Goal: Information Seeking & Learning: Check status

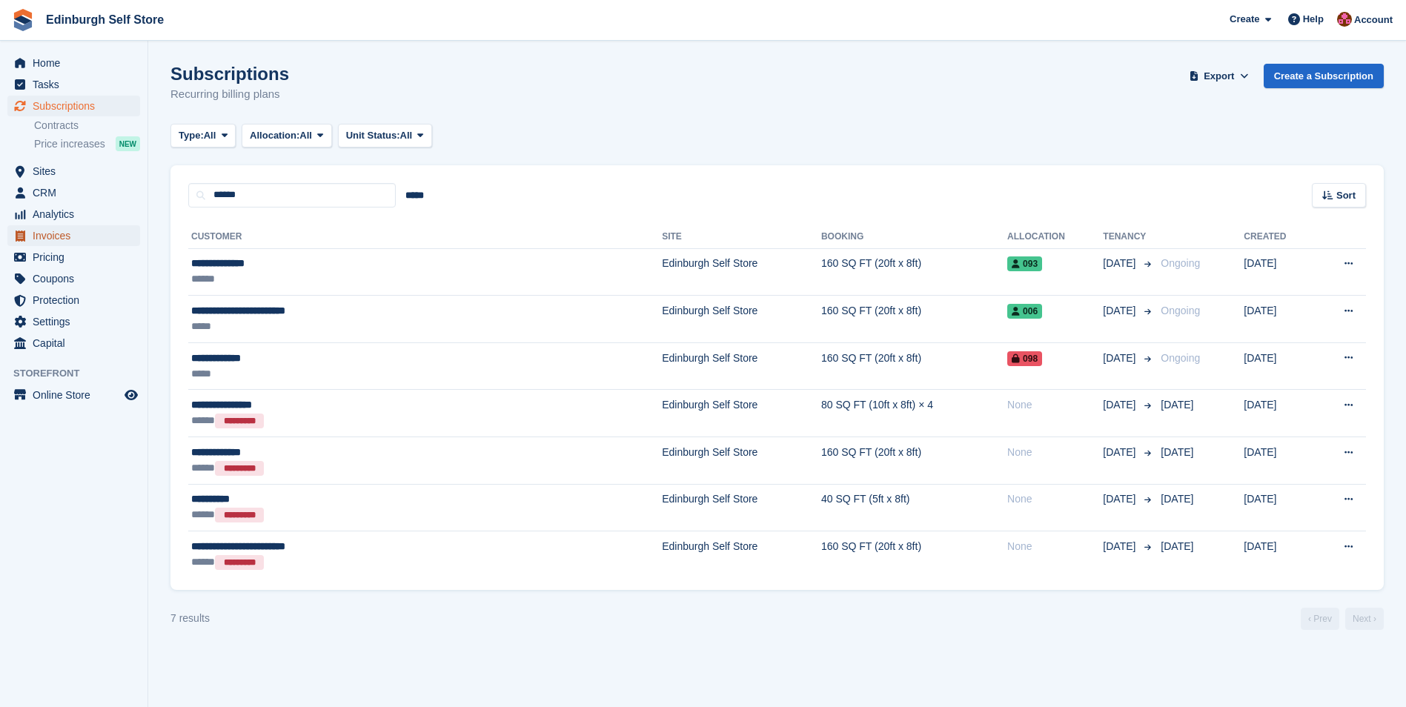
click at [82, 234] on span "Invoices" at bounding box center [77, 235] width 89 height 21
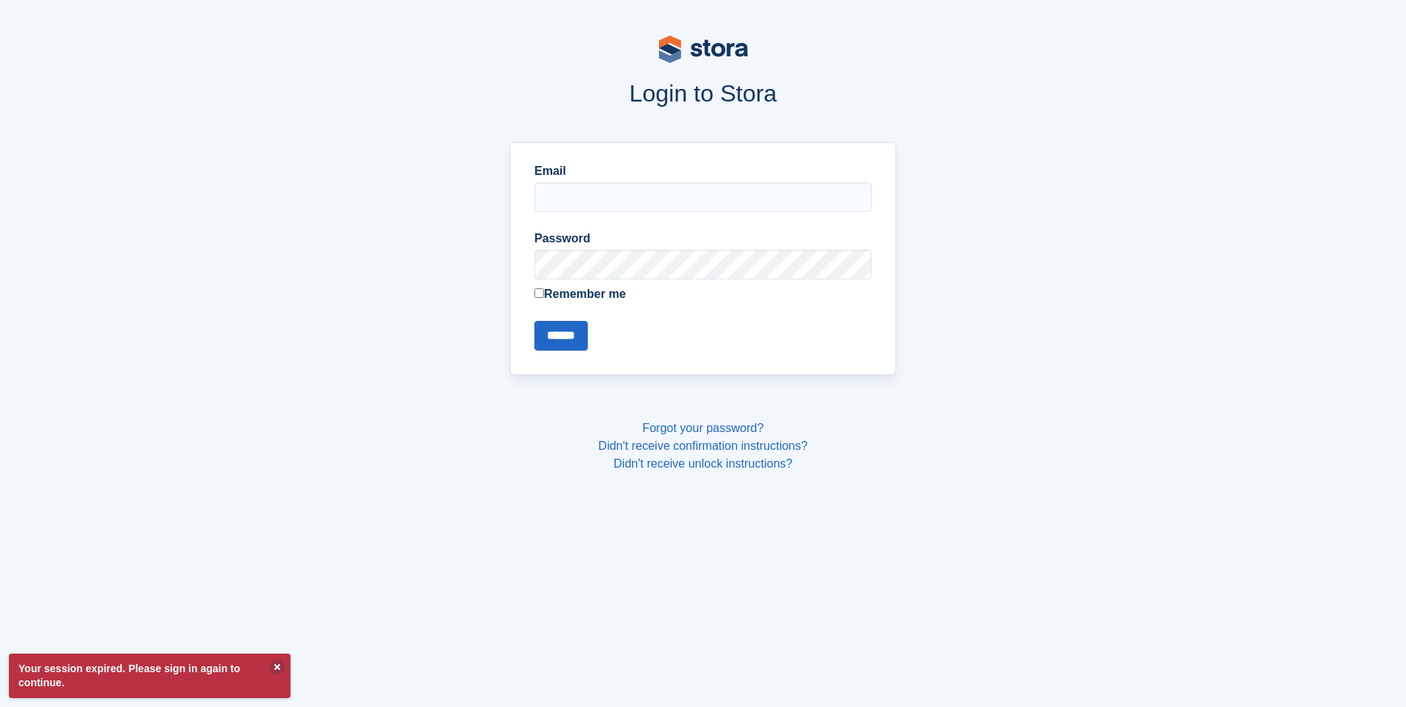
type input "**********"
click at [564, 339] on input "******" at bounding box center [560, 336] width 53 height 30
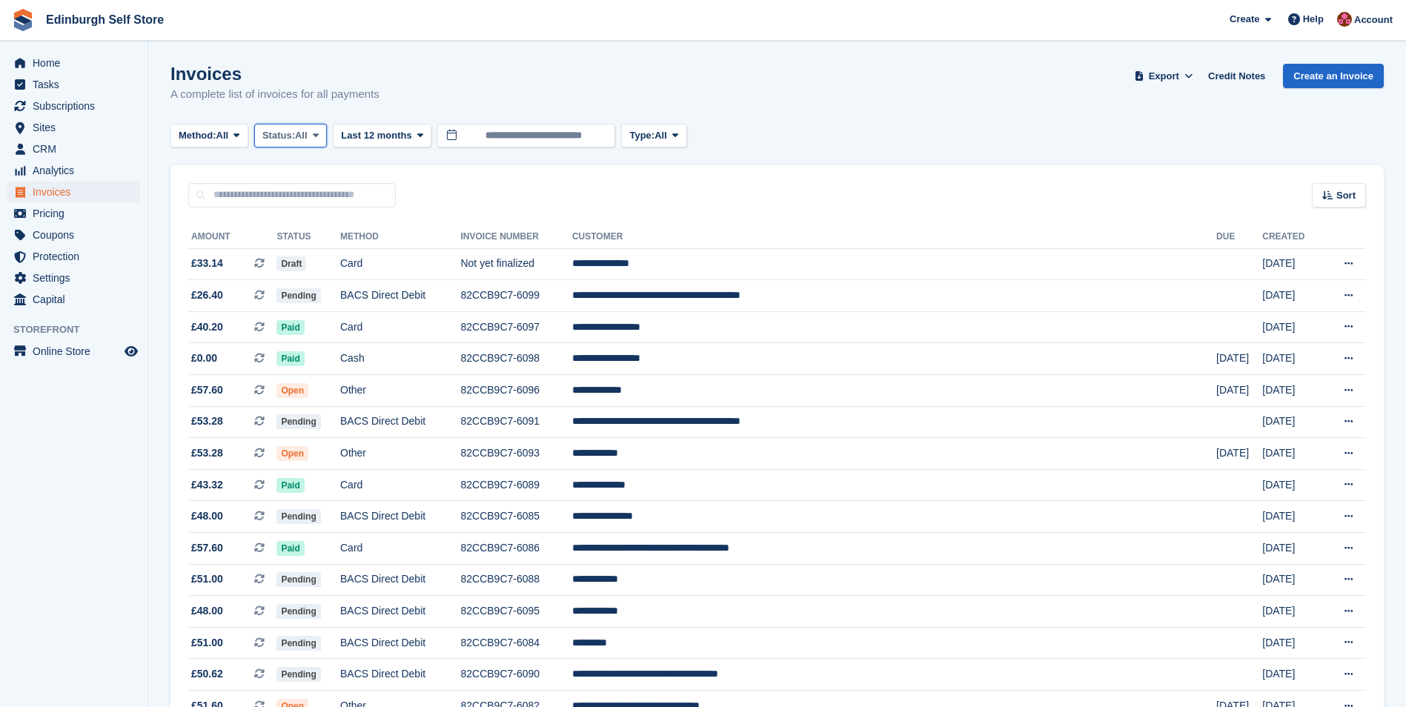
click at [319, 136] on icon at bounding box center [316, 135] width 6 height 10
click at [313, 247] on link "Open" at bounding box center [325, 250] width 129 height 27
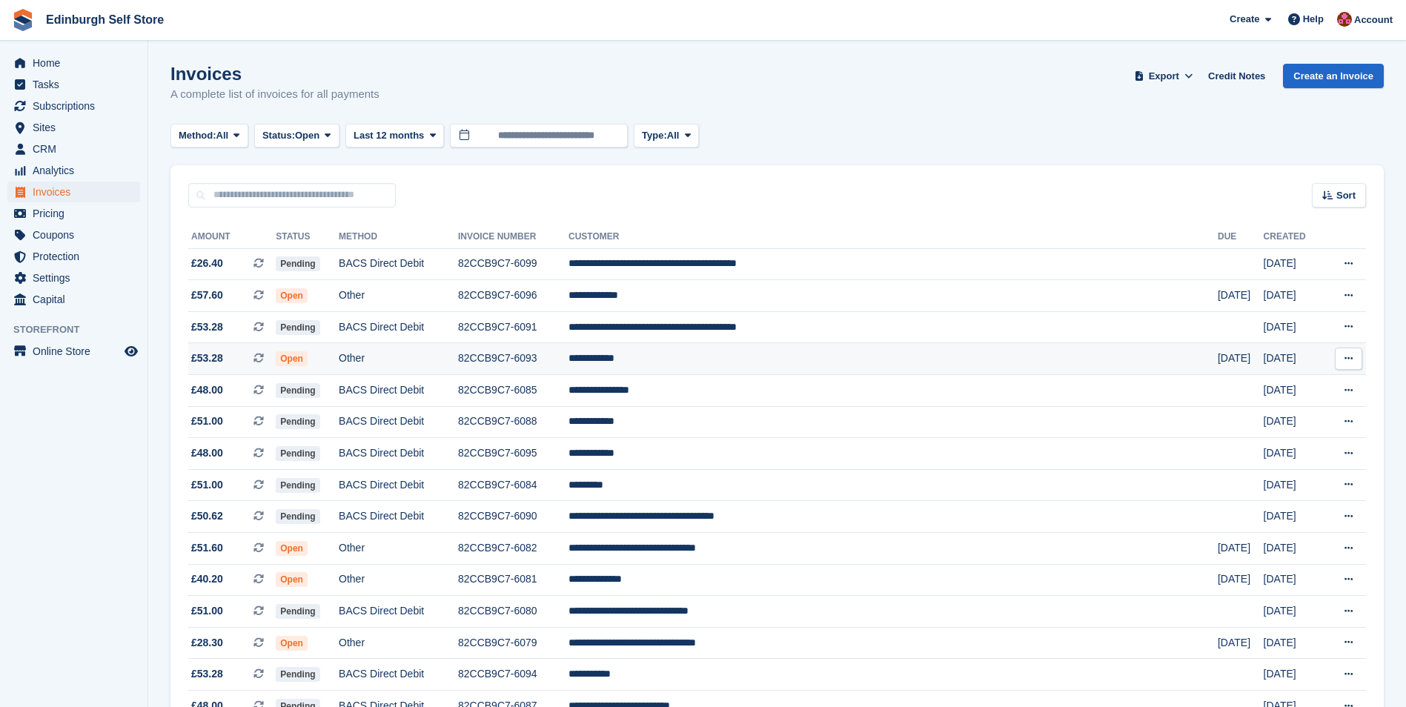
click at [757, 359] on td "**********" at bounding box center [892, 359] width 649 height 32
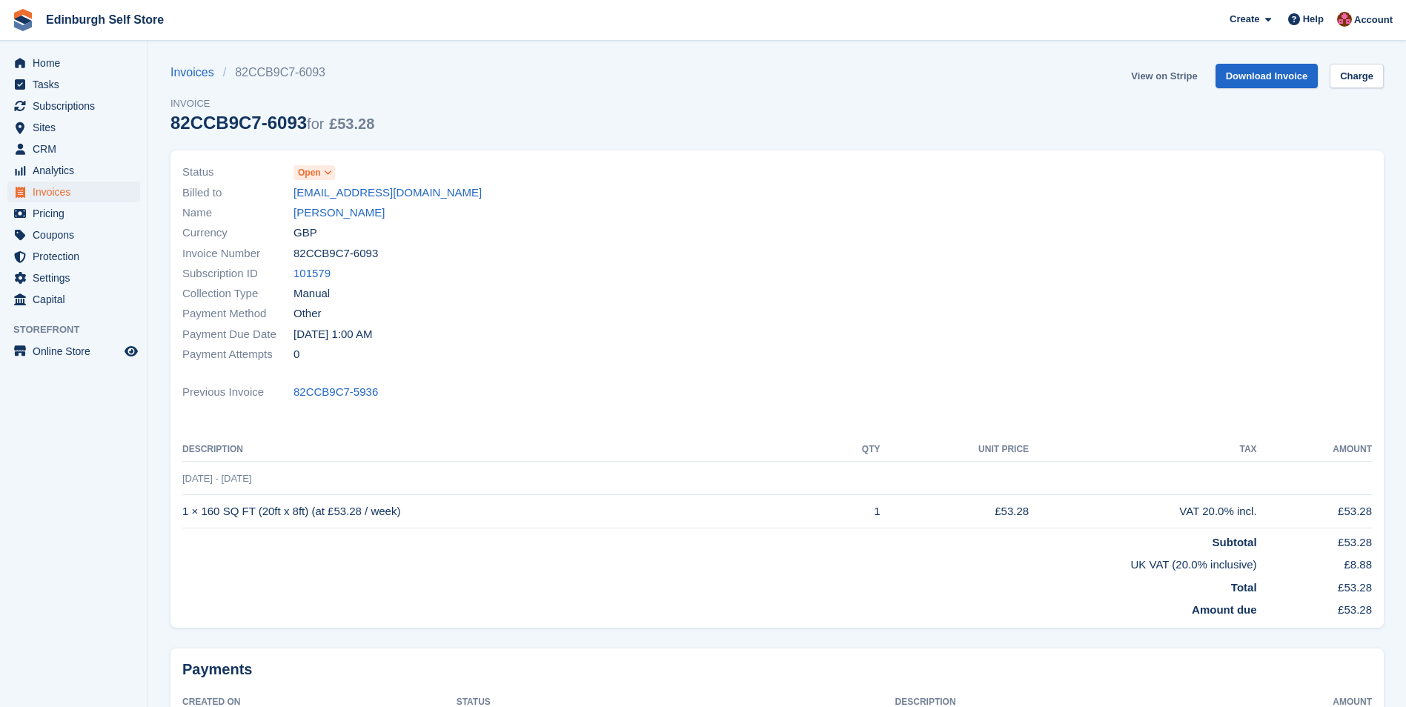
click at [1162, 74] on link "View on Stripe" at bounding box center [1164, 76] width 78 height 24
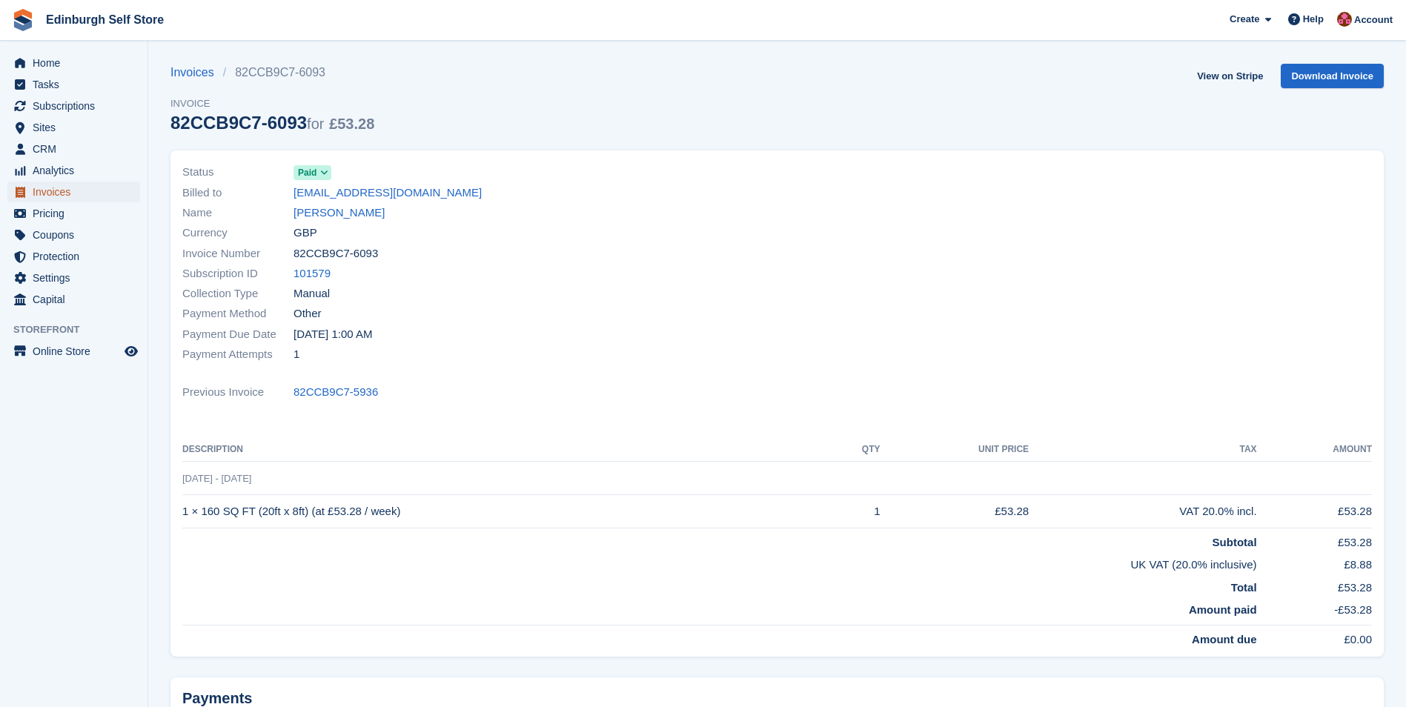
click at [76, 194] on span "Invoices" at bounding box center [77, 192] width 89 height 21
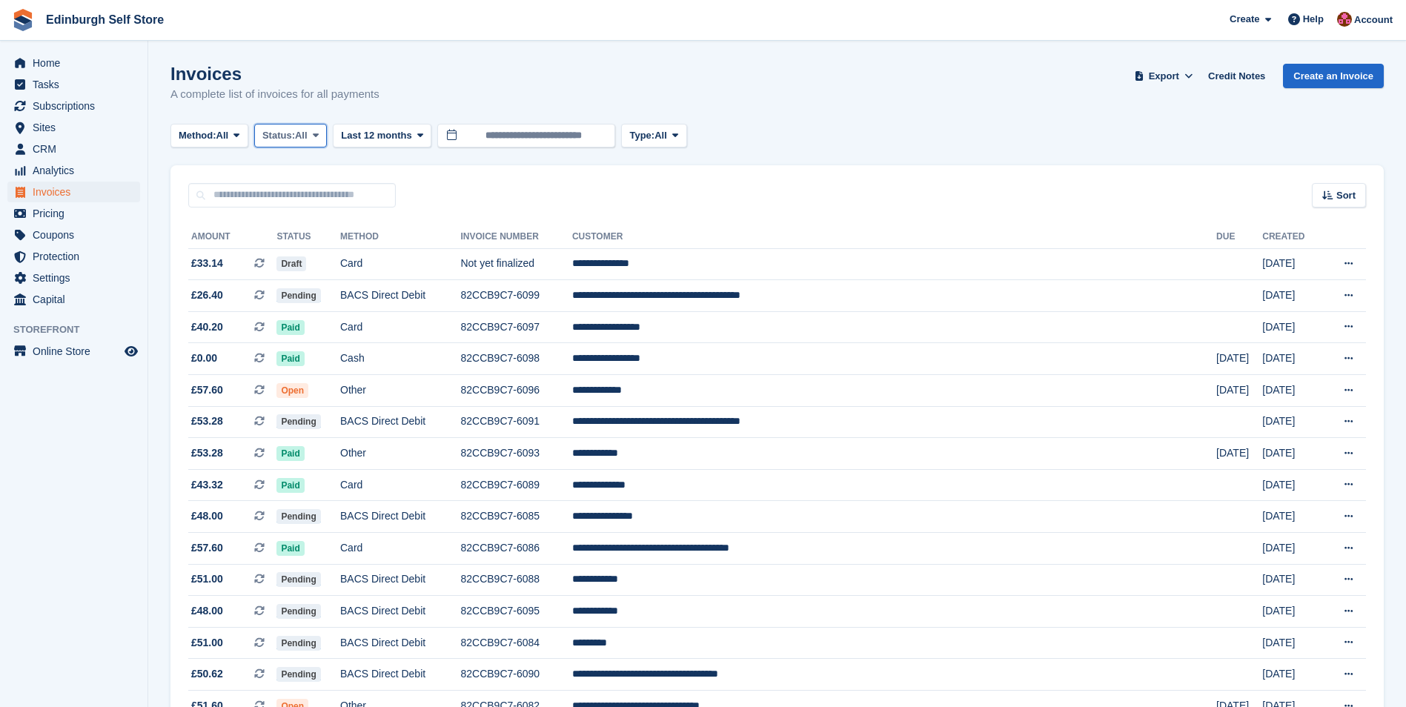
click at [318, 139] on icon at bounding box center [316, 135] width 6 height 10
click at [317, 253] on link "Open" at bounding box center [325, 250] width 129 height 27
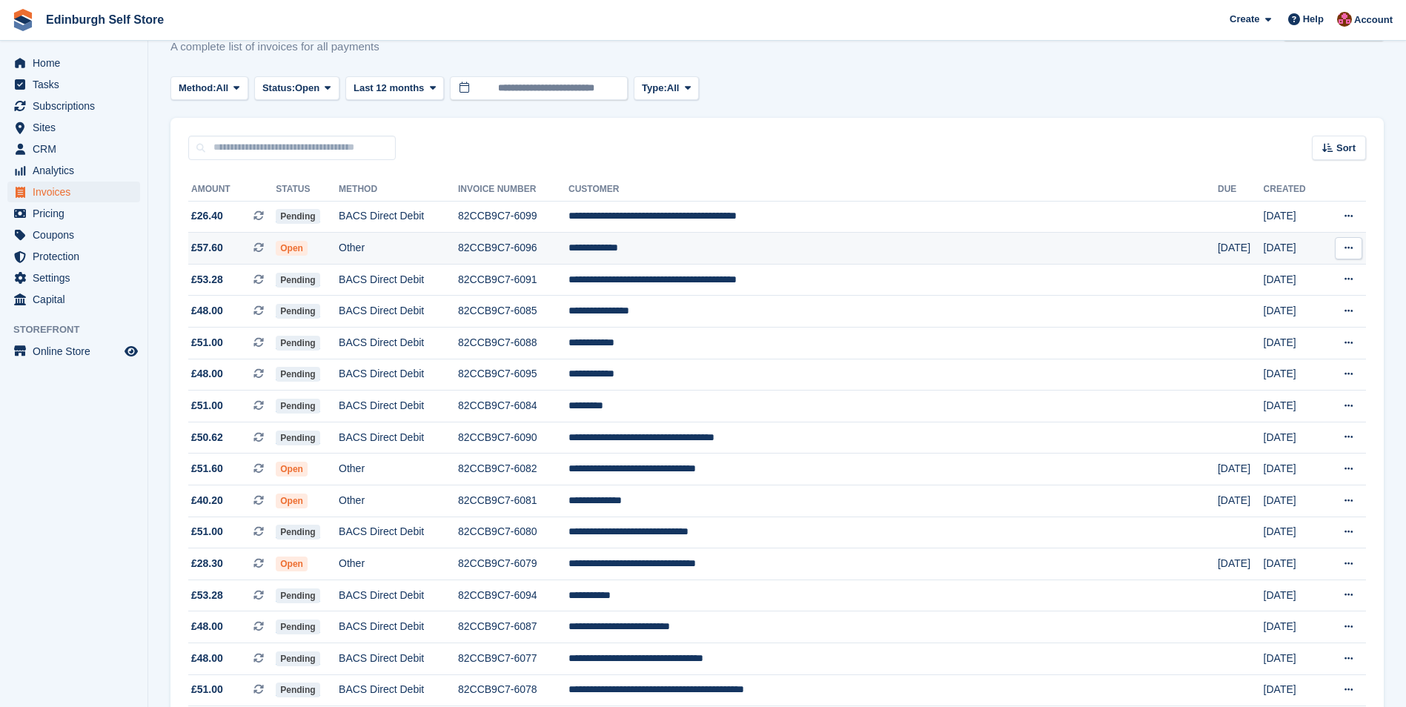
scroll to position [148, 0]
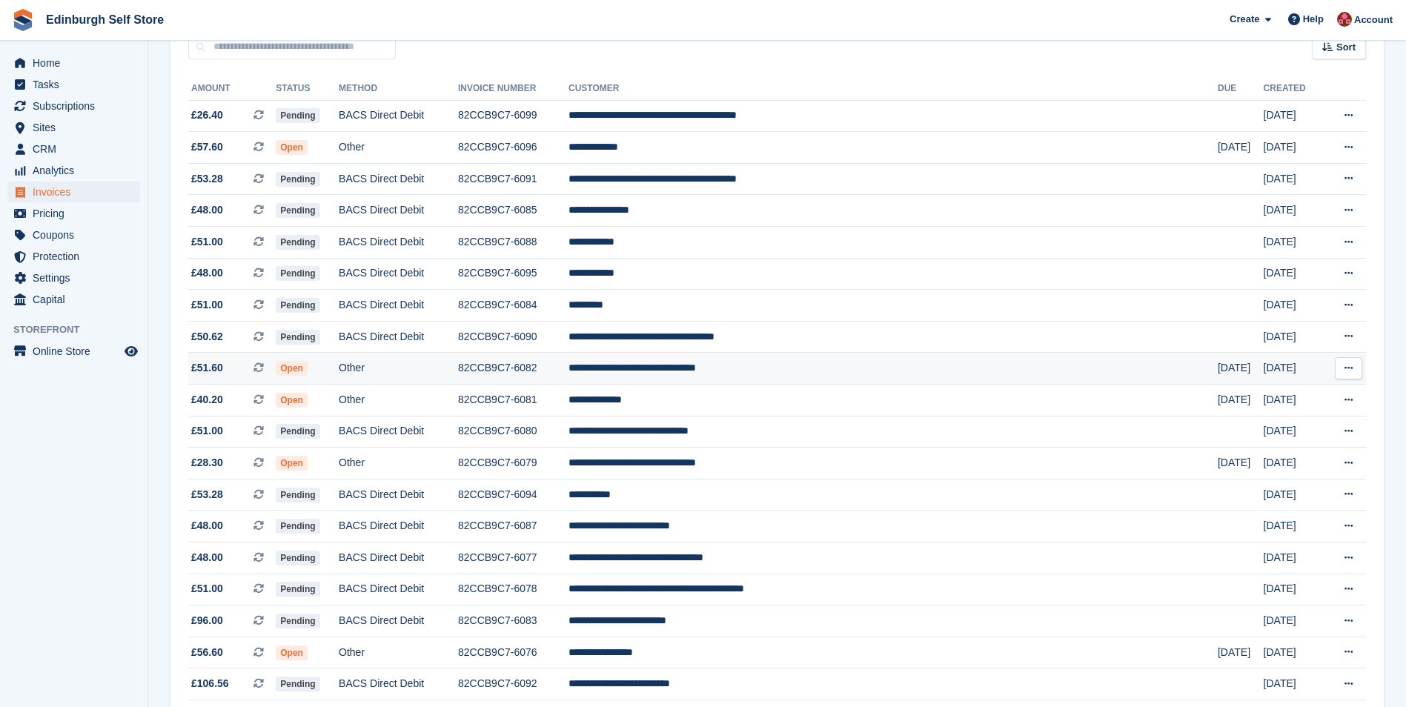
click at [773, 369] on td "**********" at bounding box center [892, 369] width 649 height 32
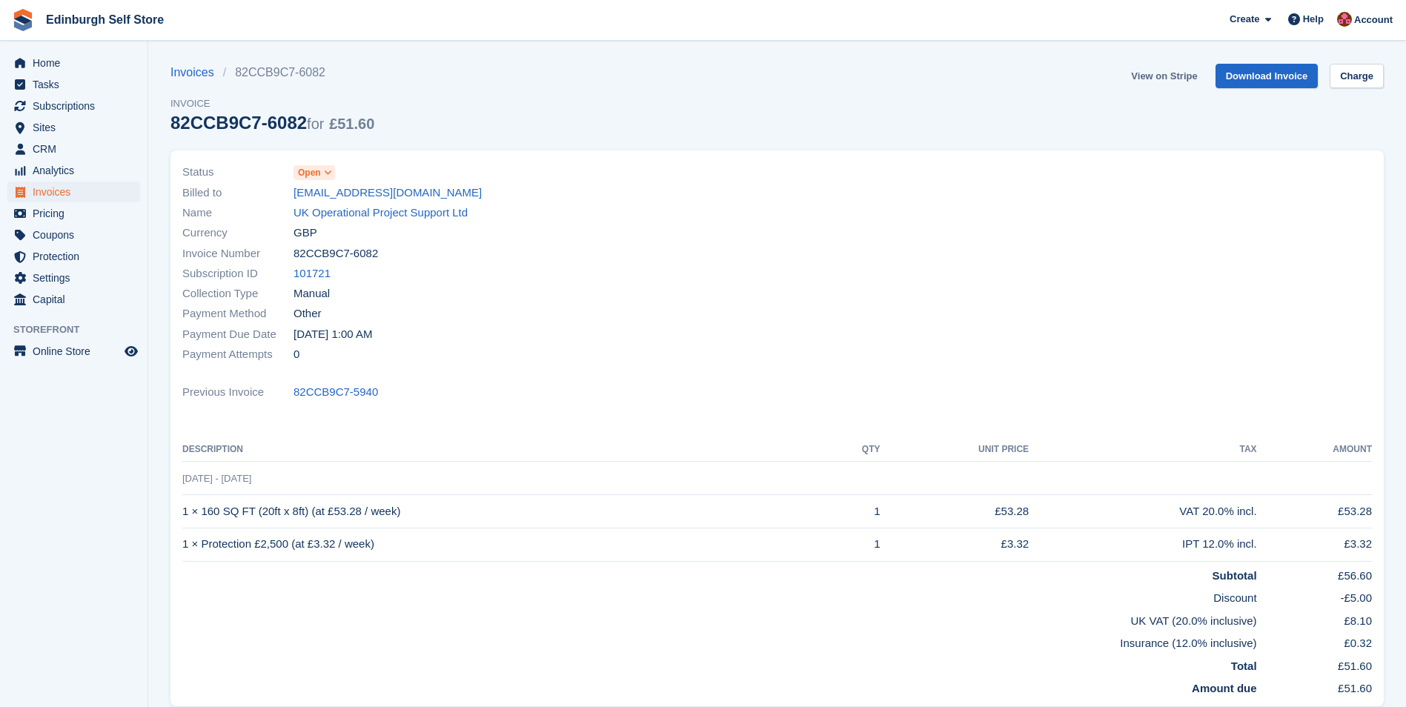
click at [1160, 72] on link "View on Stripe" at bounding box center [1164, 76] width 78 height 24
drag, startPoint x: 0, startPoint y: 0, endPoint x: 73, endPoint y: 194, distance: 207.3
click at [73, 194] on span "Invoices" at bounding box center [77, 192] width 89 height 21
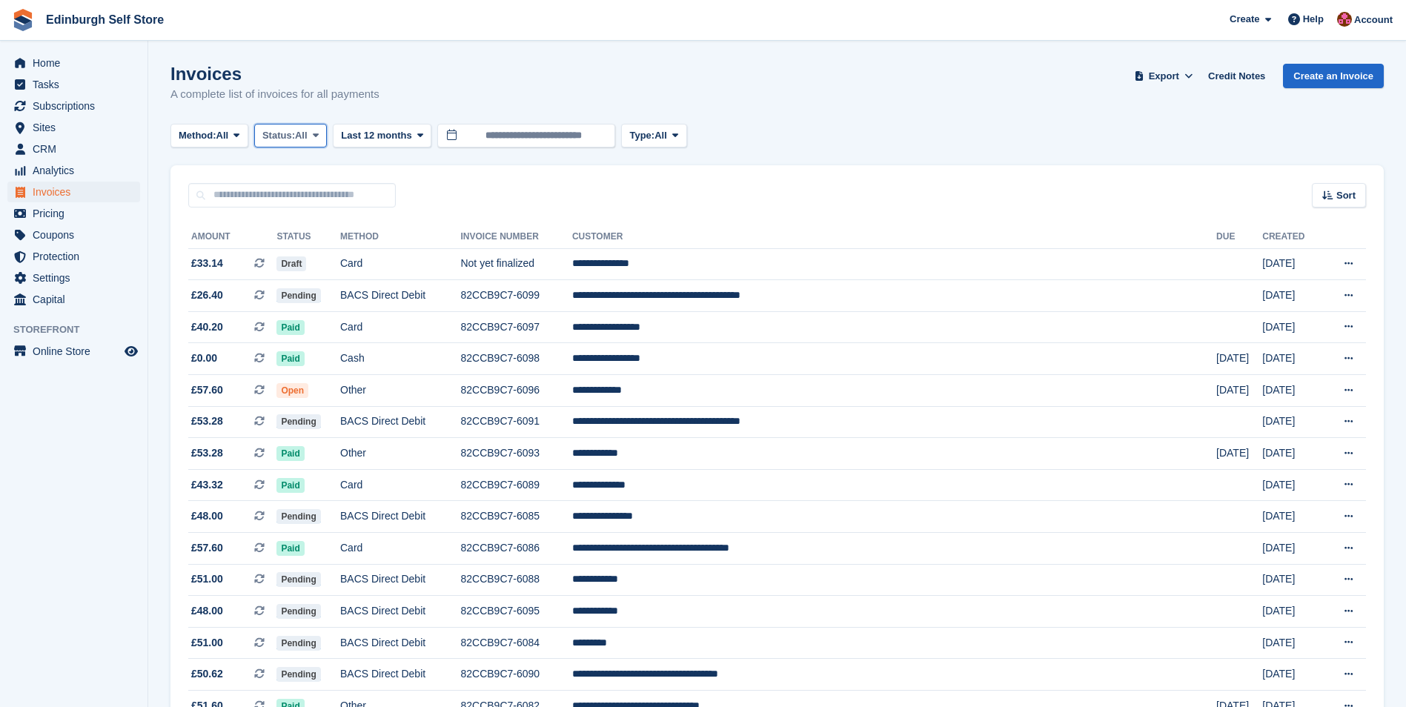
click at [319, 133] on icon at bounding box center [316, 135] width 6 height 10
click at [316, 249] on link "Open" at bounding box center [325, 250] width 129 height 27
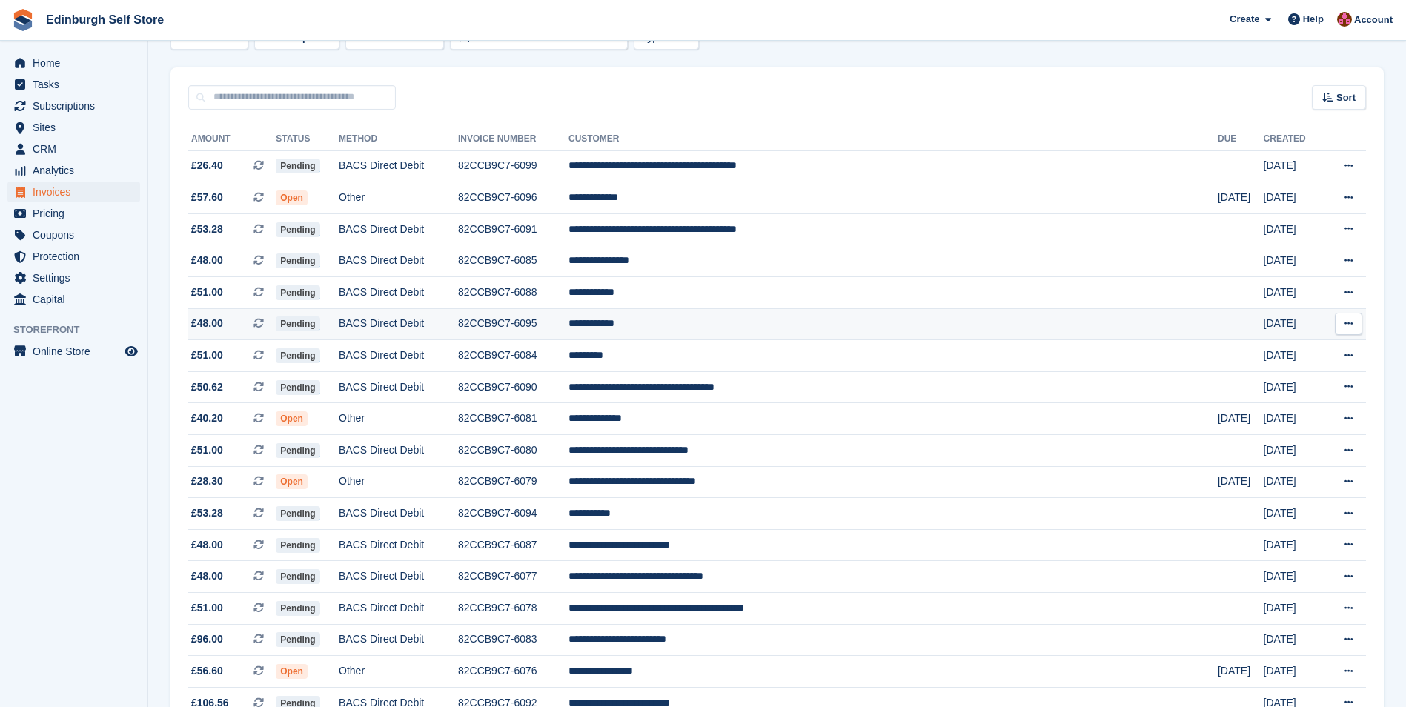
scroll to position [222, 0]
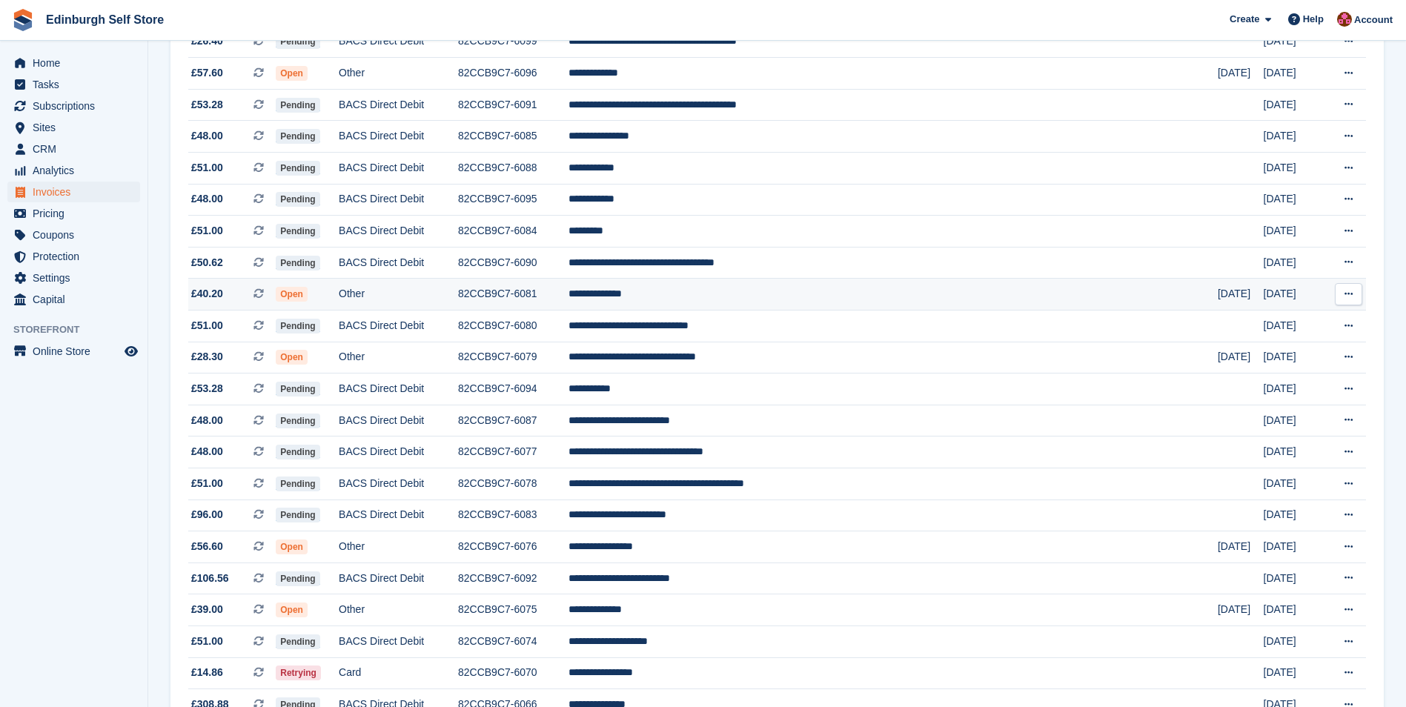
click at [753, 295] on td "**********" at bounding box center [892, 295] width 649 height 32
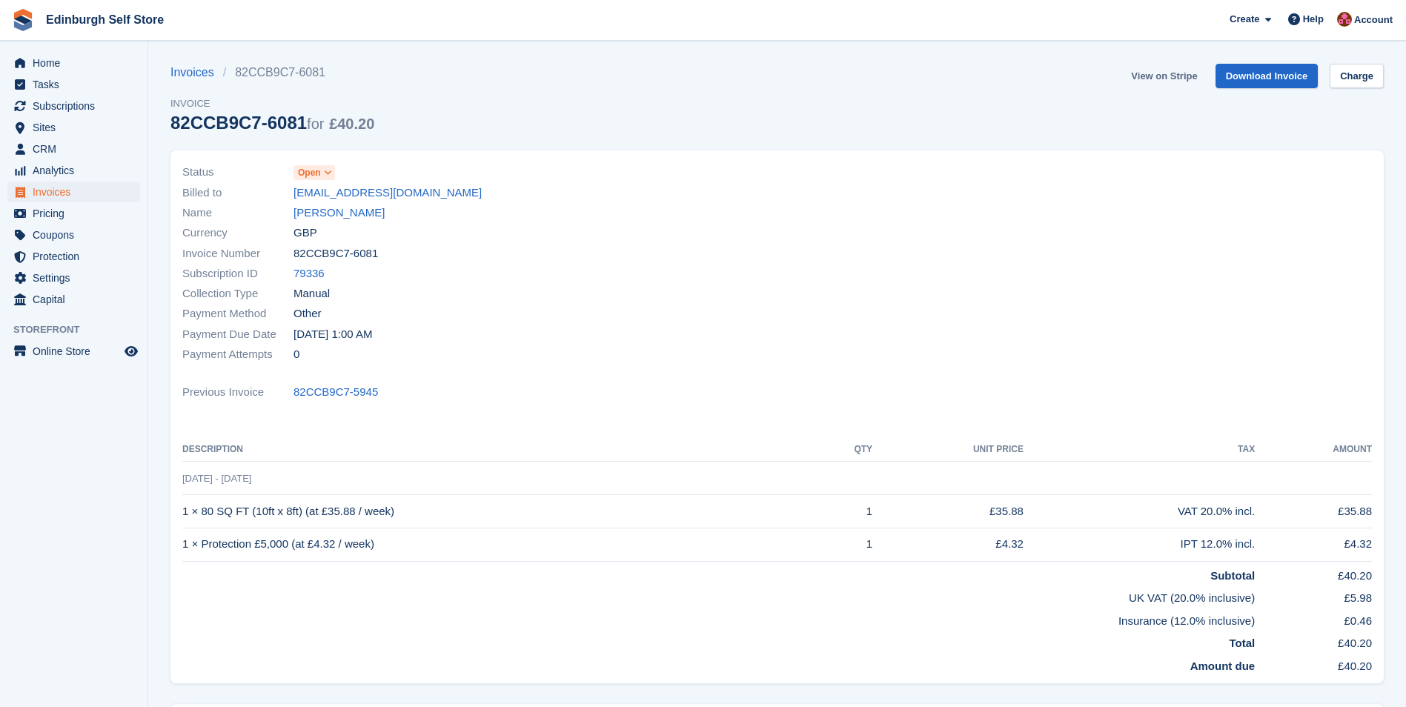
click at [1165, 74] on link "View on Stripe" at bounding box center [1164, 76] width 78 height 24
click at [75, 196] on span "Invoices" at bounding box center [77, 192] width 89 height 21
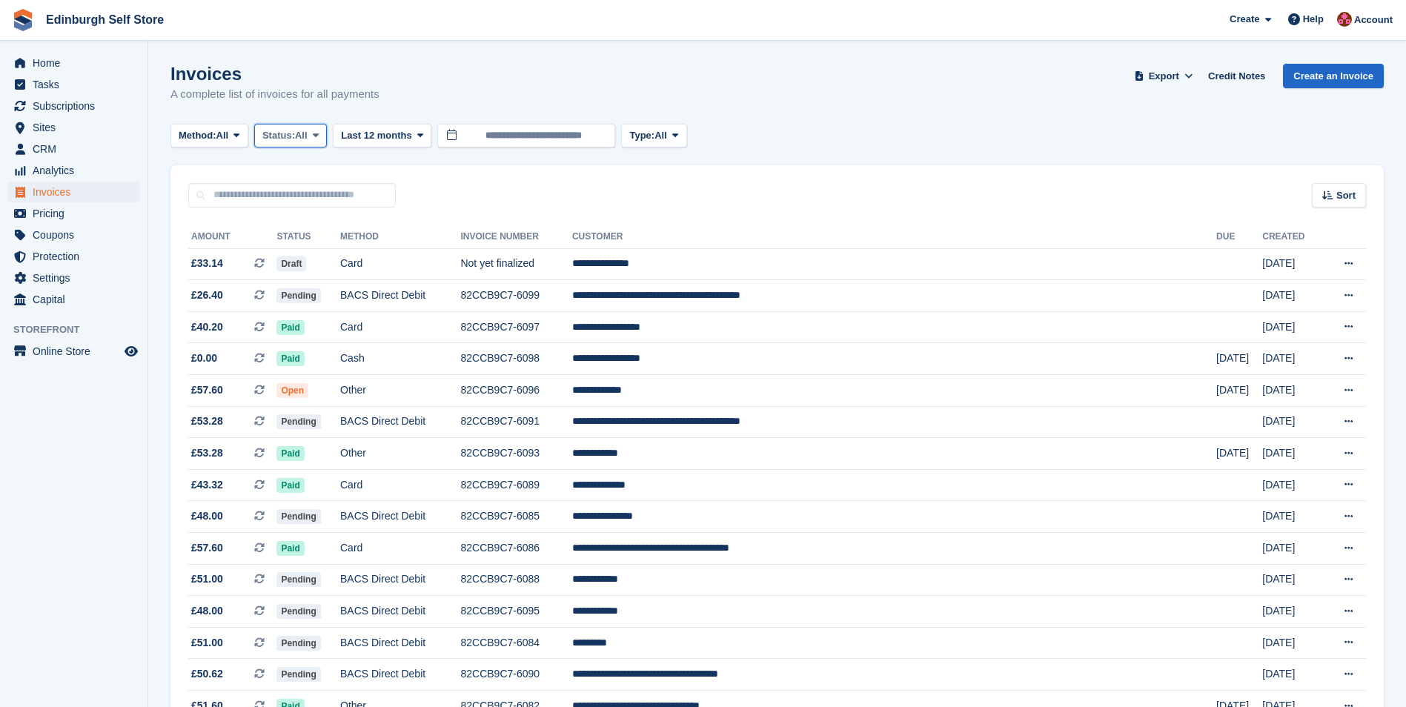
click at [327, 130] on button "Status: All" at bounding box center [290, 136] width 73 height 24
drag, startPoint x: 339, startPoint y: 250, endPoint x: 412, endPoint y: 254, distance: 73.5
click at [339, 251] on link "Open" at bounding box center [325, 250] width 129 height 27
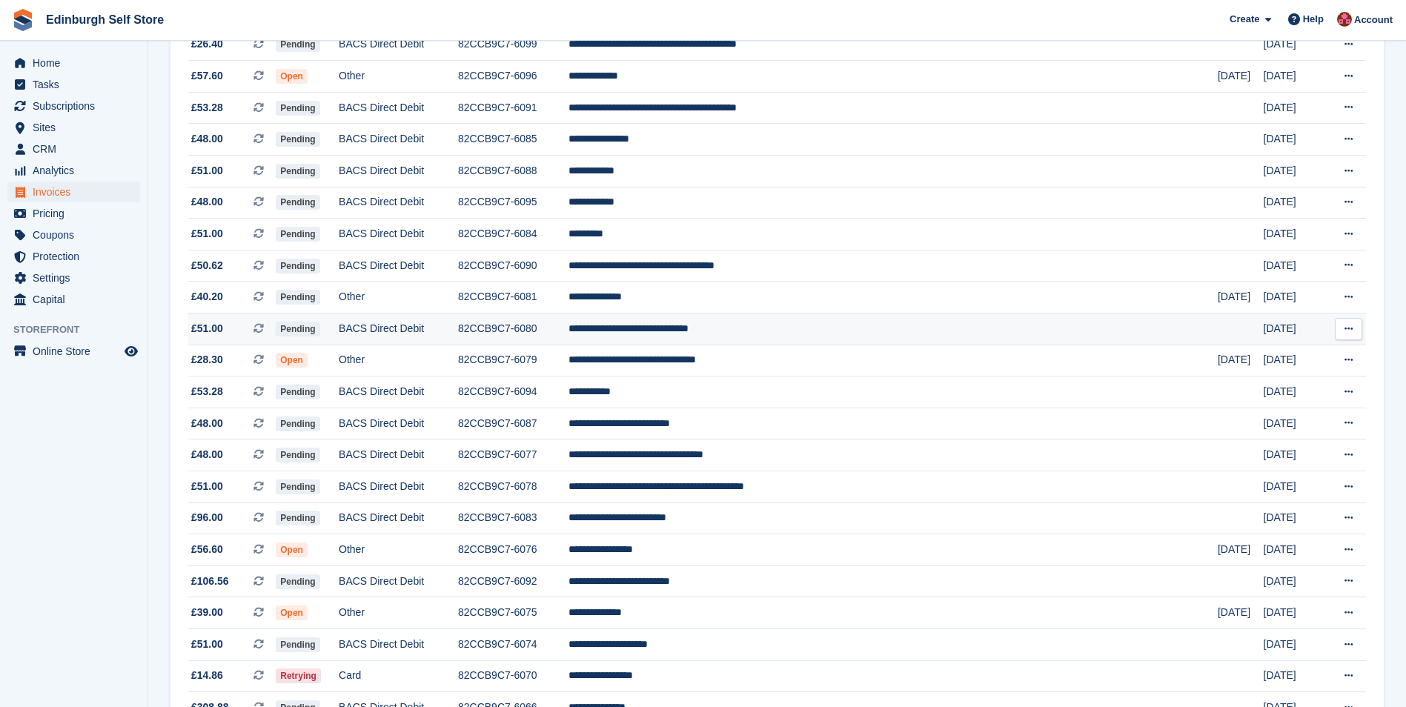
scroll to position [222, 0]
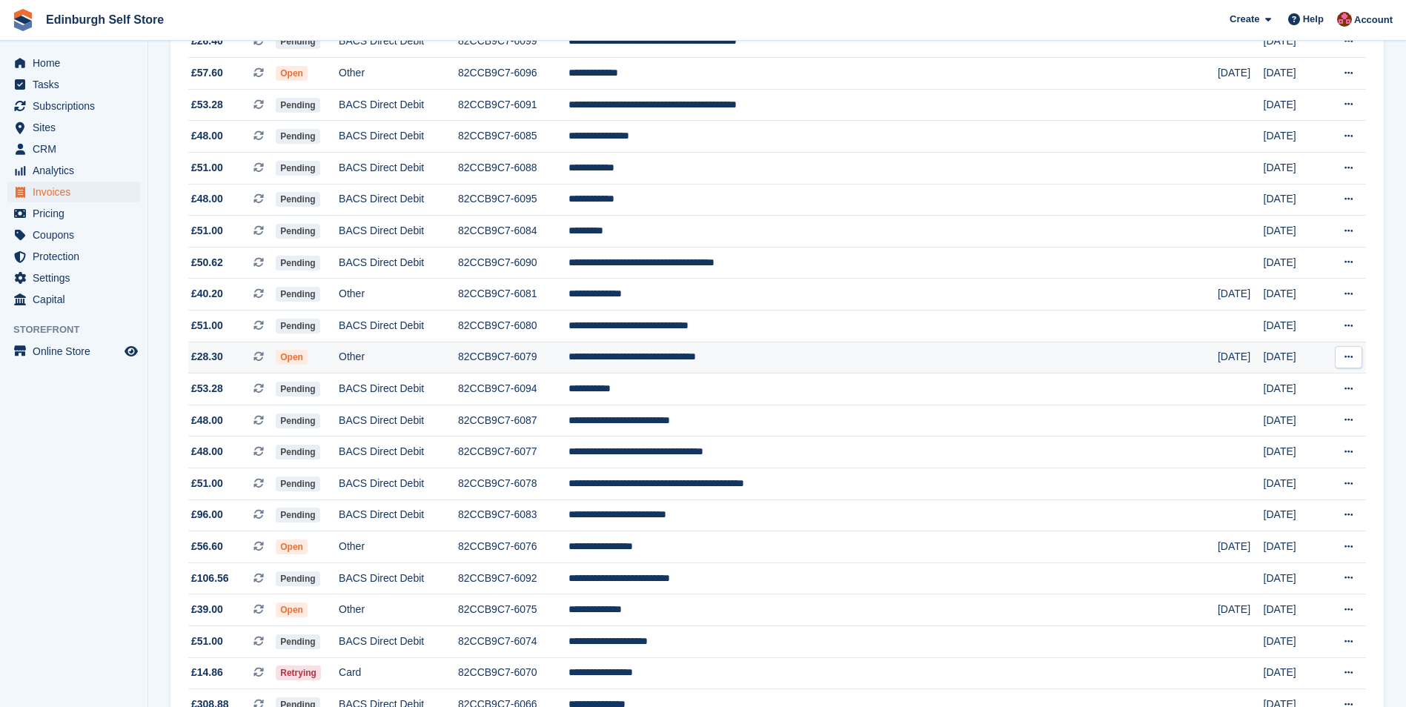
click at [768, 363] on td "**********" at bounding box center [892, 358] width 649 height 32
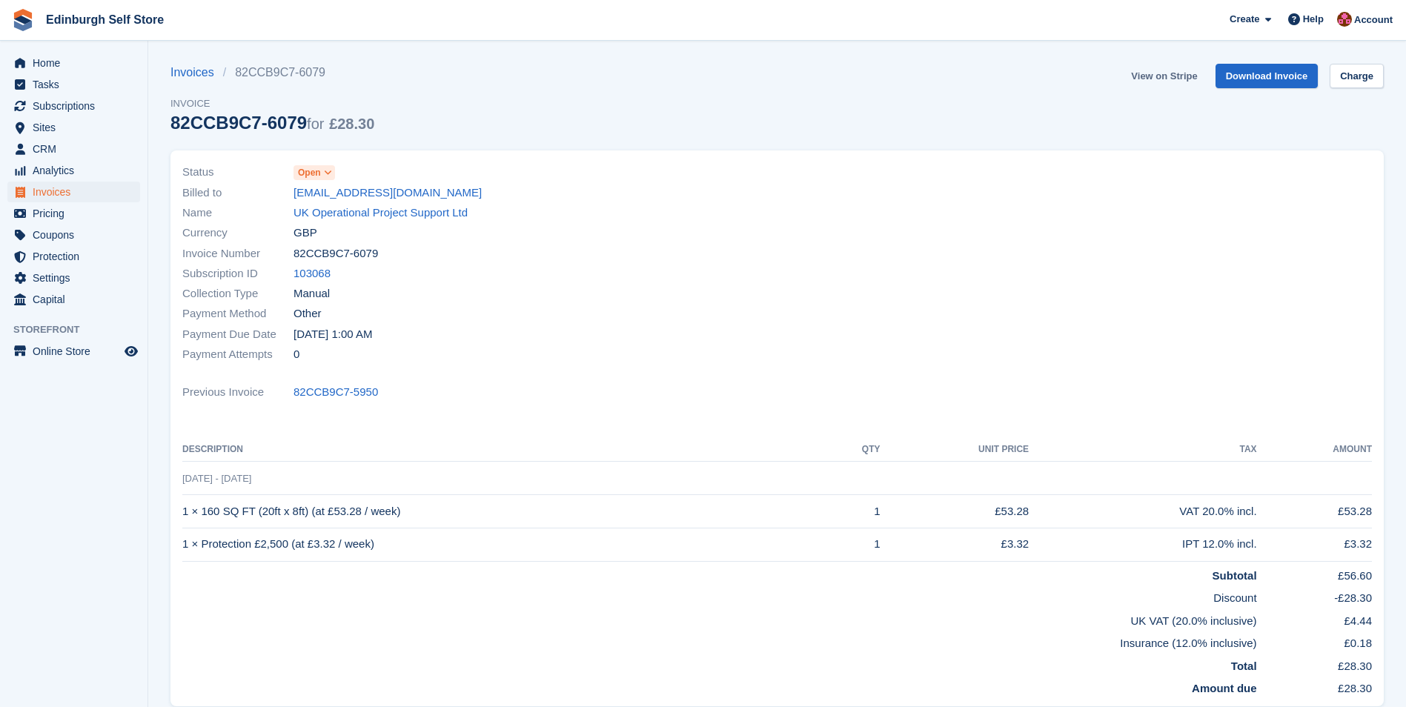
click at [1145, 79] on link "View on Stripe" at bounding box center [1164, 76] width 78 height 24
click at [82, 190] on span "Invoices" at bounding box center [77, 192] width 89 height 21
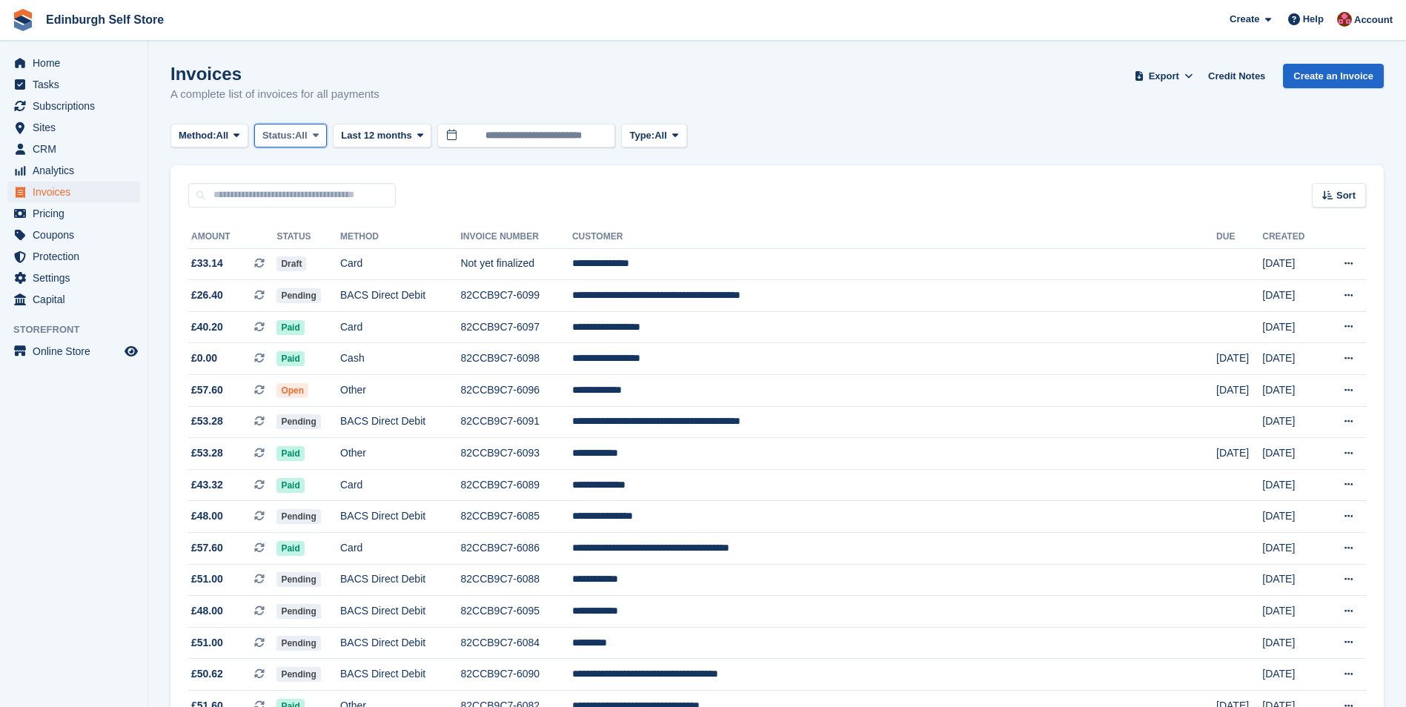
click at [319, 139] on icon at bounding box center [316, 135] width 6 height 10
click at [321, 254] on link "Open" at bounding box center [325, 250] width 129 height 27
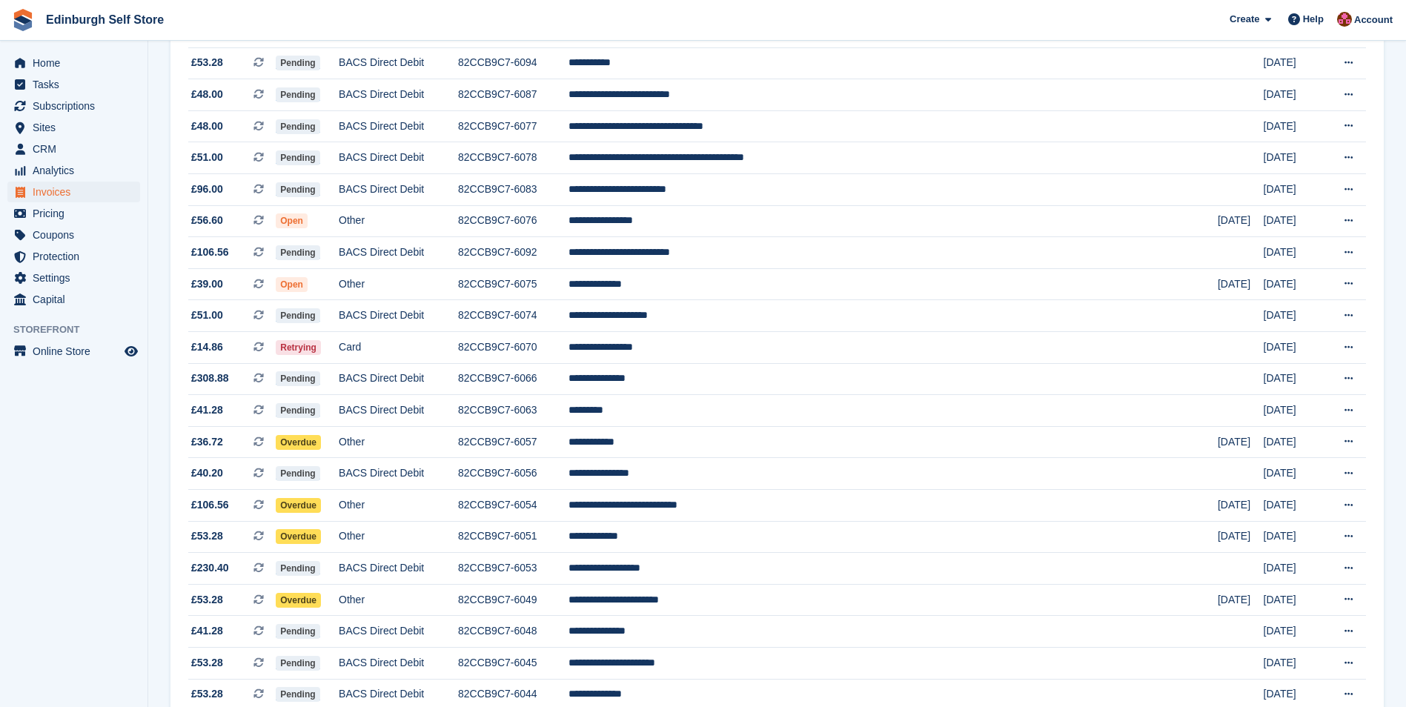
scroll to position [519, 0]
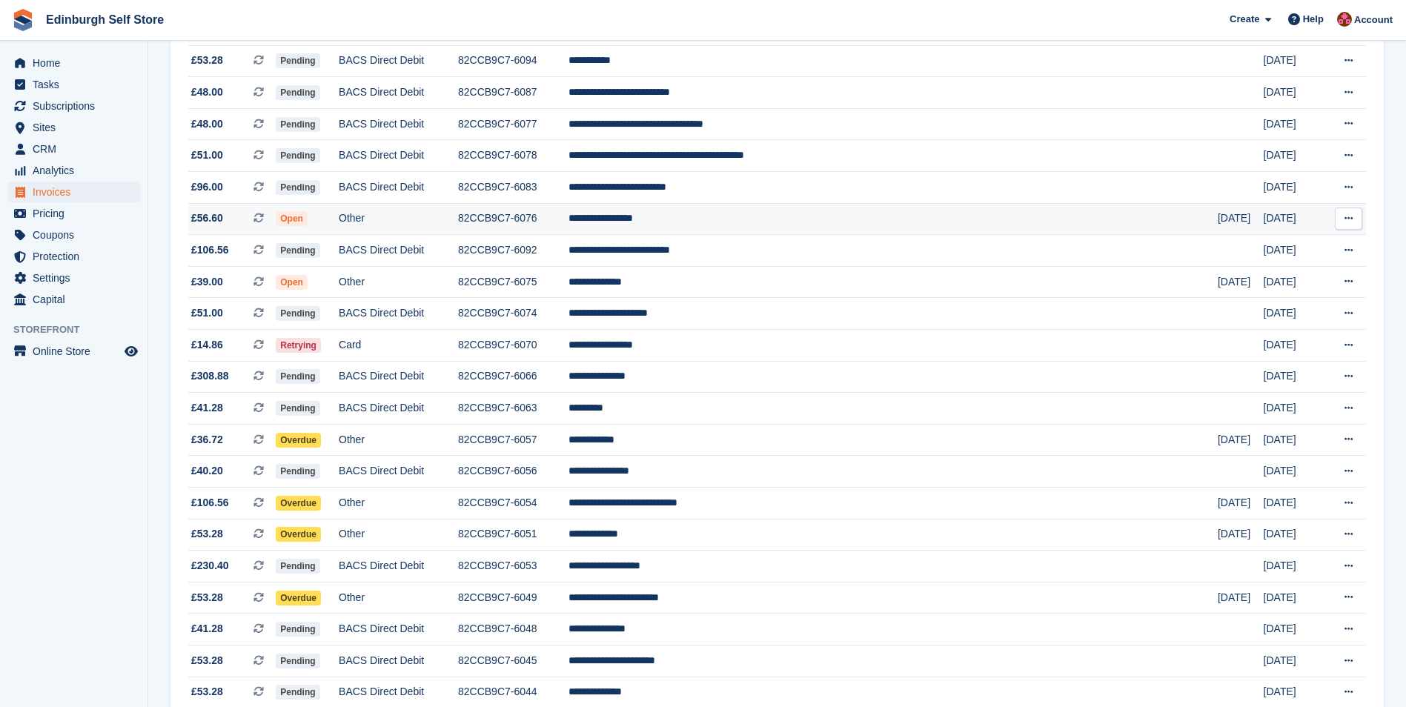
click at [754, 219] on td "**********" at bounding box center [892, 219] width 649 height 32
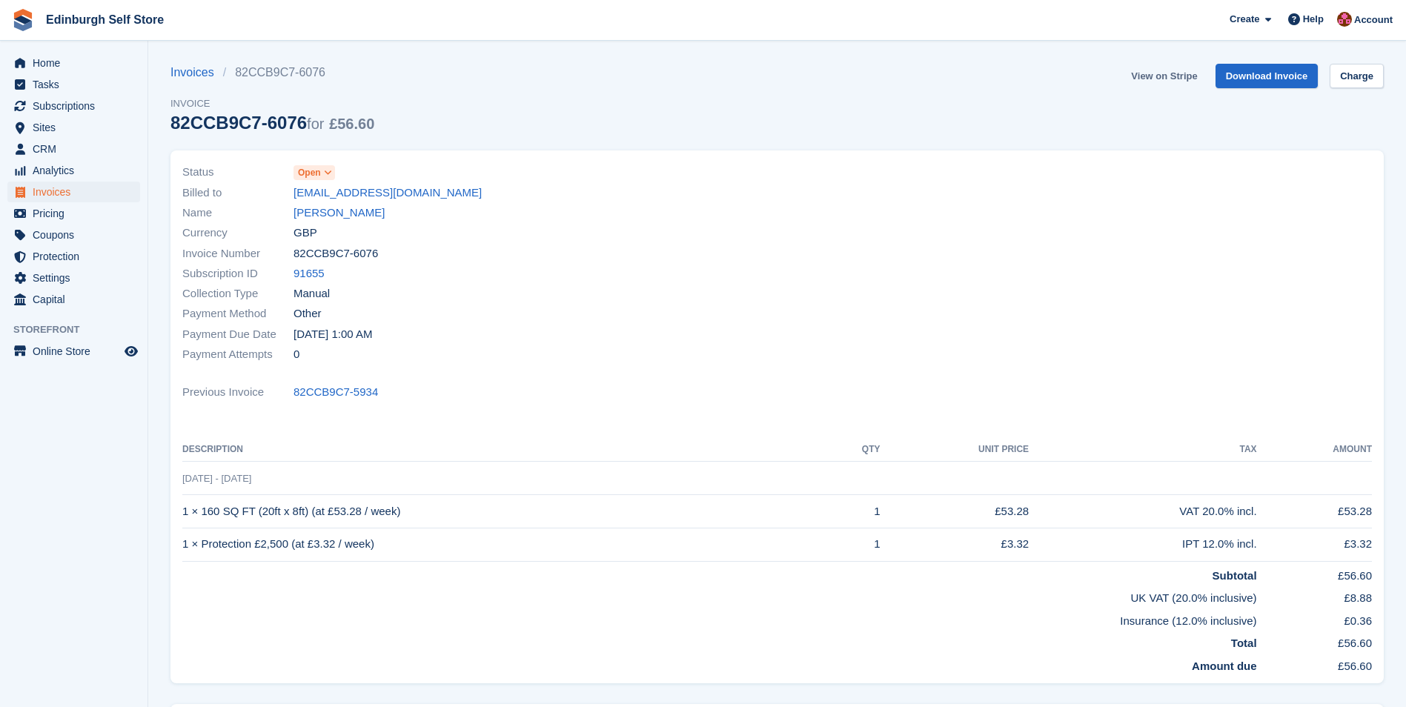
click at [1180, 79] on link "View on Stripe" at bounding box center [1164, 76] width 78 height 24
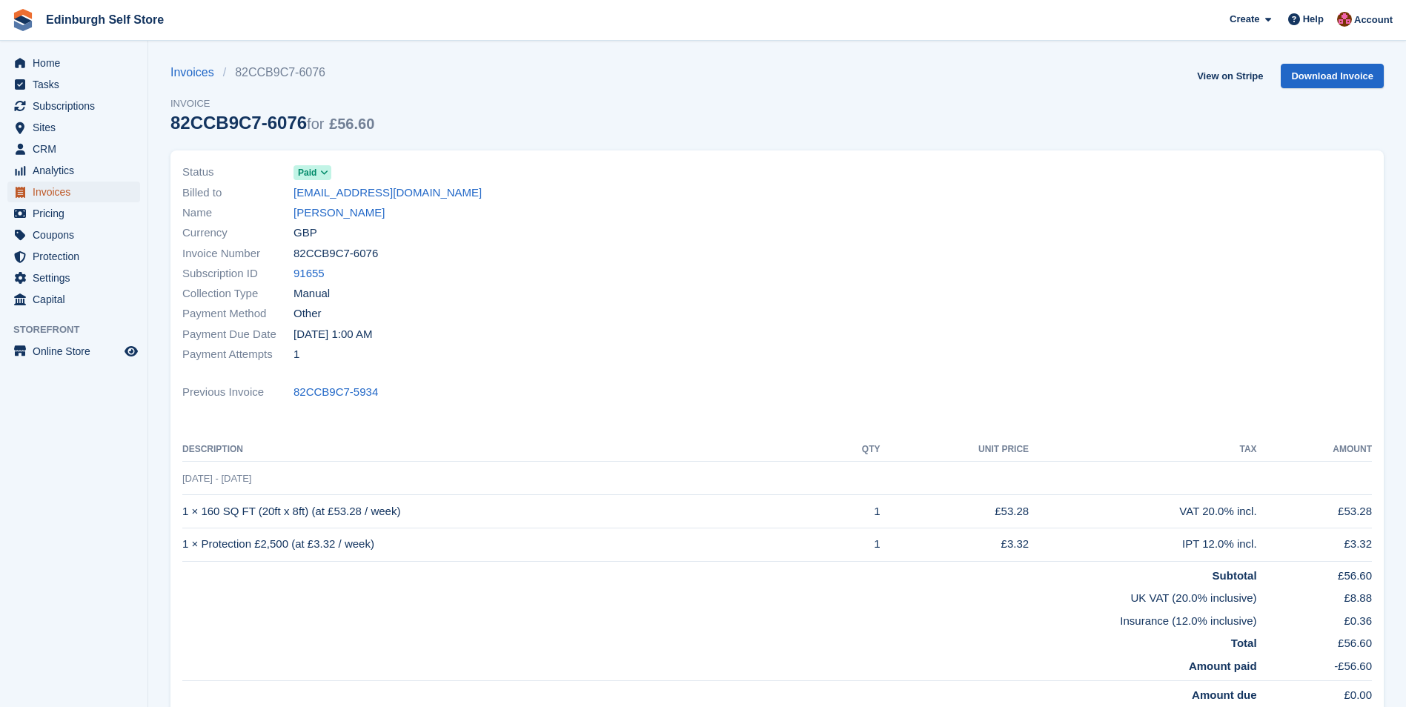
click at [87, 193] on span "Invoices" at bounding box center [77, 192] width 89 height 21
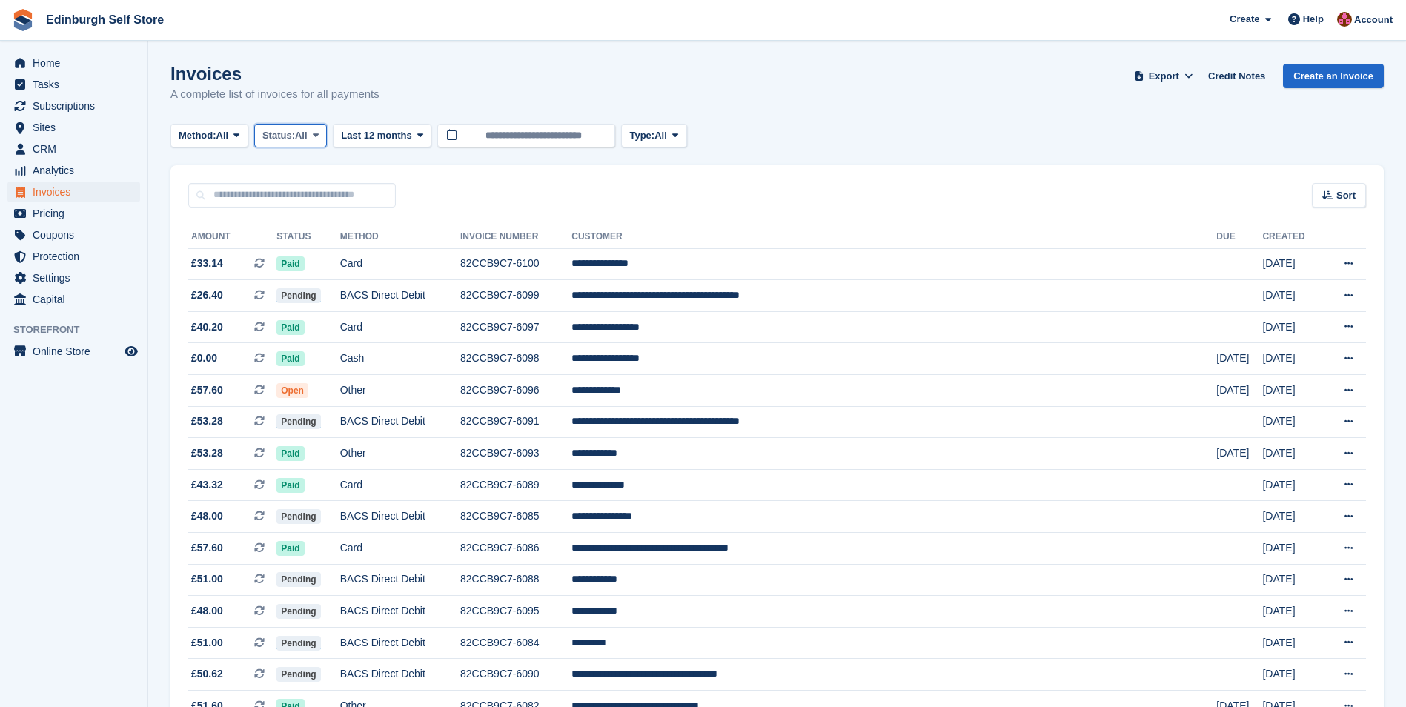
click at [319, 133] on icon at bounding box center [316, 135] width 6 height 10
click at [318, 245] on link "Open" at bounding box center [325, 250] width 129 height 27
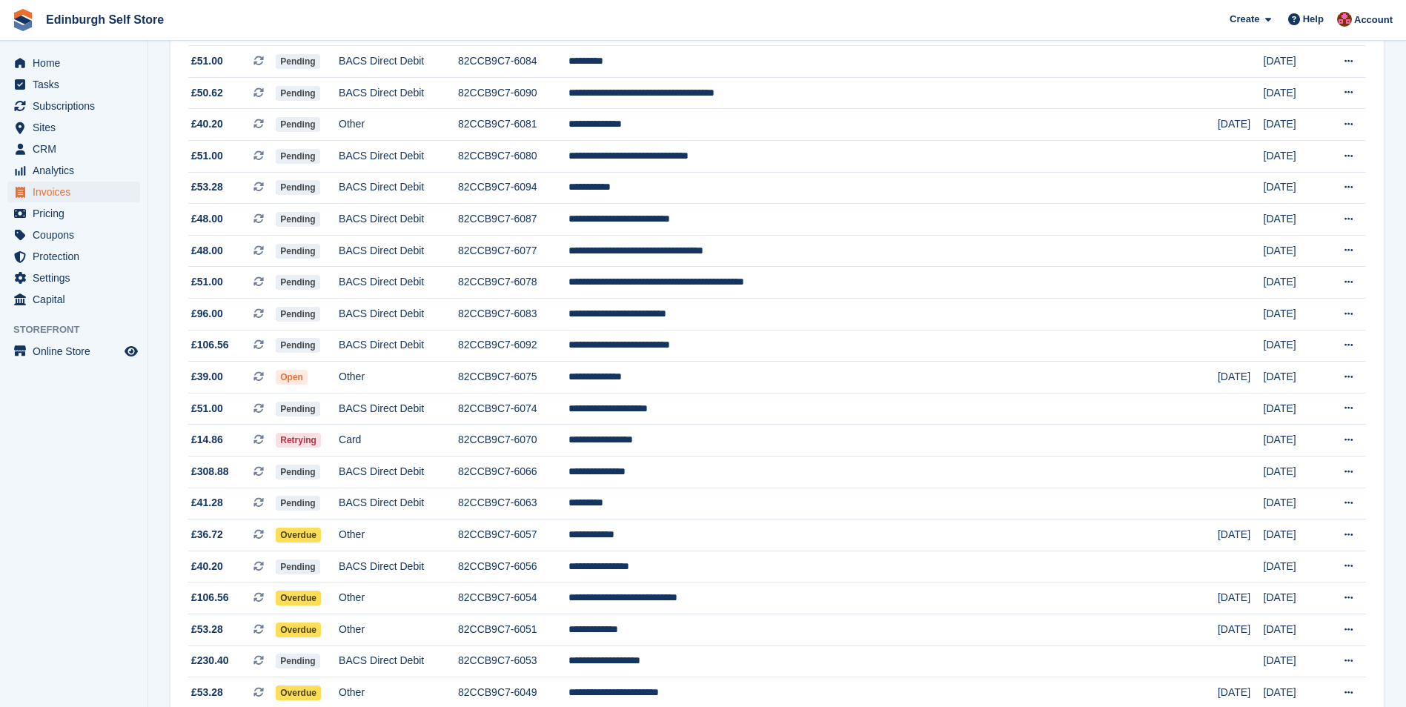
scroll to position [445, 0]
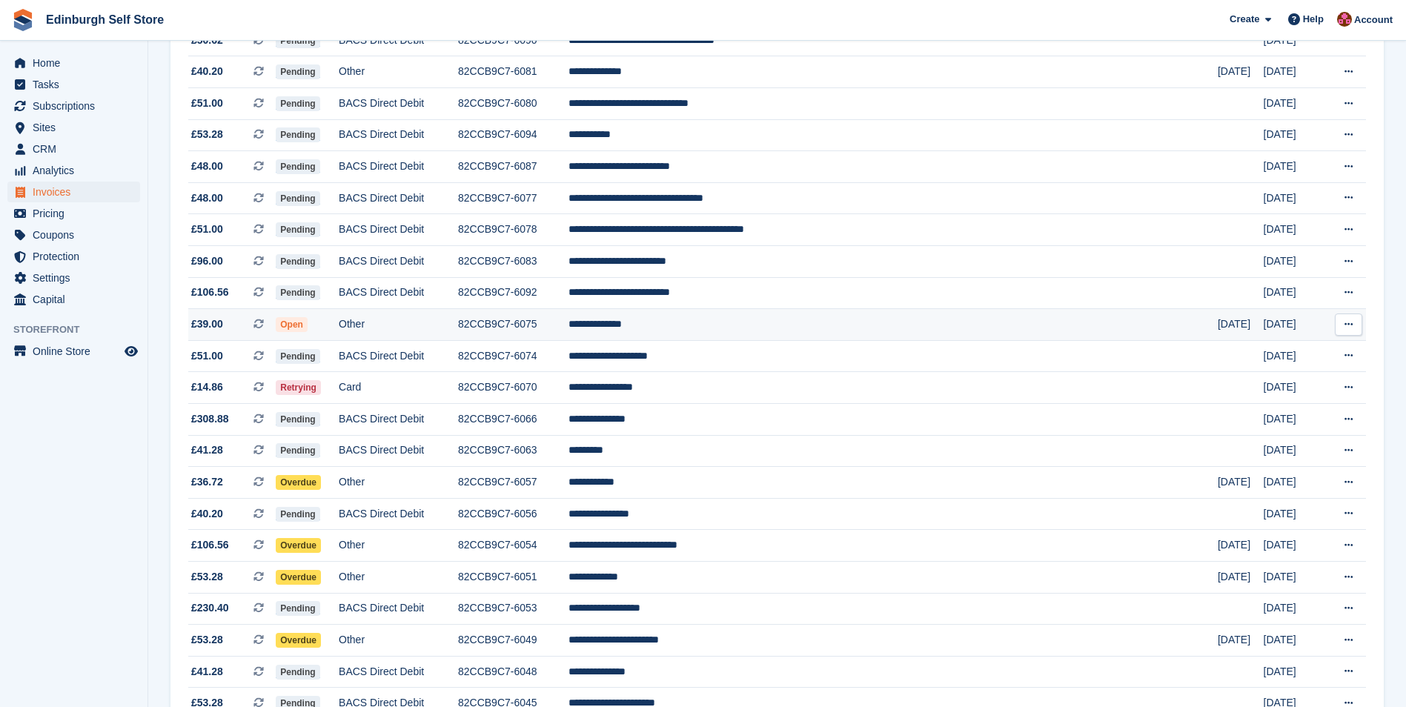
click at [757, 328] on td "**********" at bounding box center [892, 325] width 649 height 32
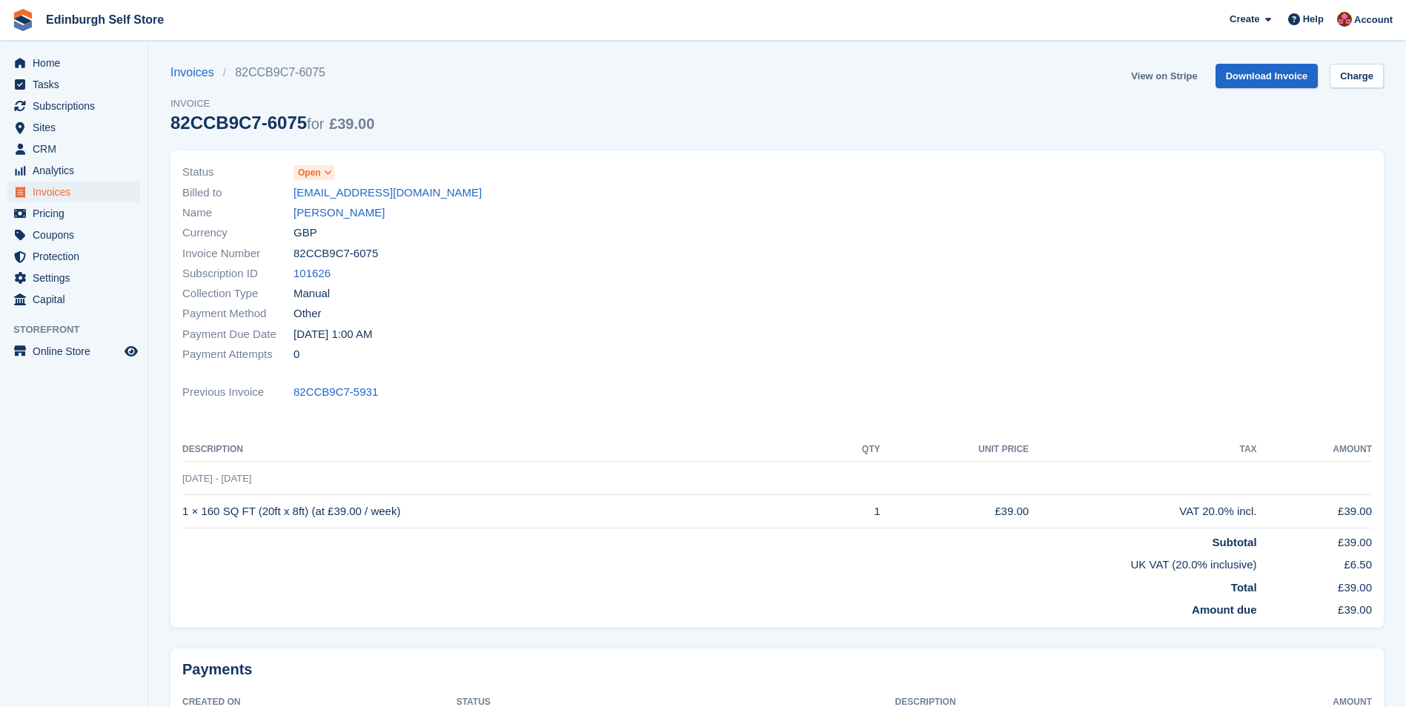
click at [1165, 77] on link "View on Stripe" at bounding box center [1164, 76] width 78 height 24
click at [59, 190] on span "Invoices" at bounding box center [77, 192] width 89 height 21
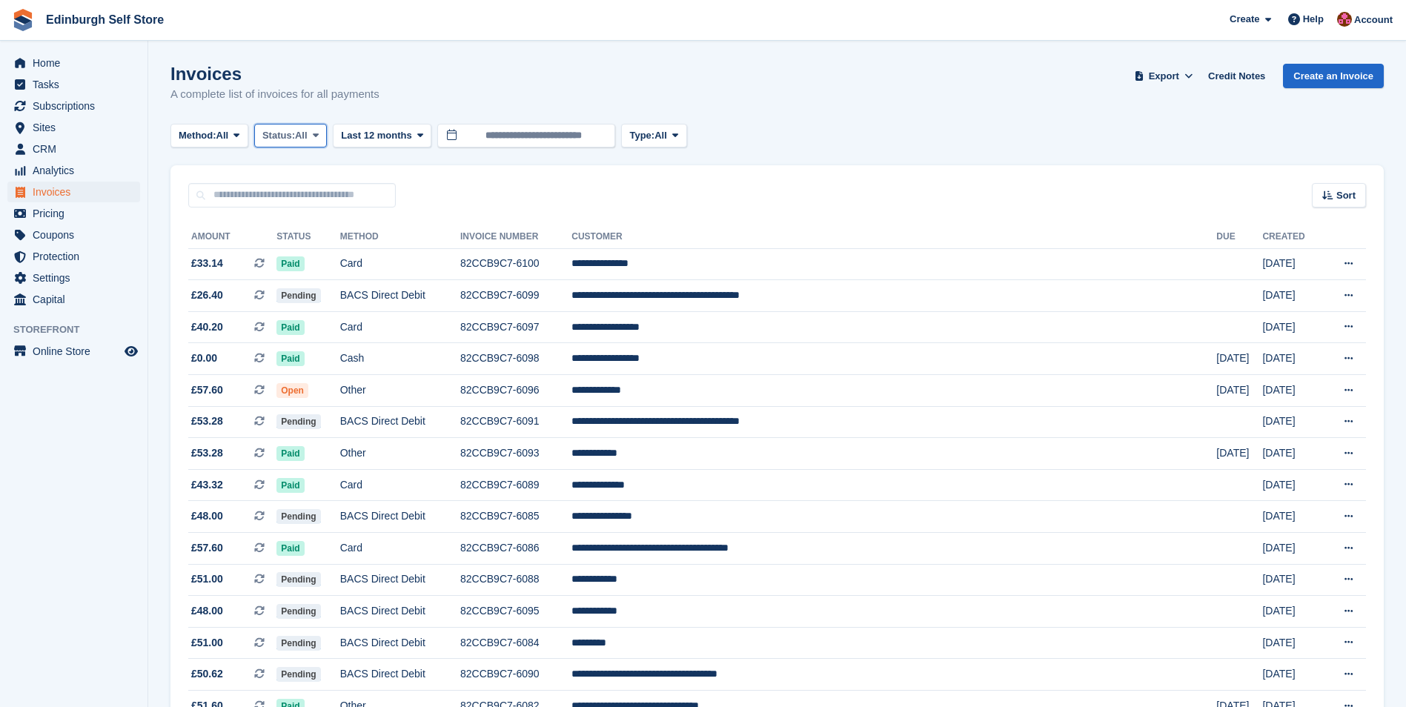
click at [327, 133] on button "Status: All" at bounding box center [290, 136] width 73 height 24
click at [308, 257] on link "Open" at bounding box center [325, 250] width 129 height 27
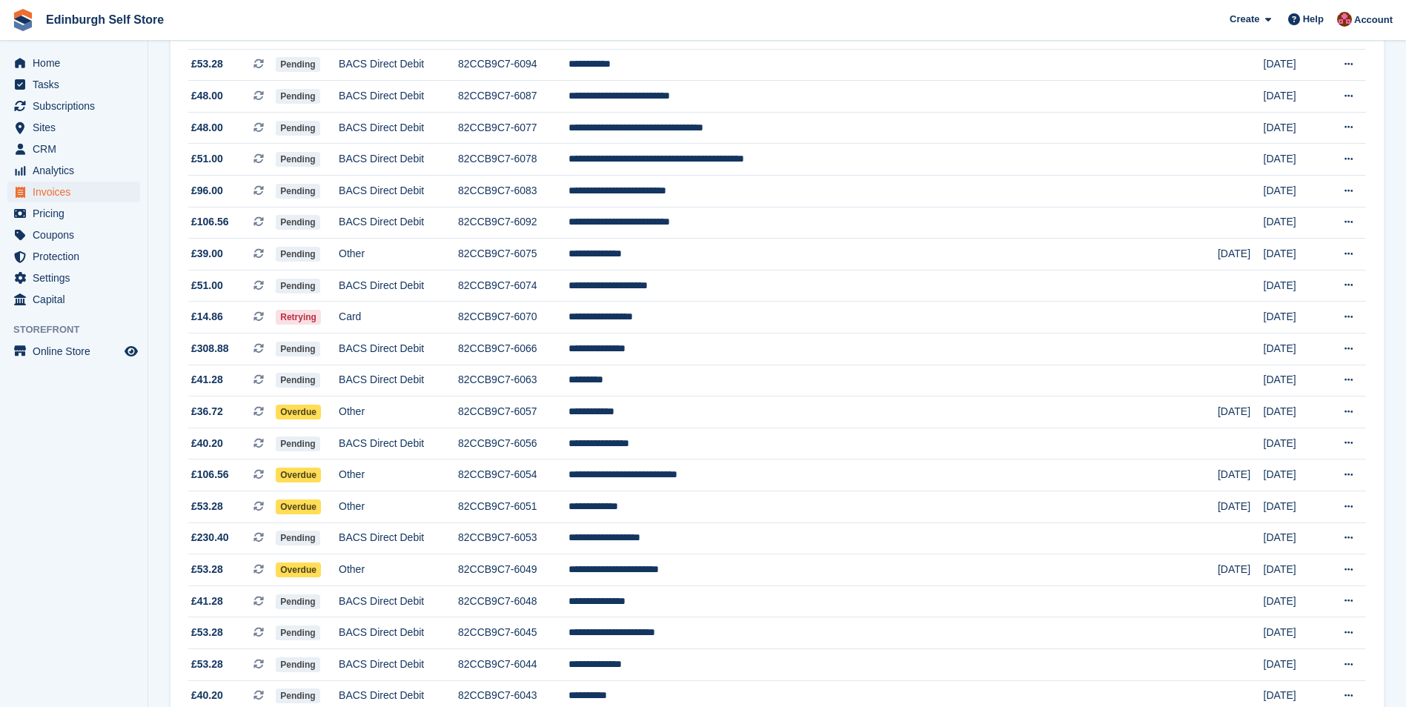
scroll to position [519, 0]
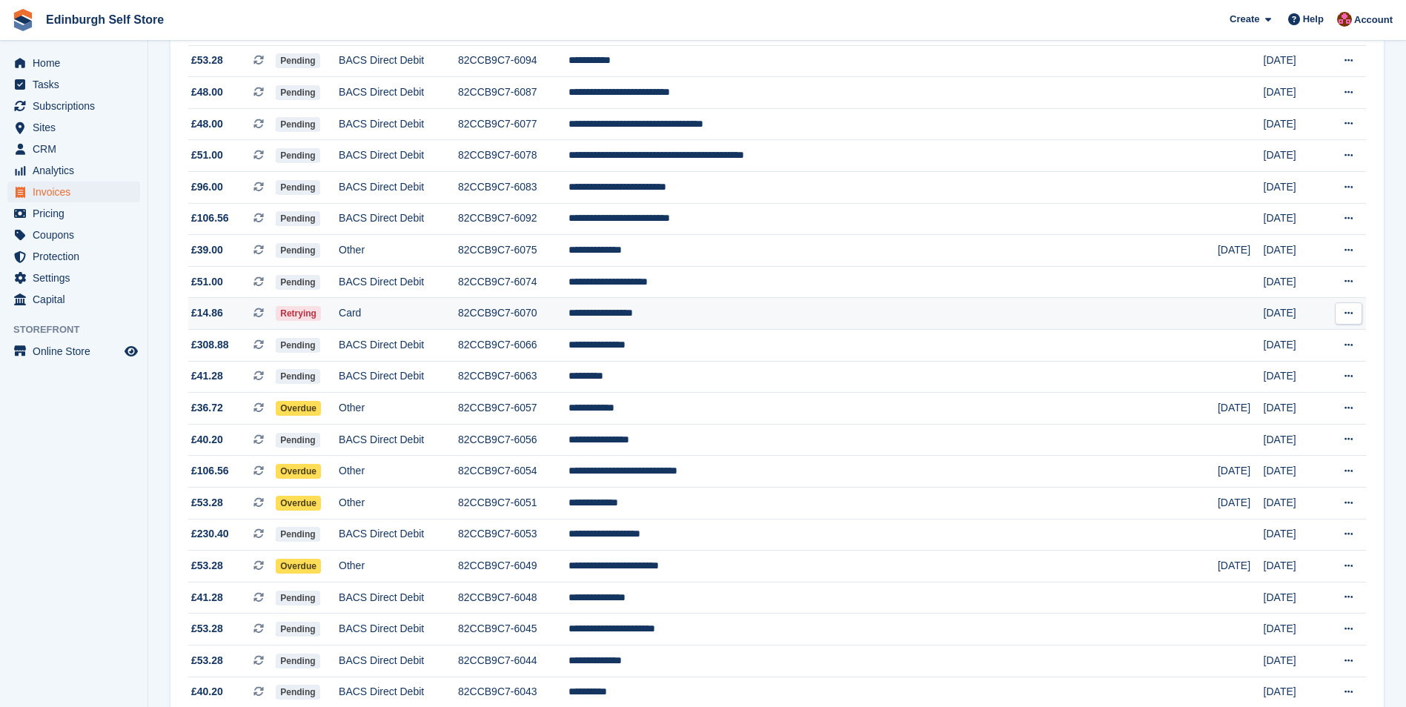
click at [746, 316] on td "**********" at bounding box center [892, 314] width 649 height 32
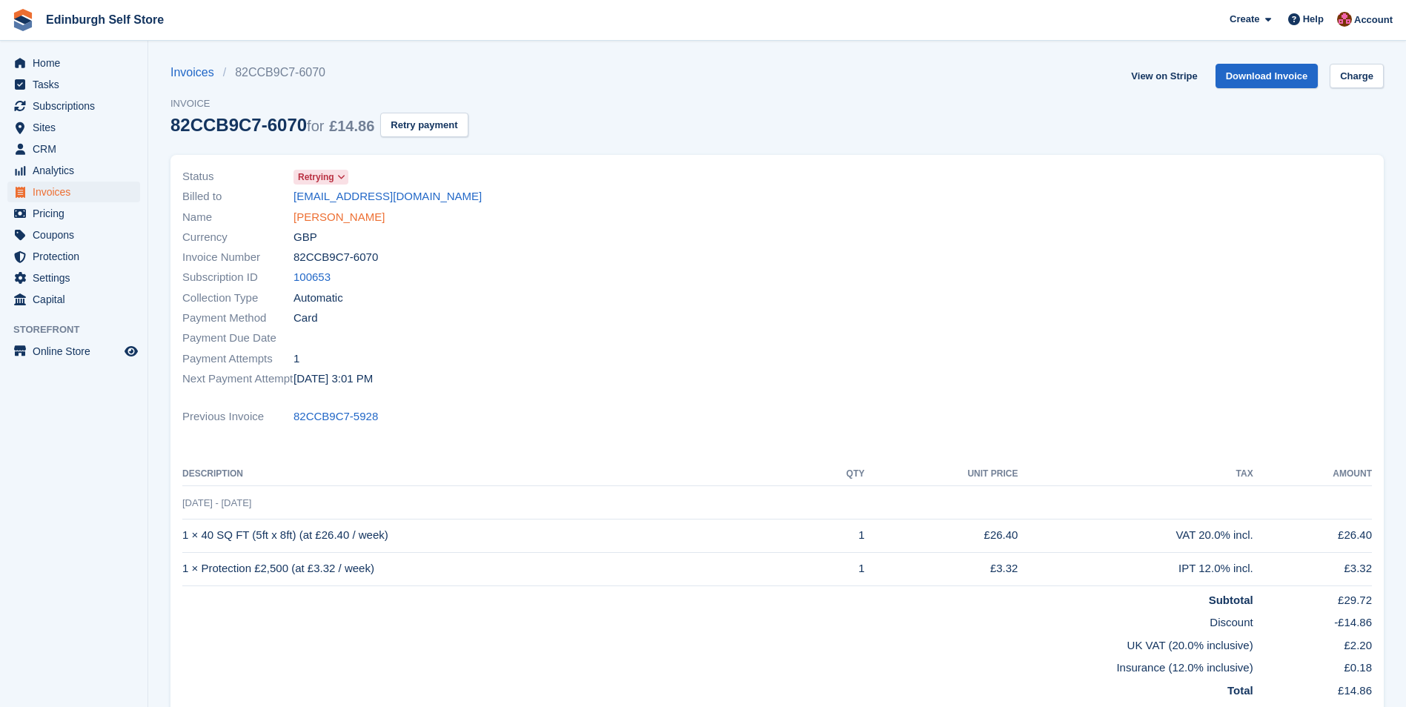
click at [342, 219] on link "[PERSON_NAME]" at bounding box center [338, 217] width 91 height 17
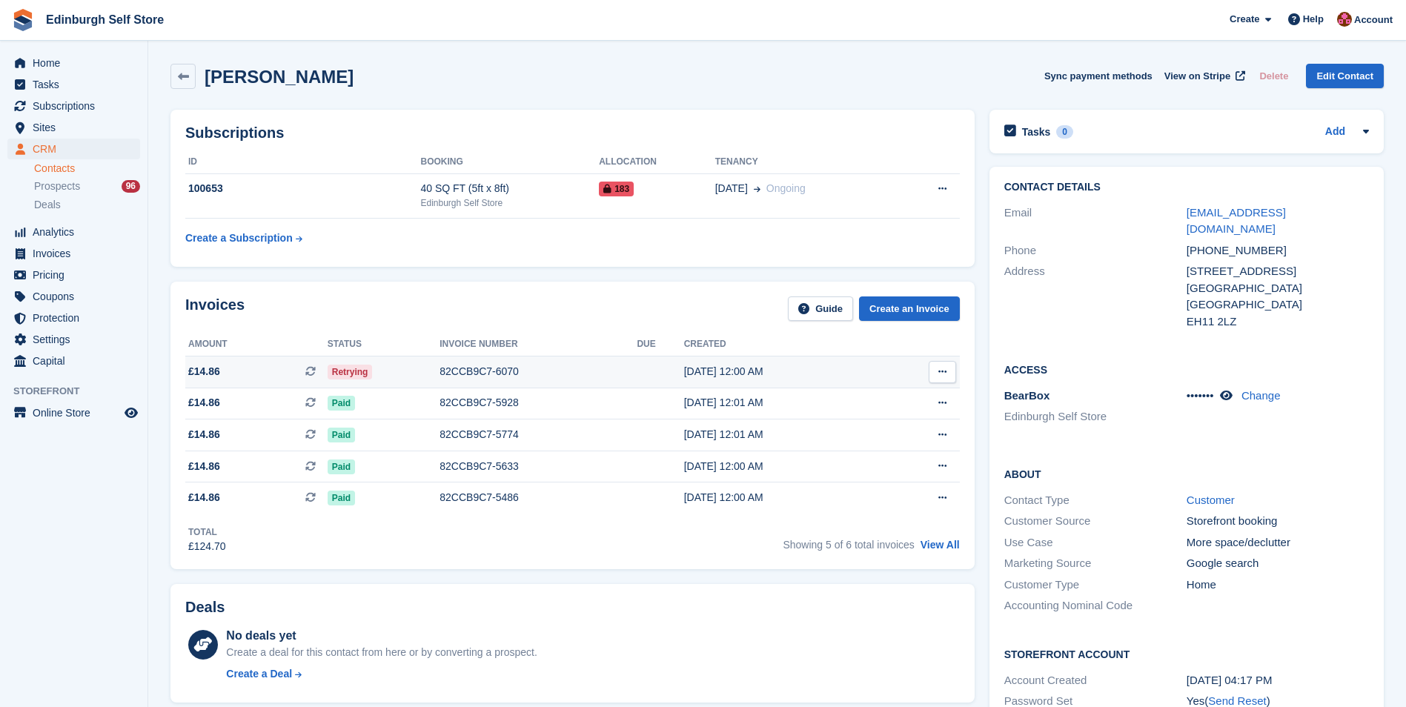
click at [464, 372] on div "82CCB9C7-6070" at bounding box center [537, 372] width 197 height 16
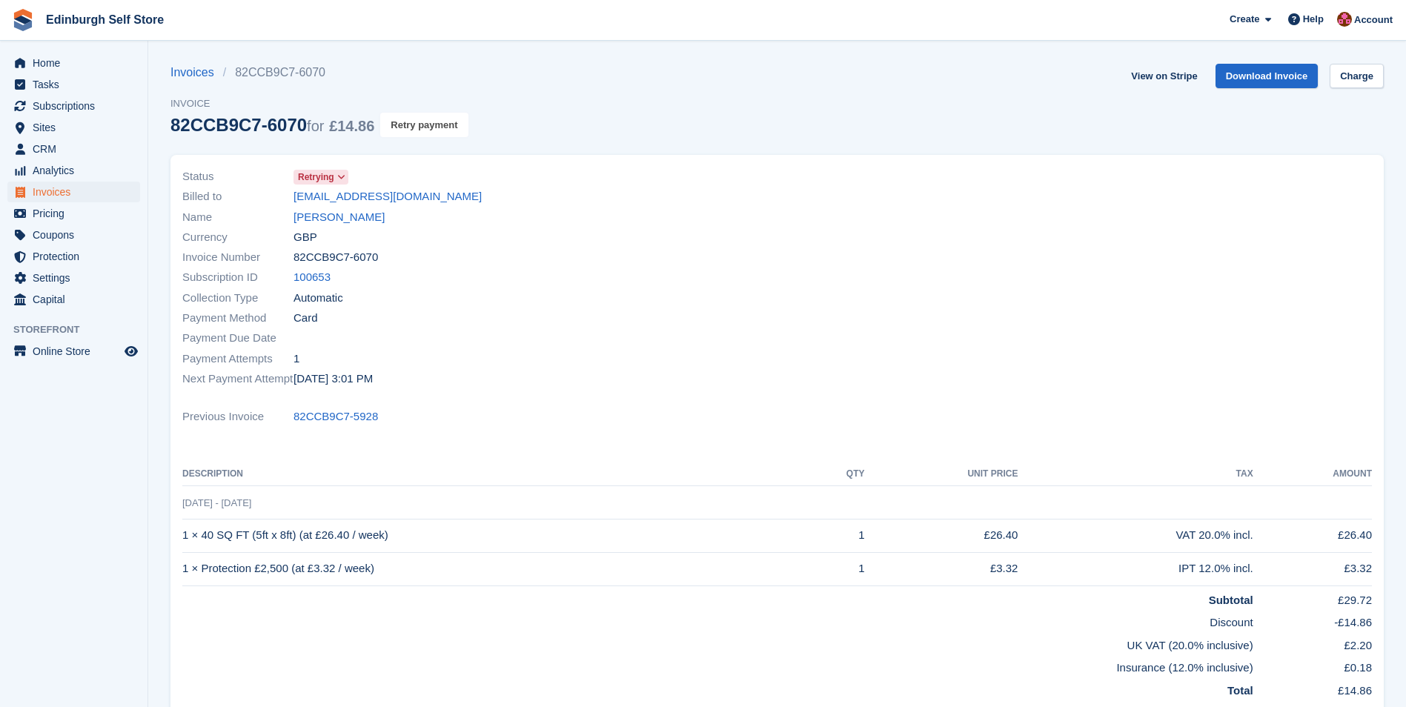
drag, startPoint x: 422, startPoint y: 124, endPoint x: 783, endPoint y: 70, distance: 364.9
click at [424, 125] on button "Retry payment" at bounding box center [423, 125] width 87 height 24
click at [59, 187] on span "Invoices" at bounding box center [77, 192] width 89 height 21
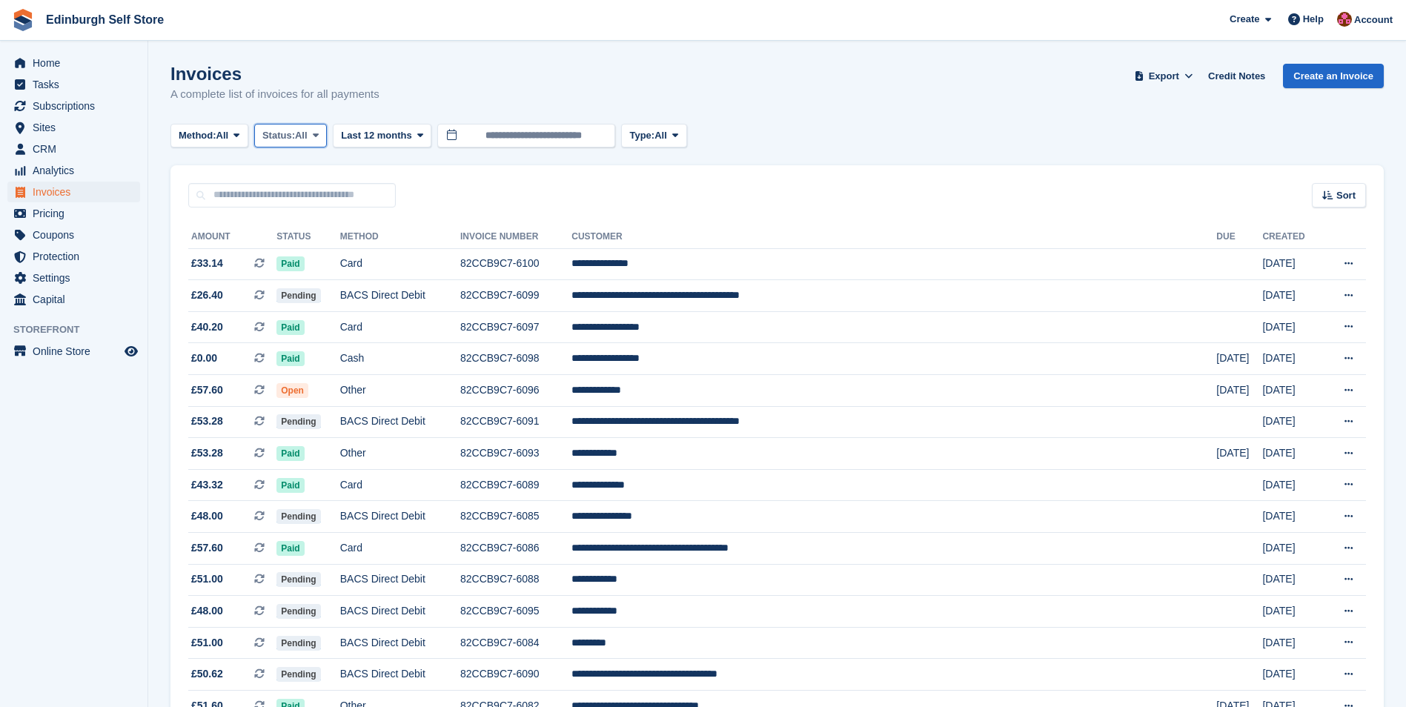
drag, startPoint x: 318, startPoint y: 133, endPoint x: 321, endPoint y: 148, distance: 15.1
click at [319, 134] on icon at bounding box center [316, 135] width 6 height 10
click at [315, 252] on link "Open" at bounding box center [325, 250] width 129 height 27
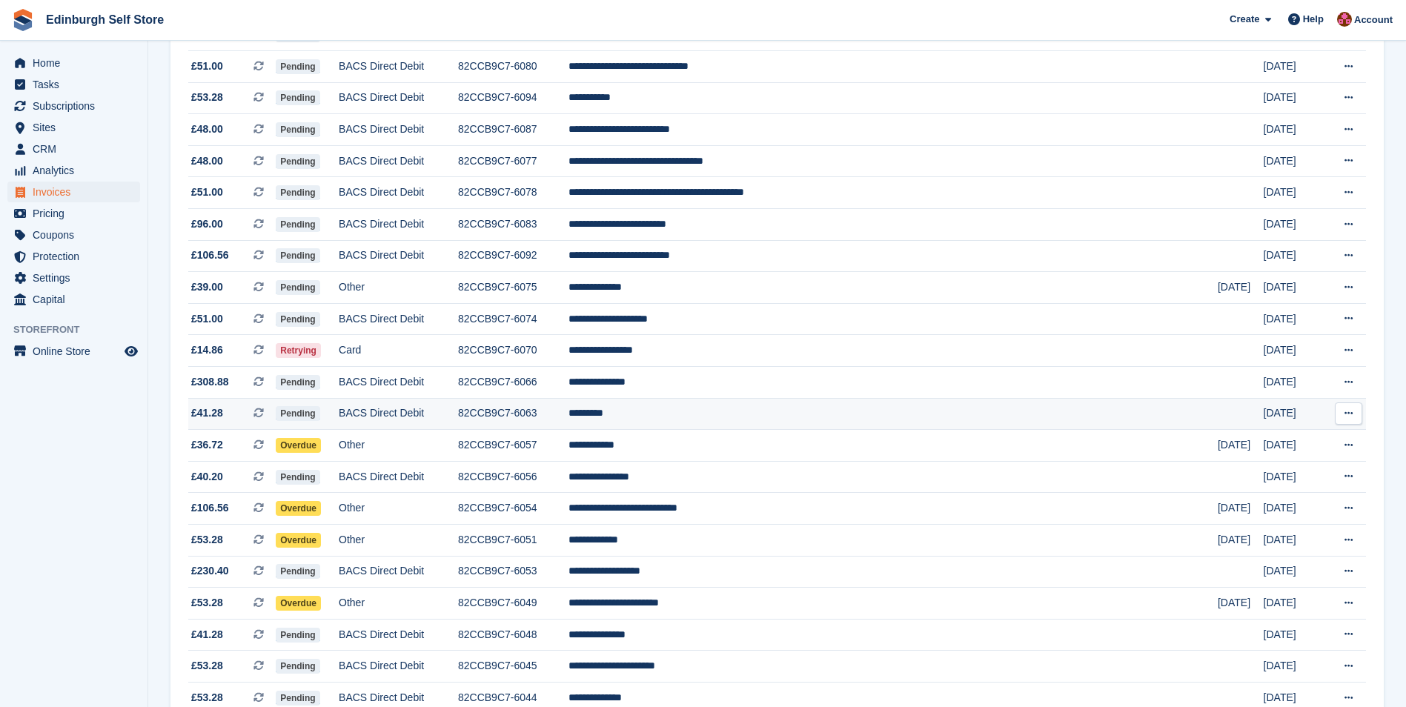
scroll to position [667, 0]
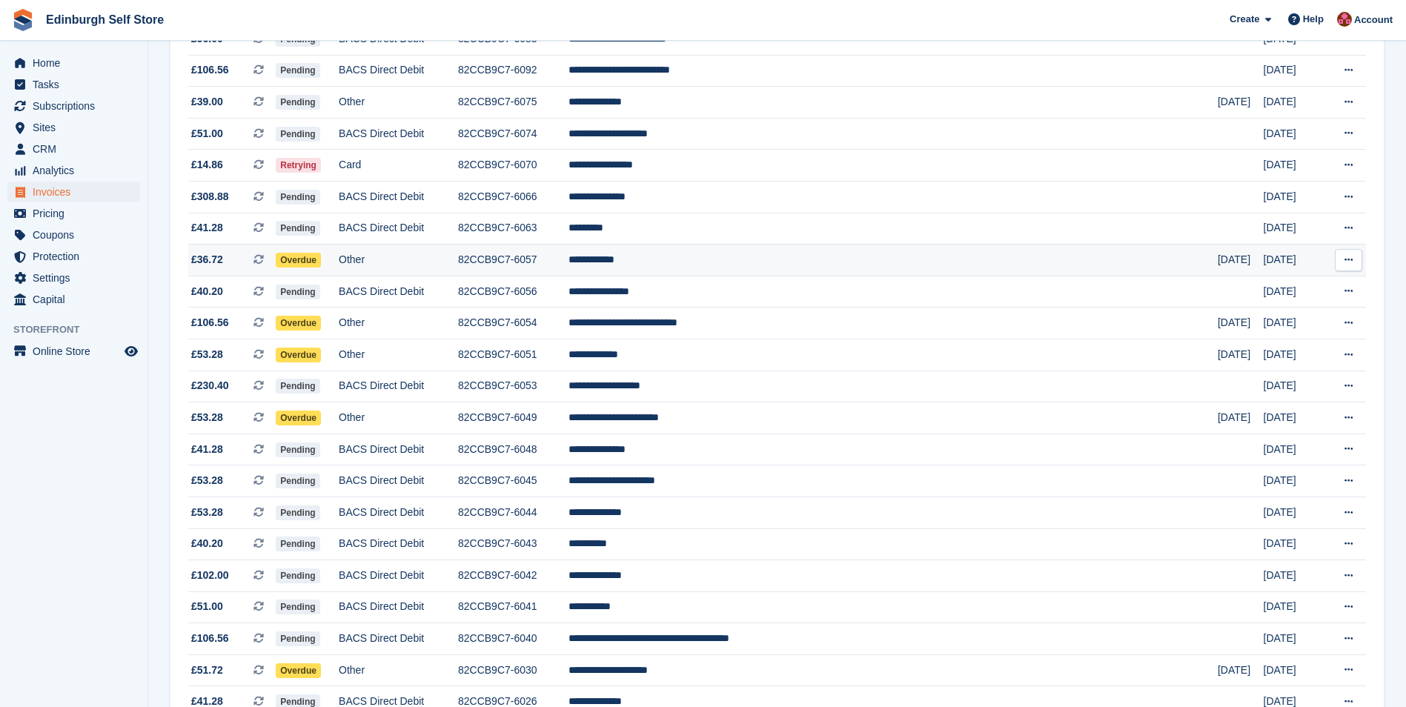
click at [740, 259] on td "**********" at bounding box center [892, 261] width 649 height 32
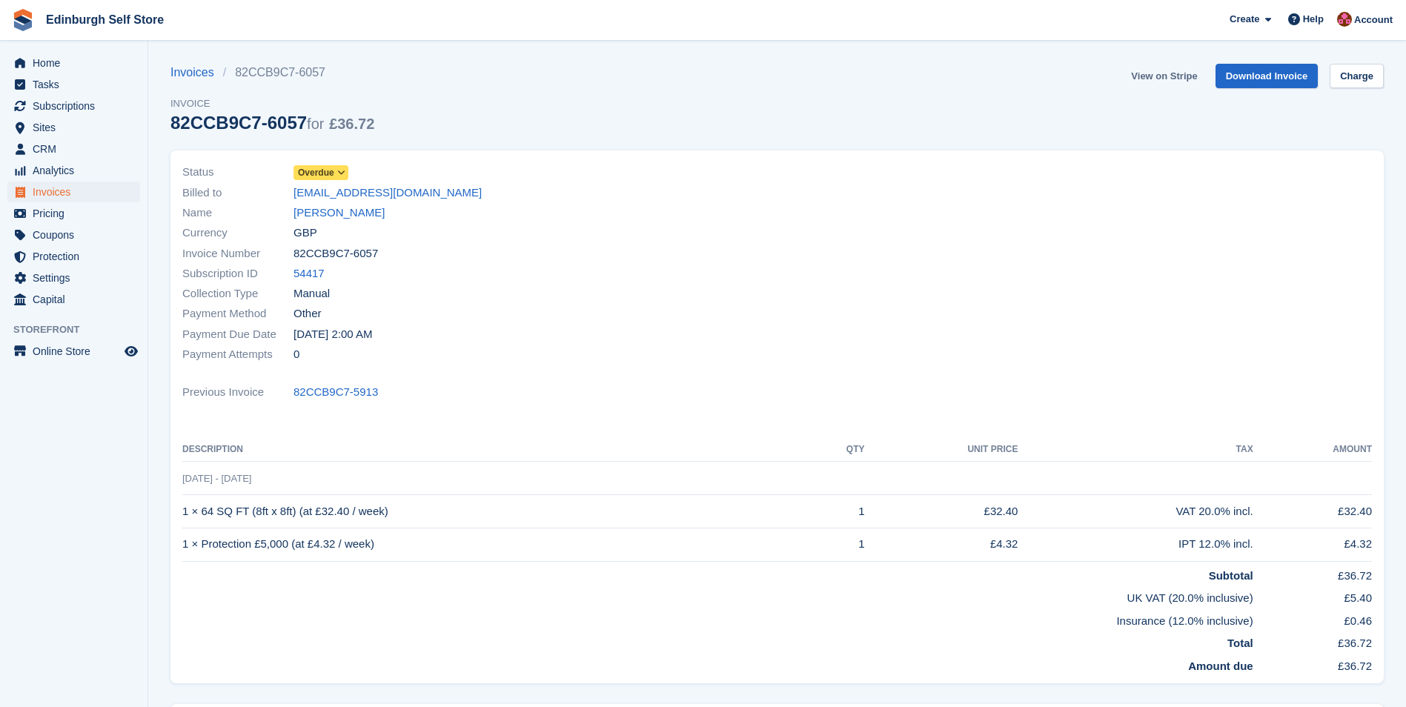
click at [1151, 82] on link "View on Stripe" at bounding box center [1164, 76] width 78 height 24
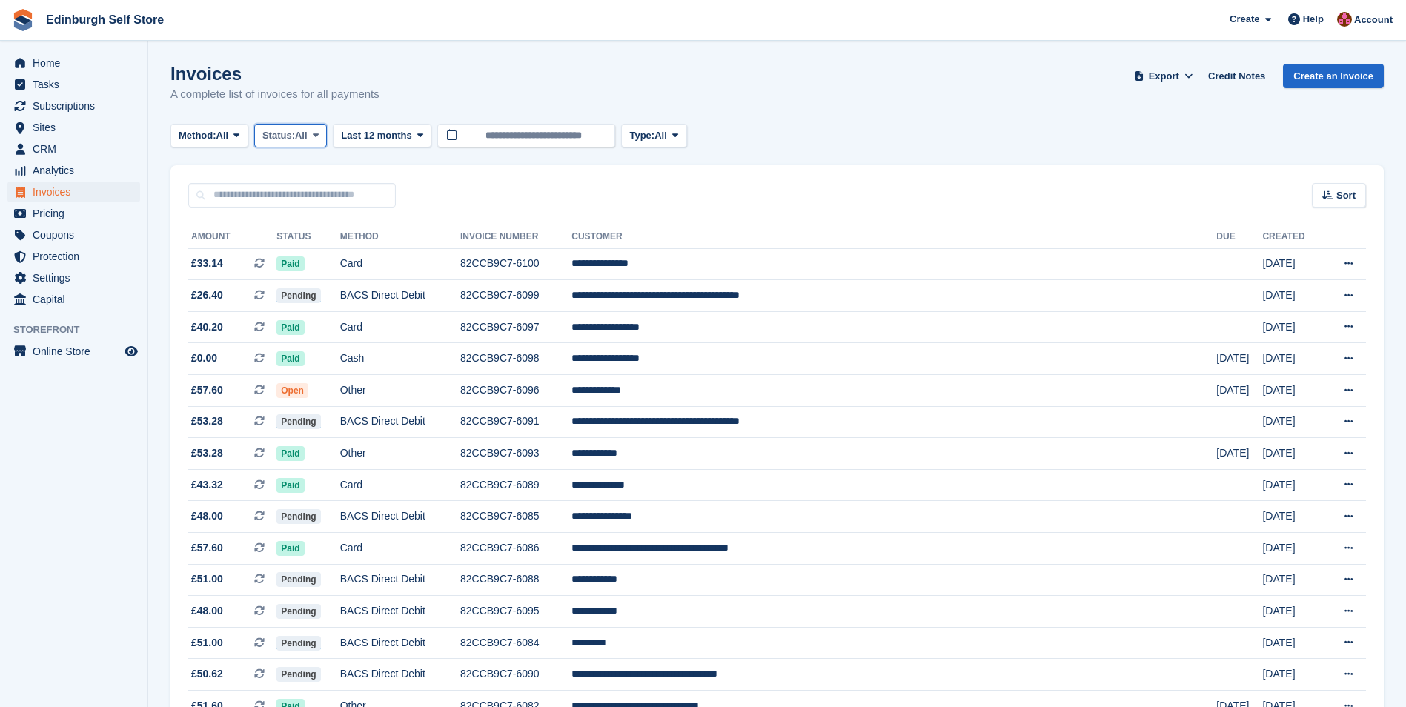
click at [319, 135] on icon at bounding box center [316, 135] width 6 height 10
click at [313, 251] on link "Open" at bounding box center [325, 250] width 129 height 27
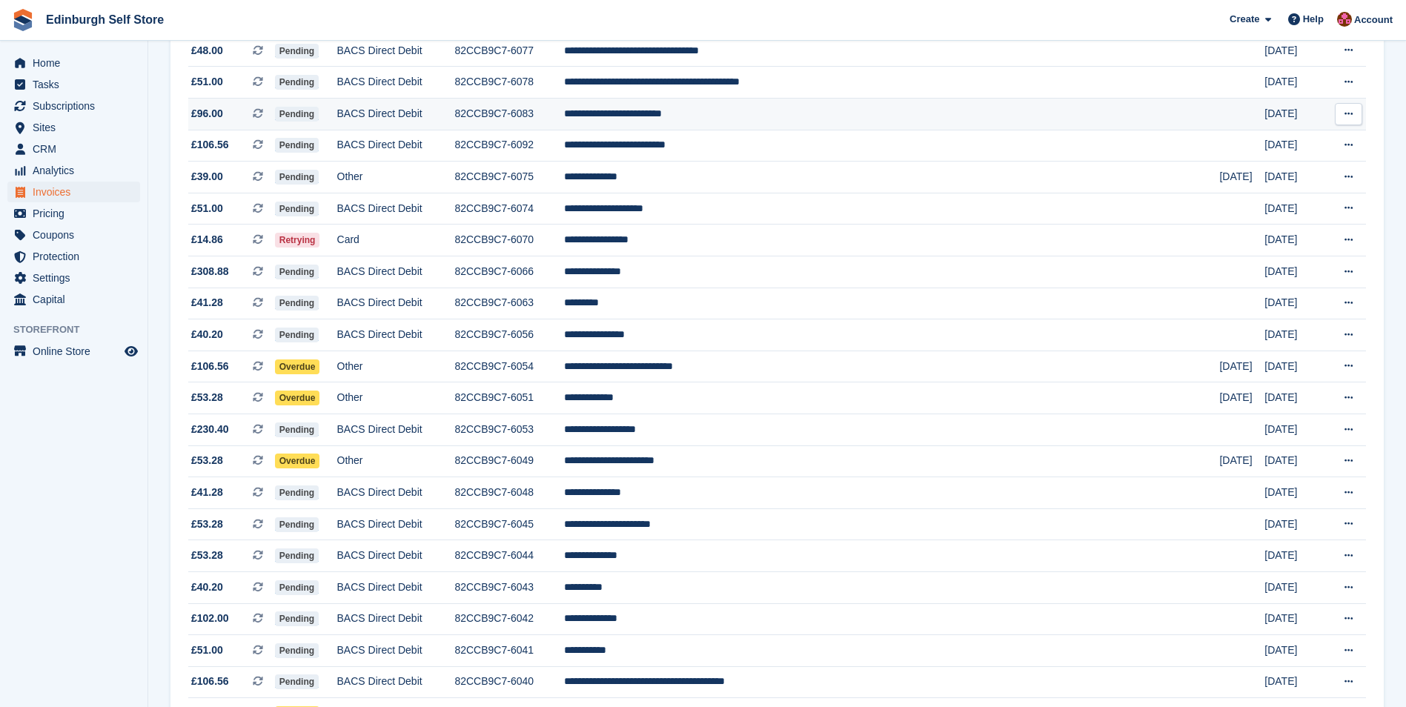
scroll to position [593, 0]
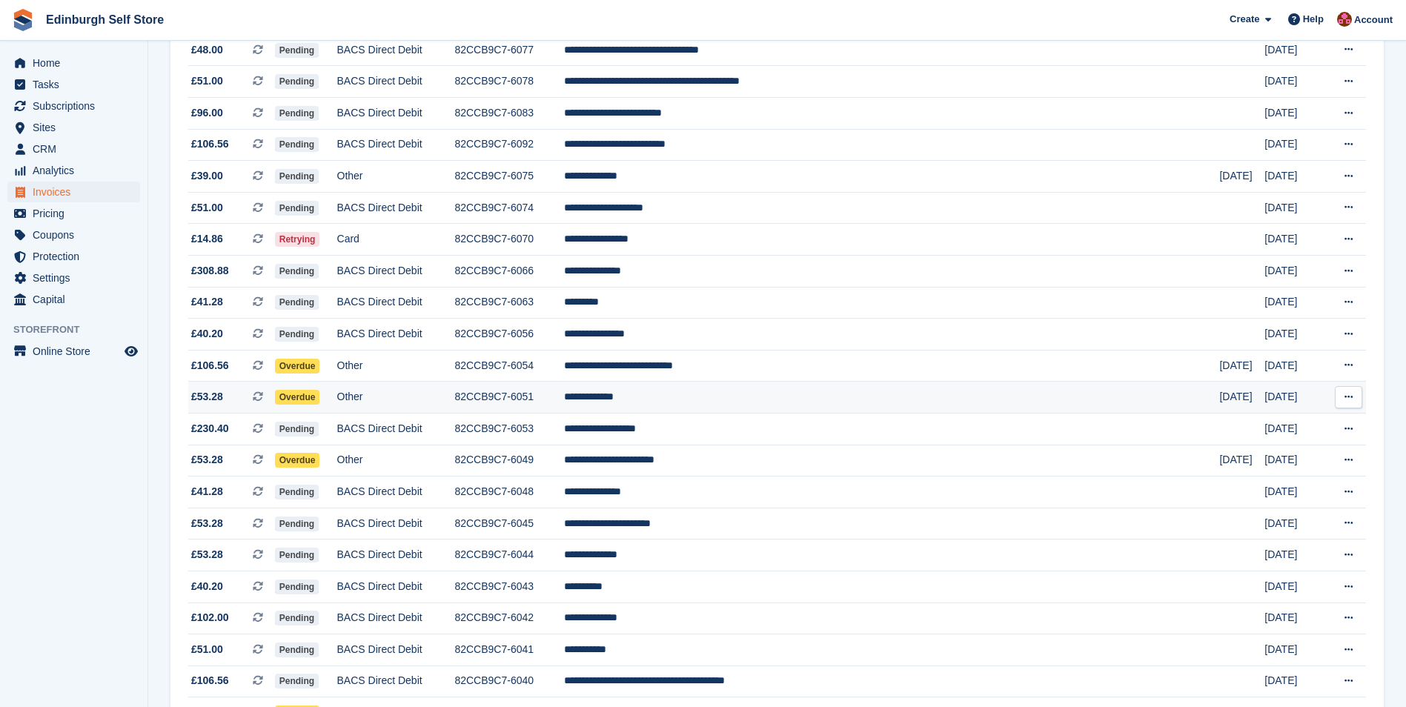
click at [726, 399] on td "**********" at bounding box center [892, 398] width 656 height 32
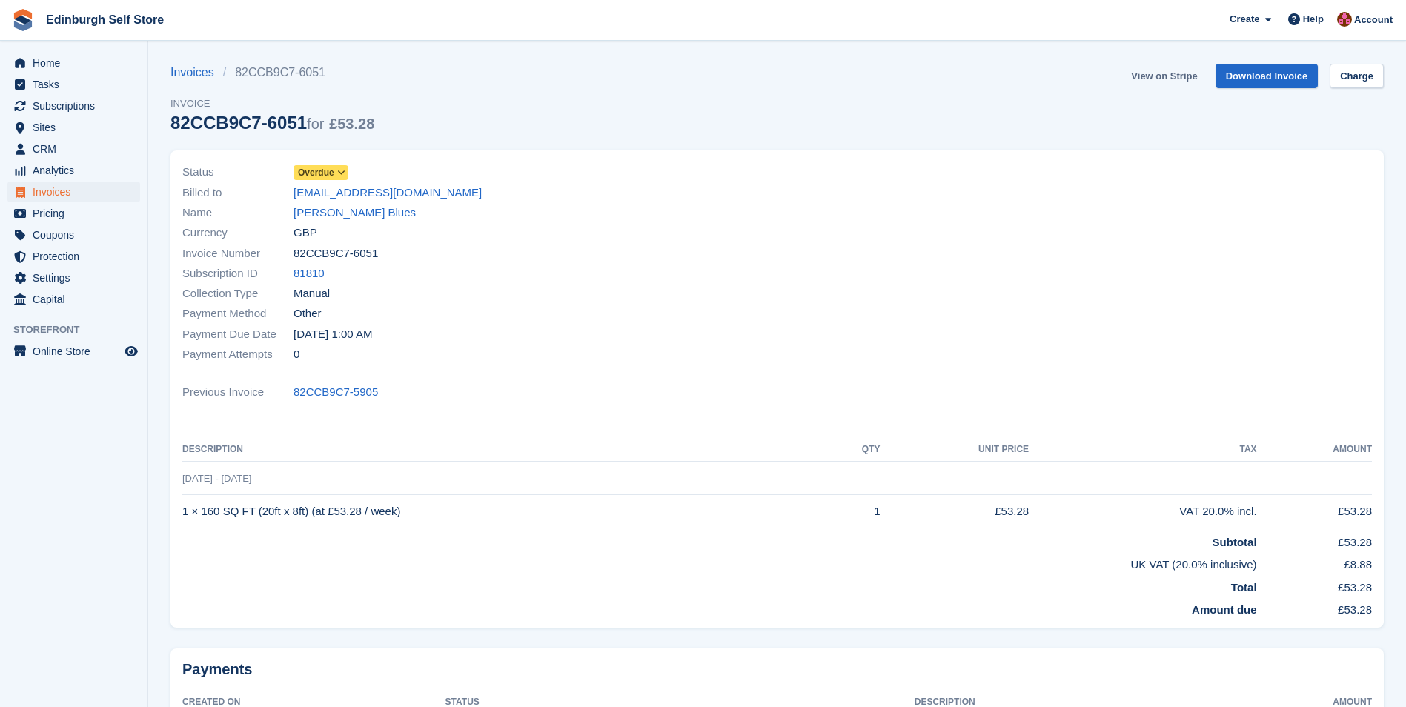
click at [1149, 76] on link "View on Stripe" at bounding box center [1164, 76] width 78 height 24
click at [96, 190] on span "Invoices" at bounding box center [77, 192] width 89 height 21
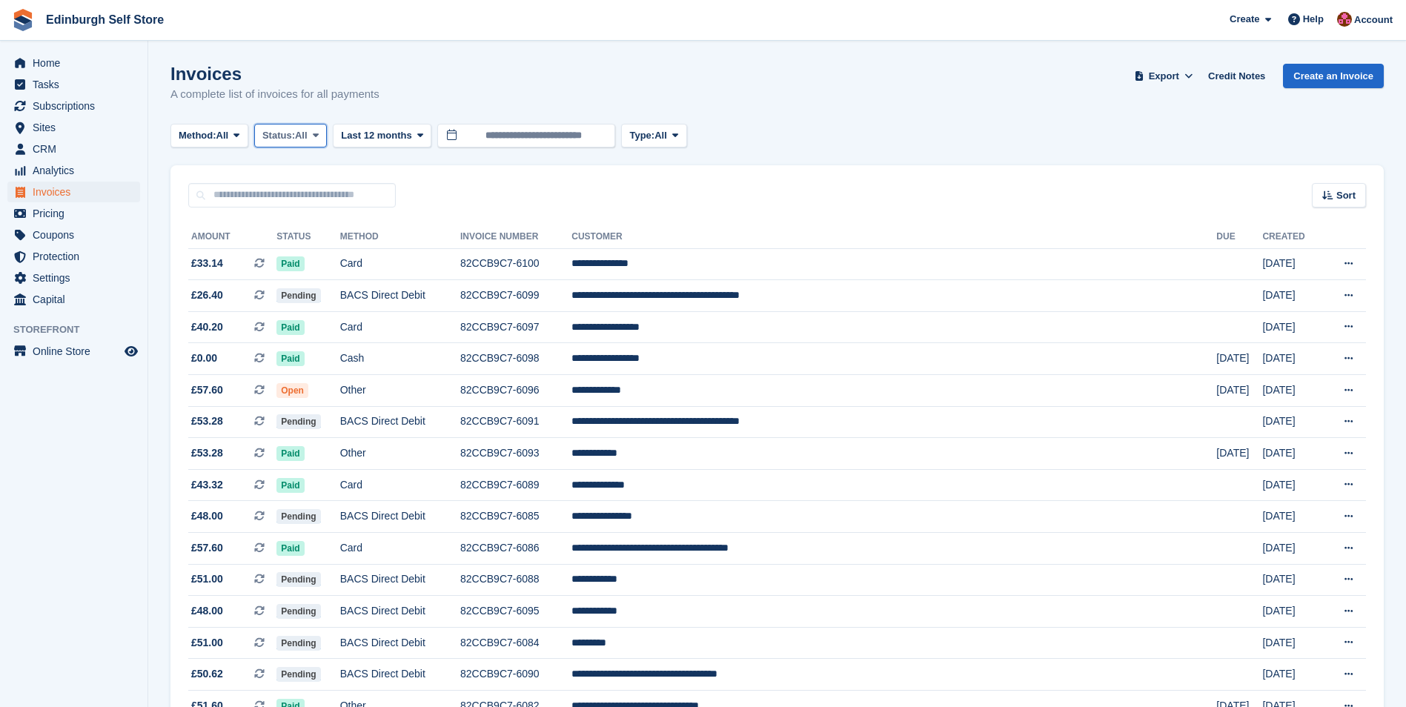
click at [319, 133] on icon at bounding box center [316, 135] width 6 height 10
click at [324, 243] on link "Open" at bounding box center [325, 250] width 129 height 27
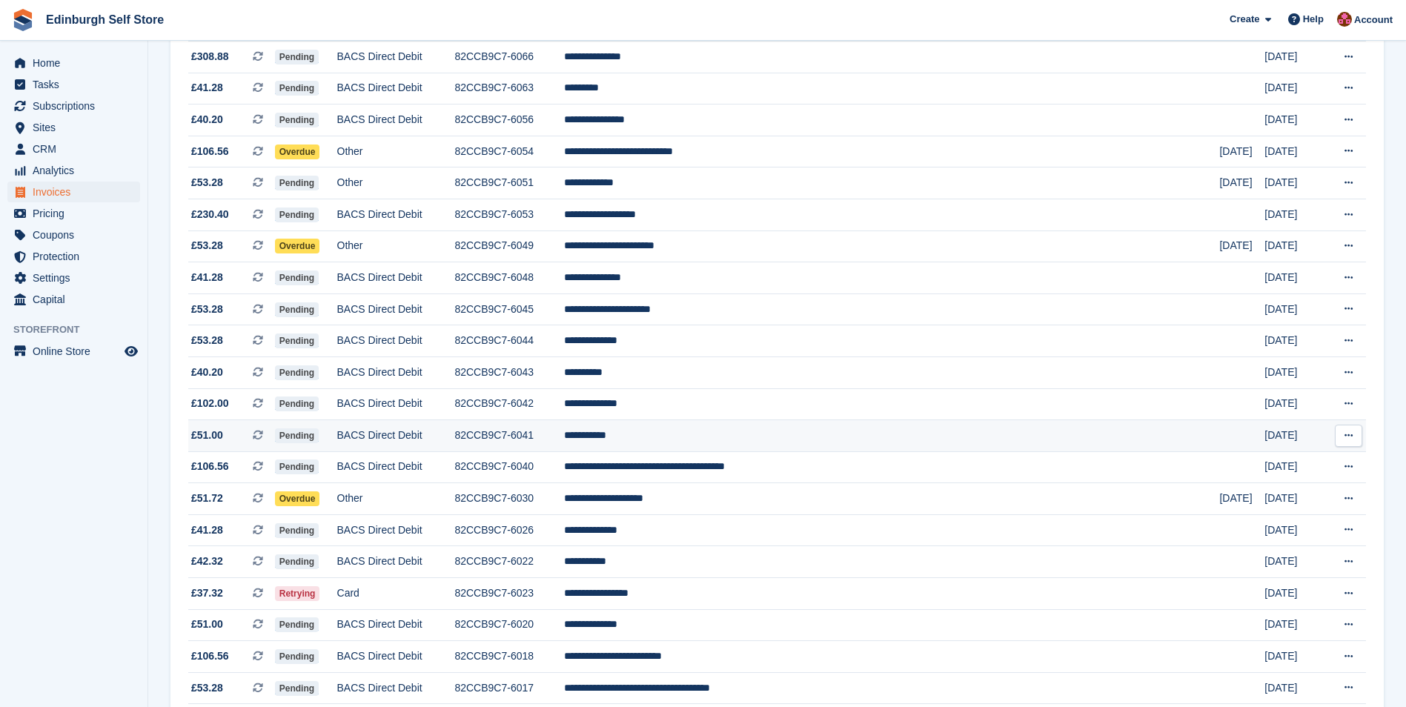
scroll to position [815, 0]
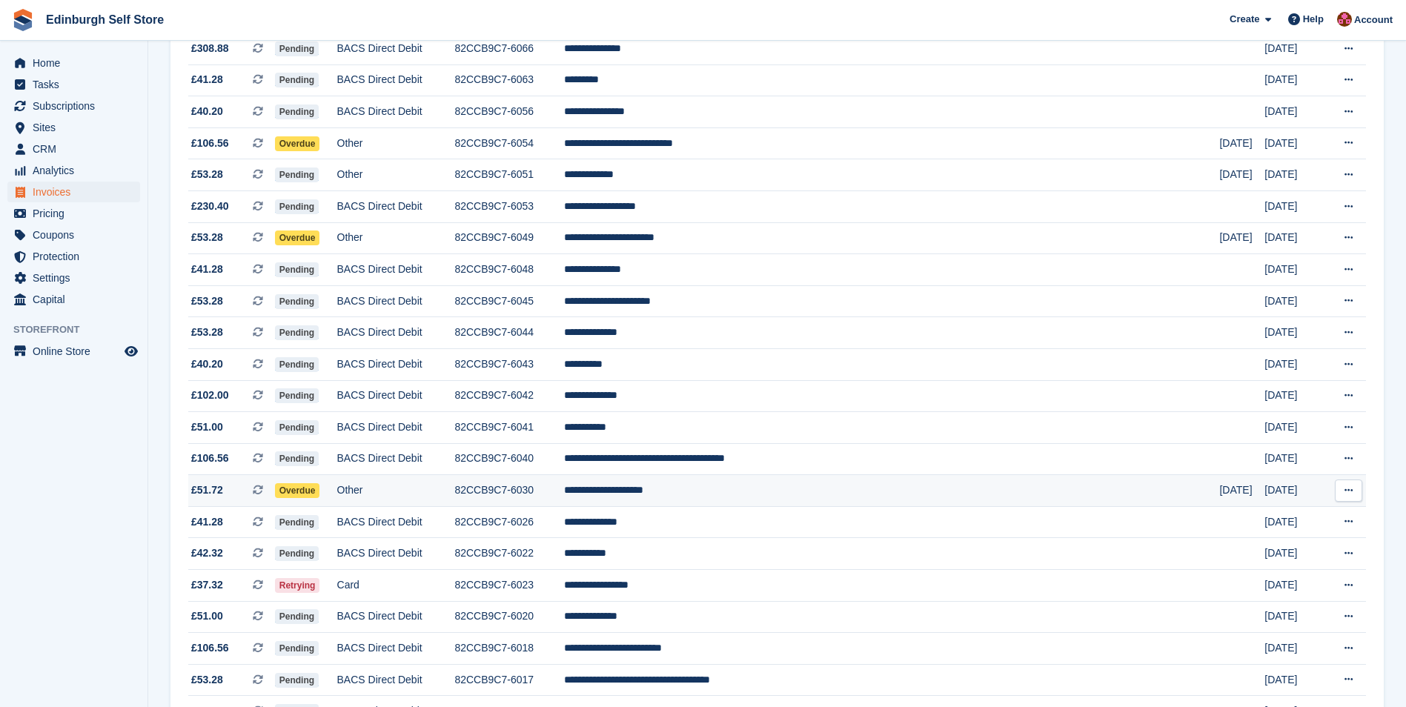
click at [768, 494] on td "**********" at bounding box center [892, 491] width 656 height 32
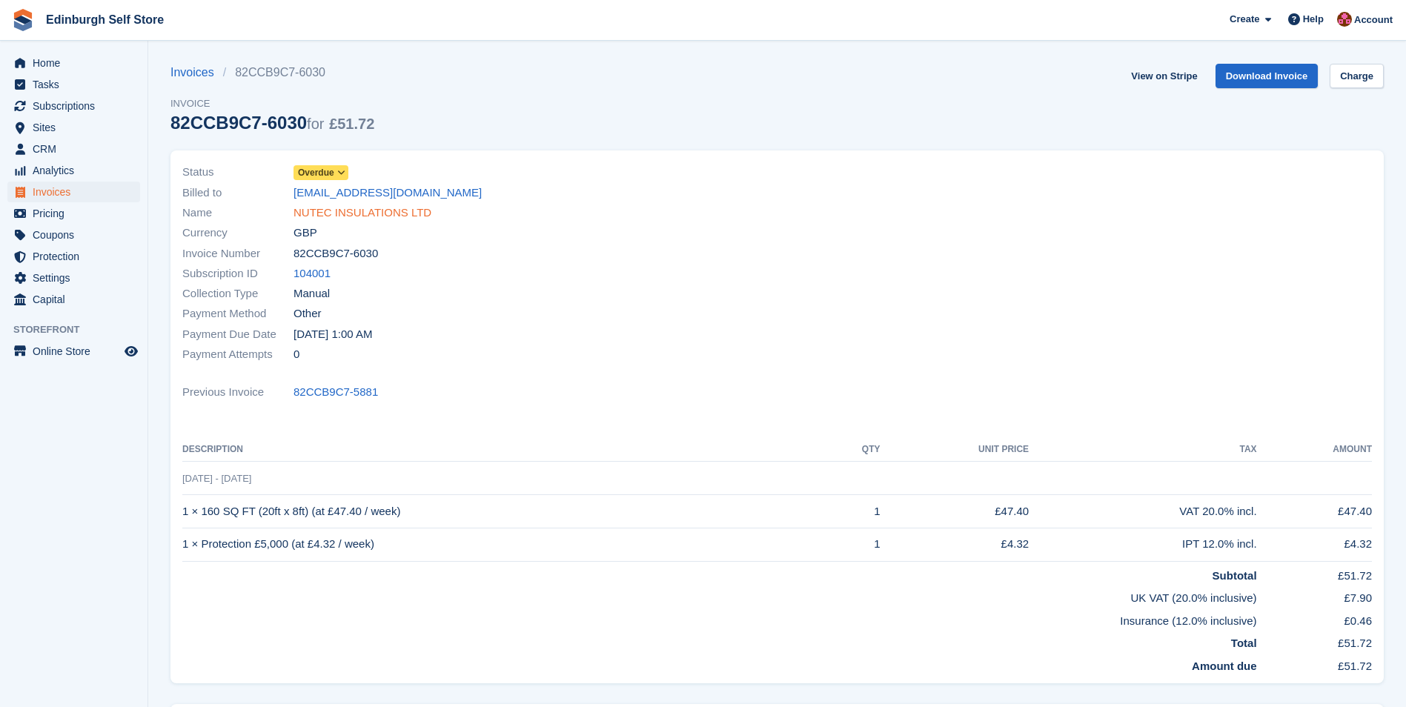
click at [383, 211] on link "NUTEC INSULATIONS LTD" at bounding box center [362, 213] width 138 height 17
click at [345, 213] on link "NUTEC INSULATIONS LTD" at bounding box center [362, 213] width 138 height 17
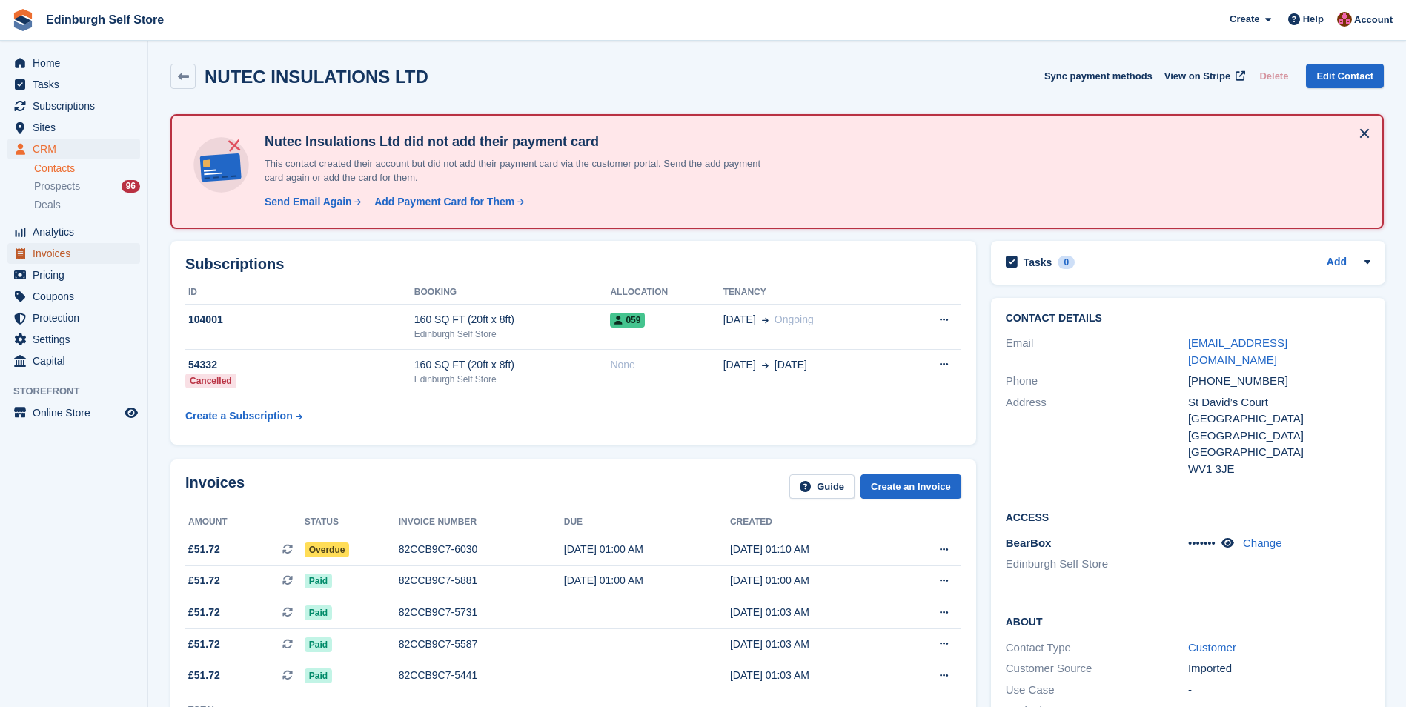
drag, startPoint x: 74, startPoint y: 256, endPoint x: 83, endPoint y: 256, distance: 8.9
click at [74, 256] on span "Invoices" at bounding box center [77, 253] width 89 height 21
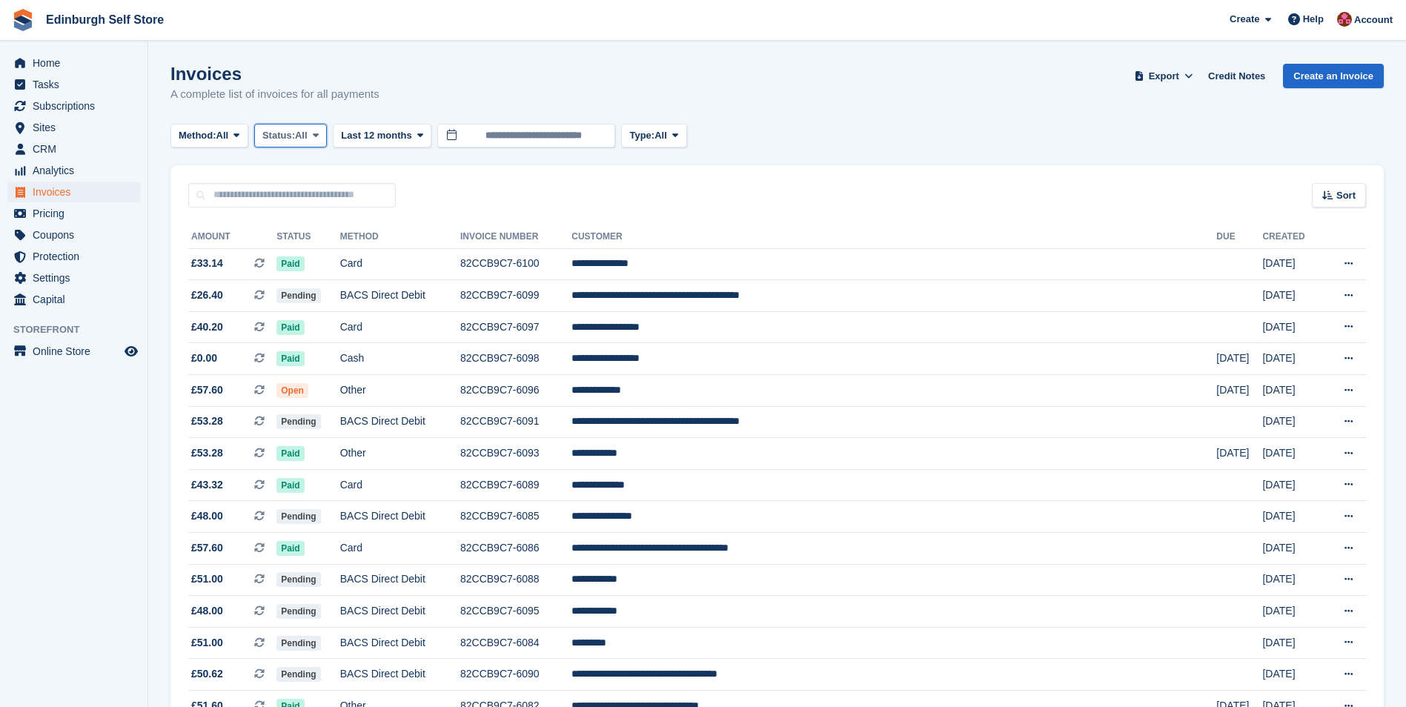
drag, startPoint x: 323, startPoint y: 134, endPoint x: 324, endPoint y: 142, distance: 7.4
click at [319, 134] on icon at bounding box center [316, 135] width 6 height 10
click at [313, 248] on link "Open" at bounding box center [325, 250] width 129 height 27
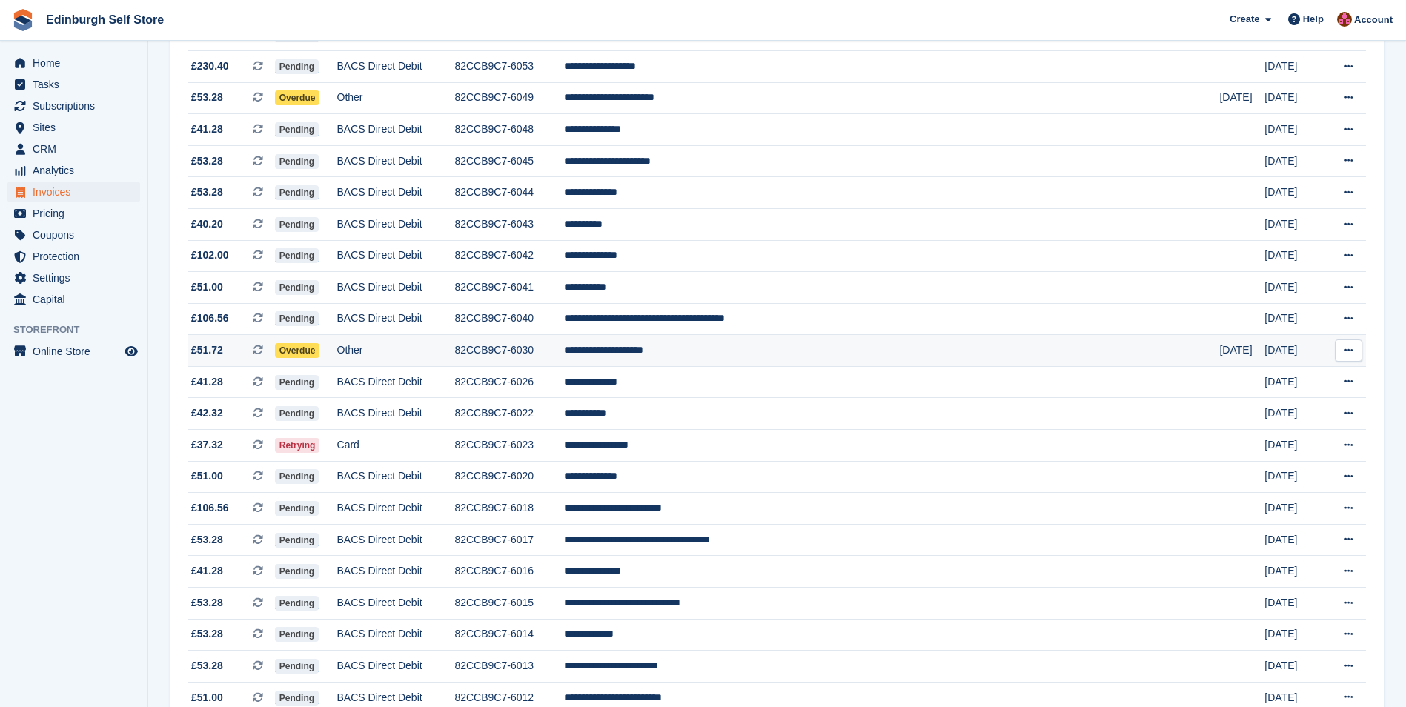
scroll to position [963, 0]
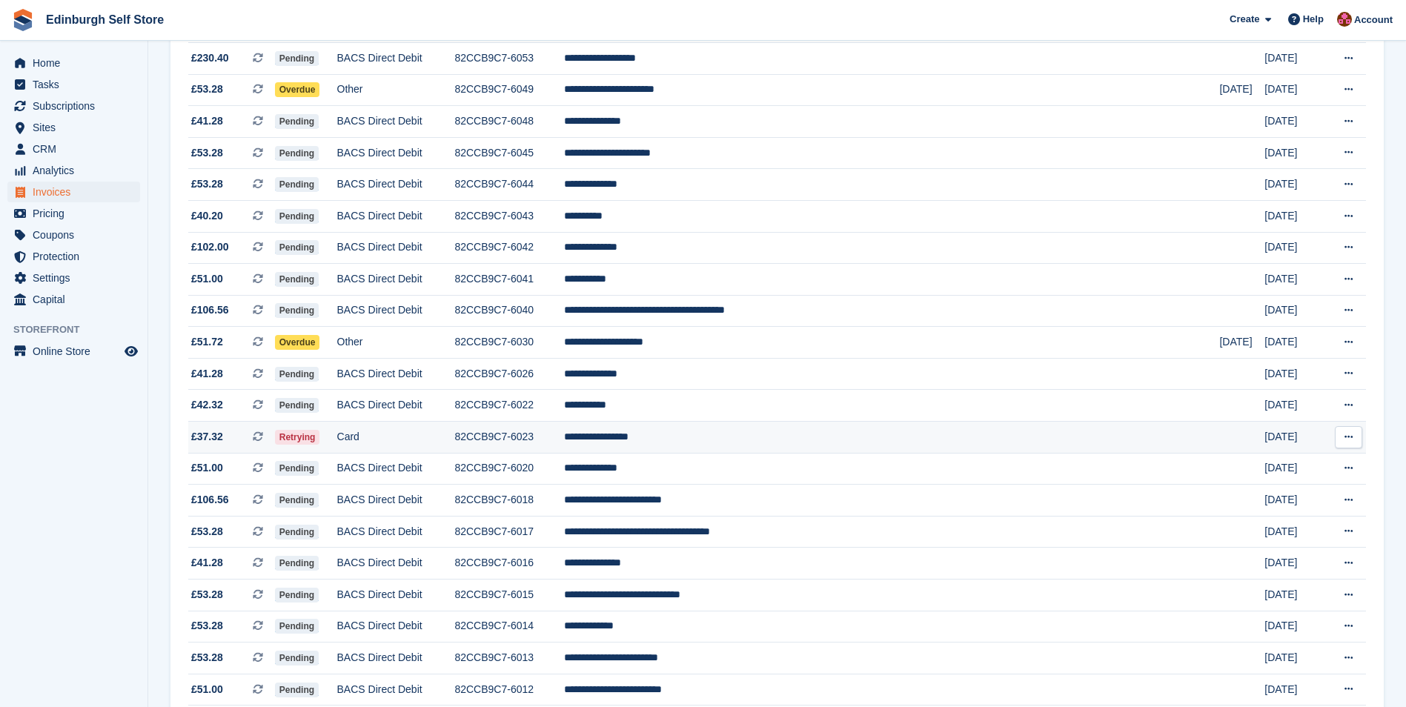
click at [761, 442] on td "**********" at bounding box center [892, 438] width 656 height 32
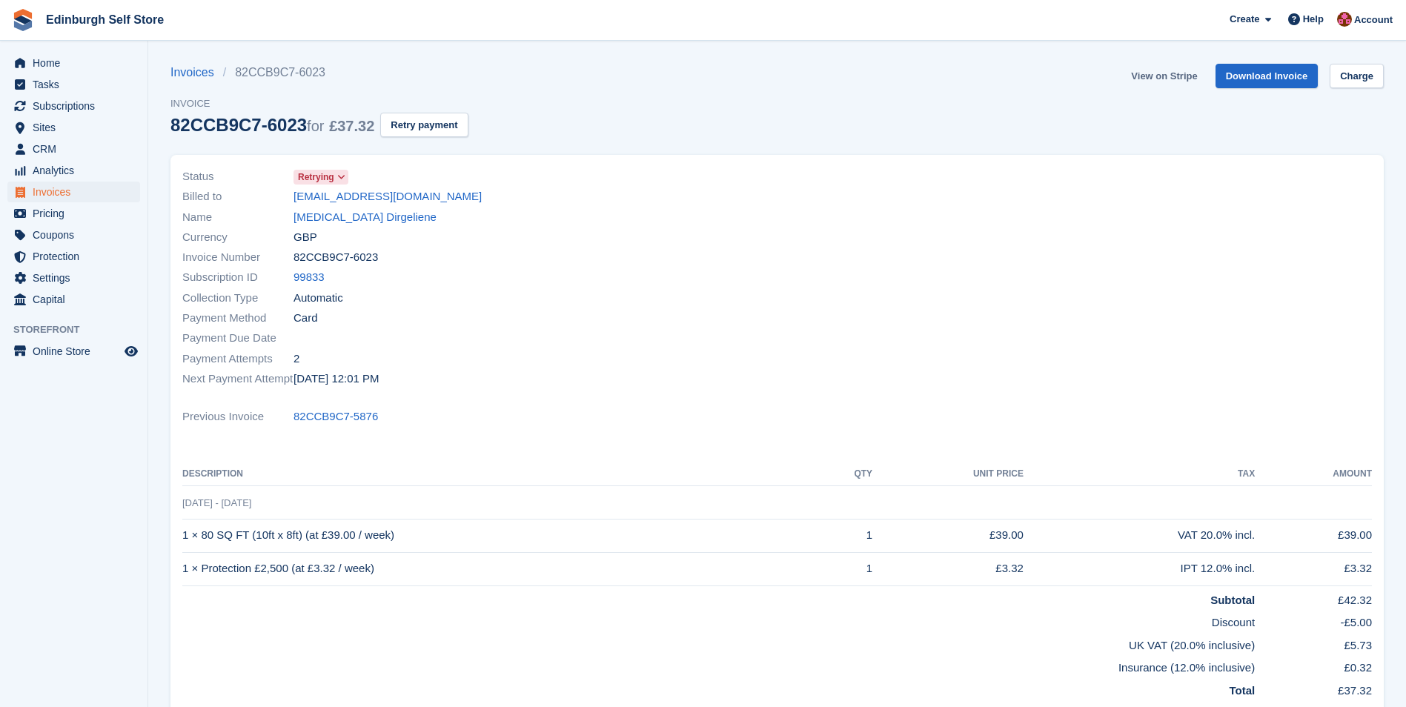
click at [1162, 78] on link "View on Stripe" at bounding box center [1164, 76] width 78 height 24
click at [78, 192] on span "Invoices" at bounding box center [77, 192] width 89 height 21
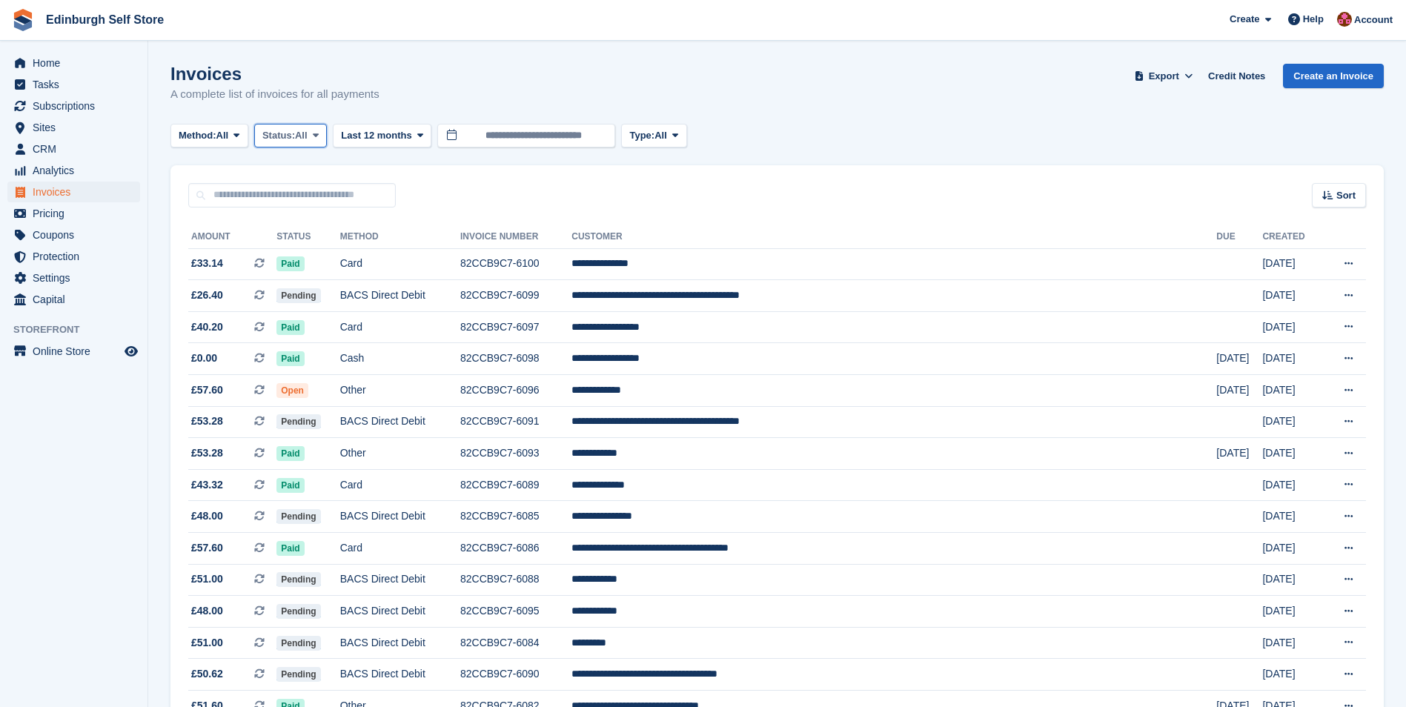
click at [327, 132] on button "Status: All" at bounding box center [290, 136] width 73 height 24
click at [328, 257] on link "Open" at bounding box center [325, 250] width 129 height 27
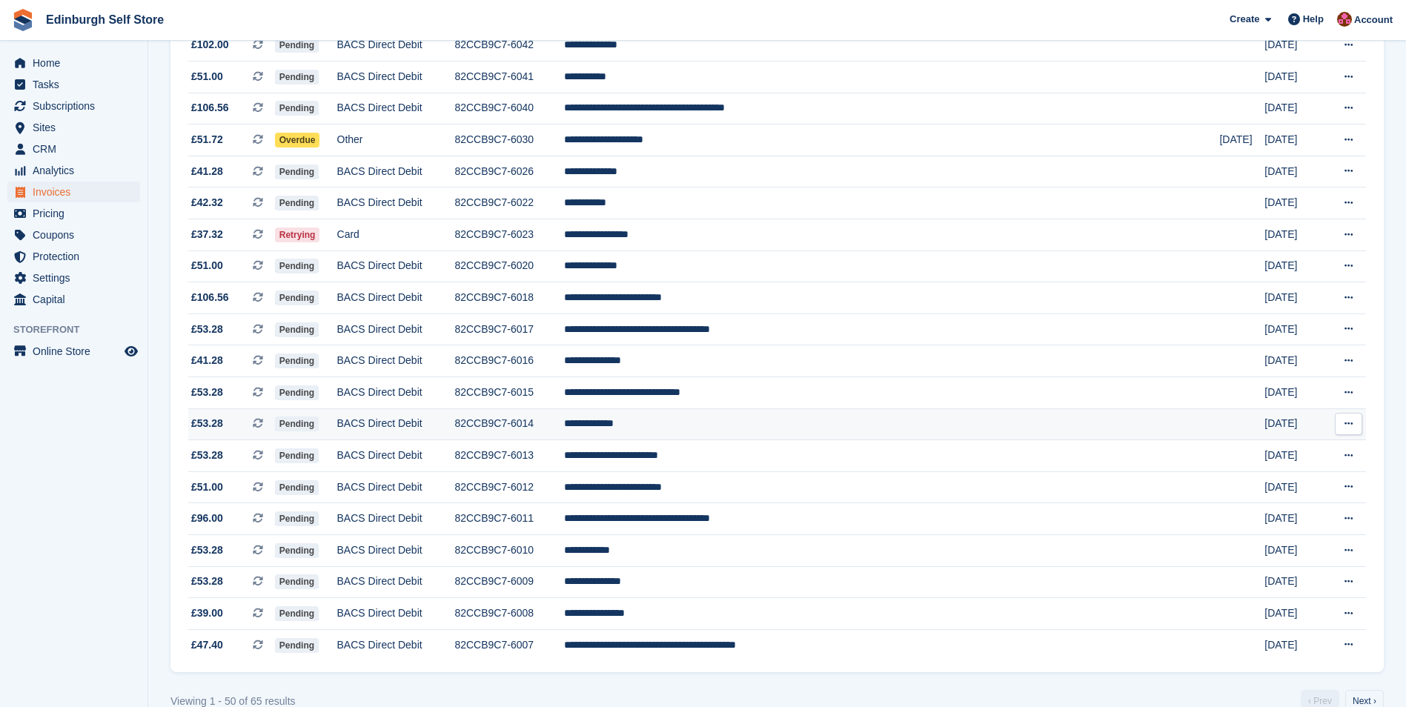
scroll to position [1193, 0]
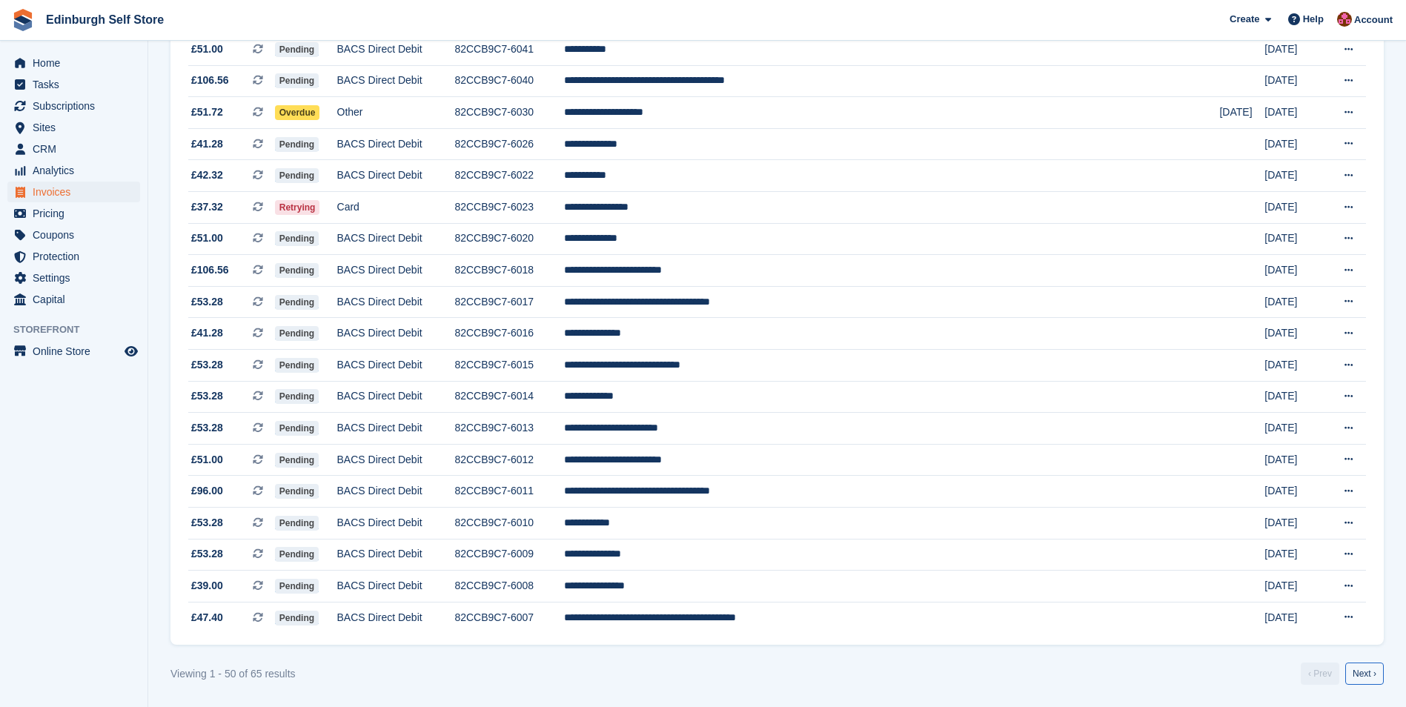
drag, startPoint x: 1355, startPoint y: 680, endPoint x: 1323, endPoint y: 637, distance: 54.0
click at [1353, 680] on link "Next ›" at bounding box center [1364, 674] width 39 height 22
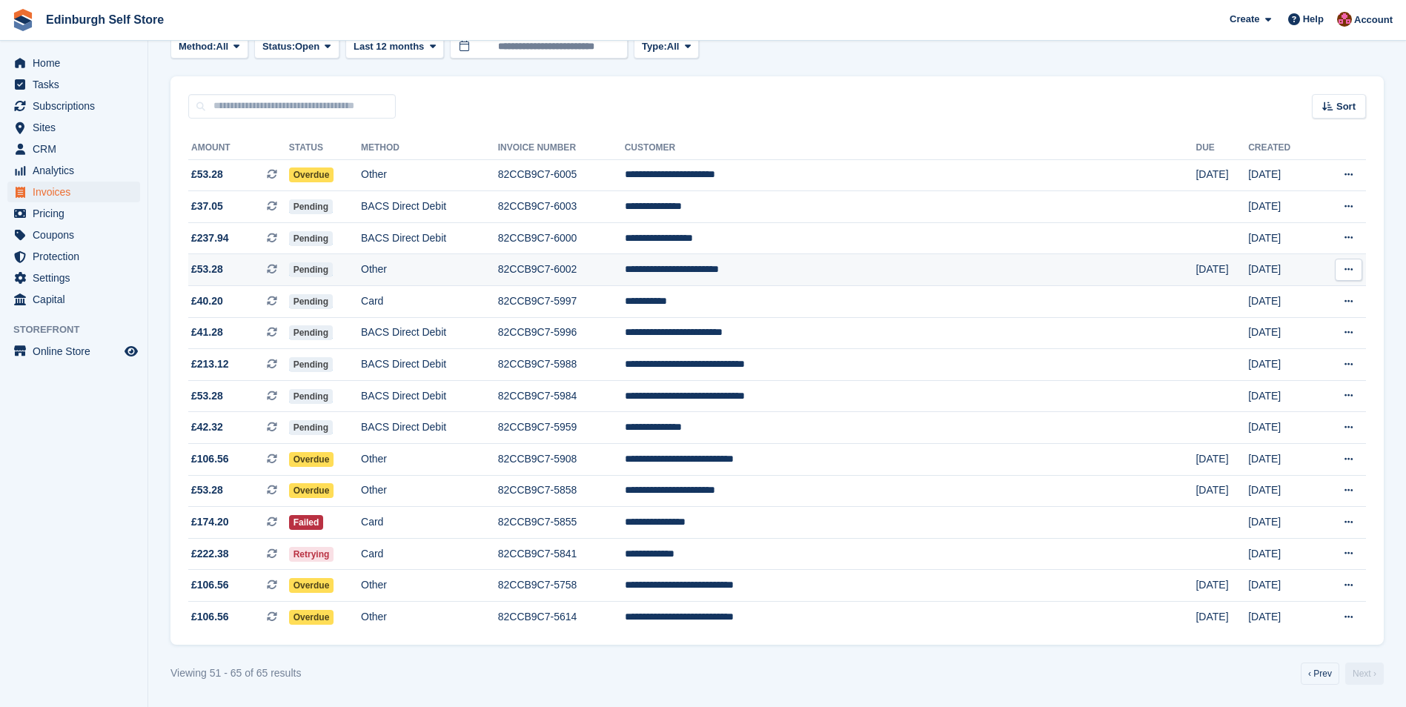
scroll to position [89, 0]
click at [842, 618] on td "**********" at bounding box center [910, 617] width 571 height 31
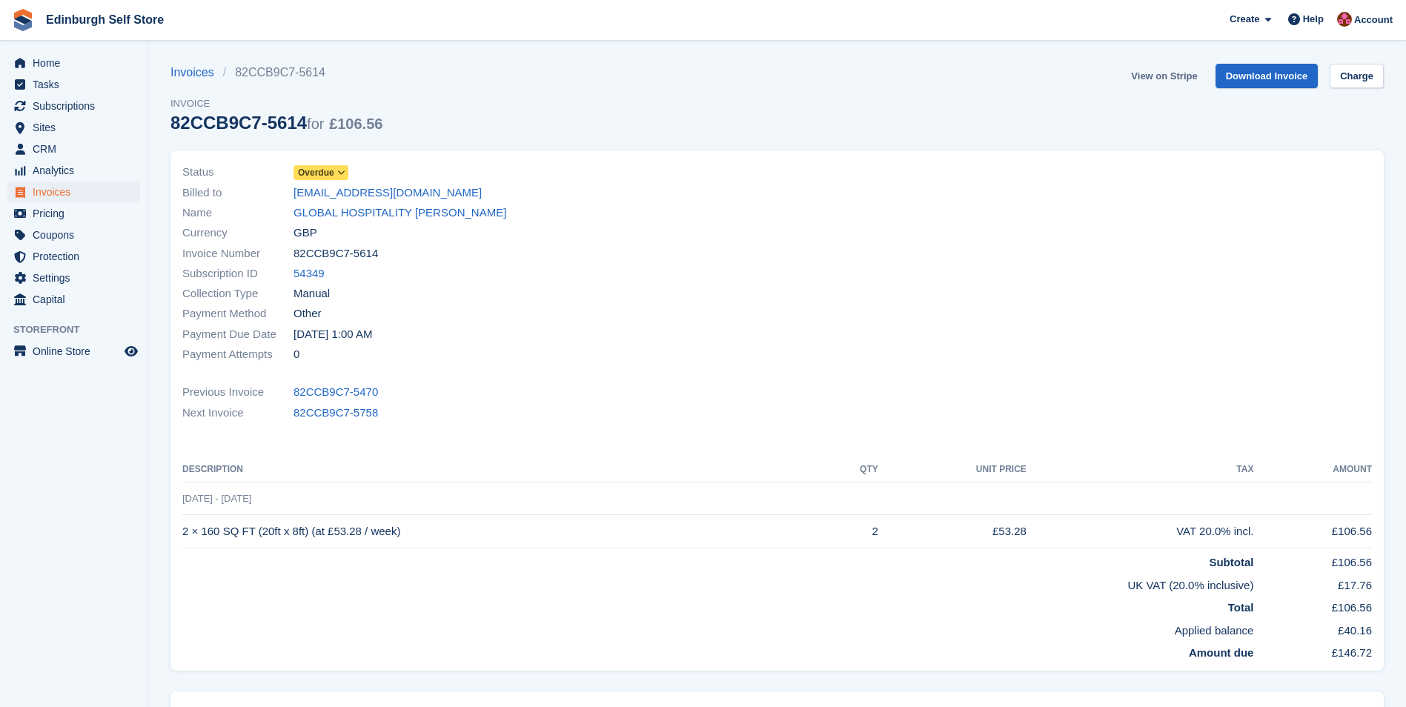
click at [1177, 73] on link "View on Stripe" at bounding box center [1164, 76] width 78 height 24
drag, startPoint x: 345, startPoint y: 213, endPoint x: 362, endPoint y: 225, distance: 21.4
click at [345, 213] on link "GLOBAL HOSPITALITY Tony Ghani" at bounding box center [399, 213] width 213 height 17
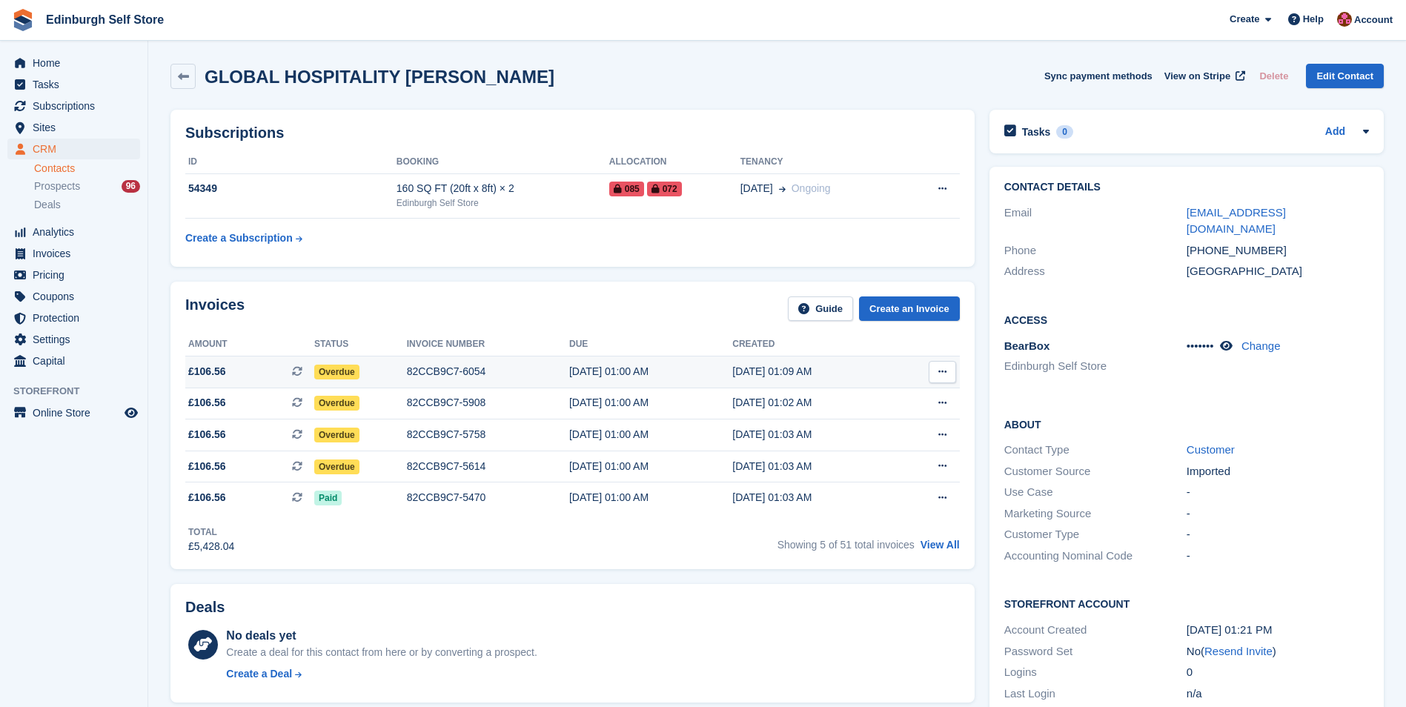
click at [442, 374] on div "82CCB9C7-6054" at bounding box center [488, 372] width 162 height 16
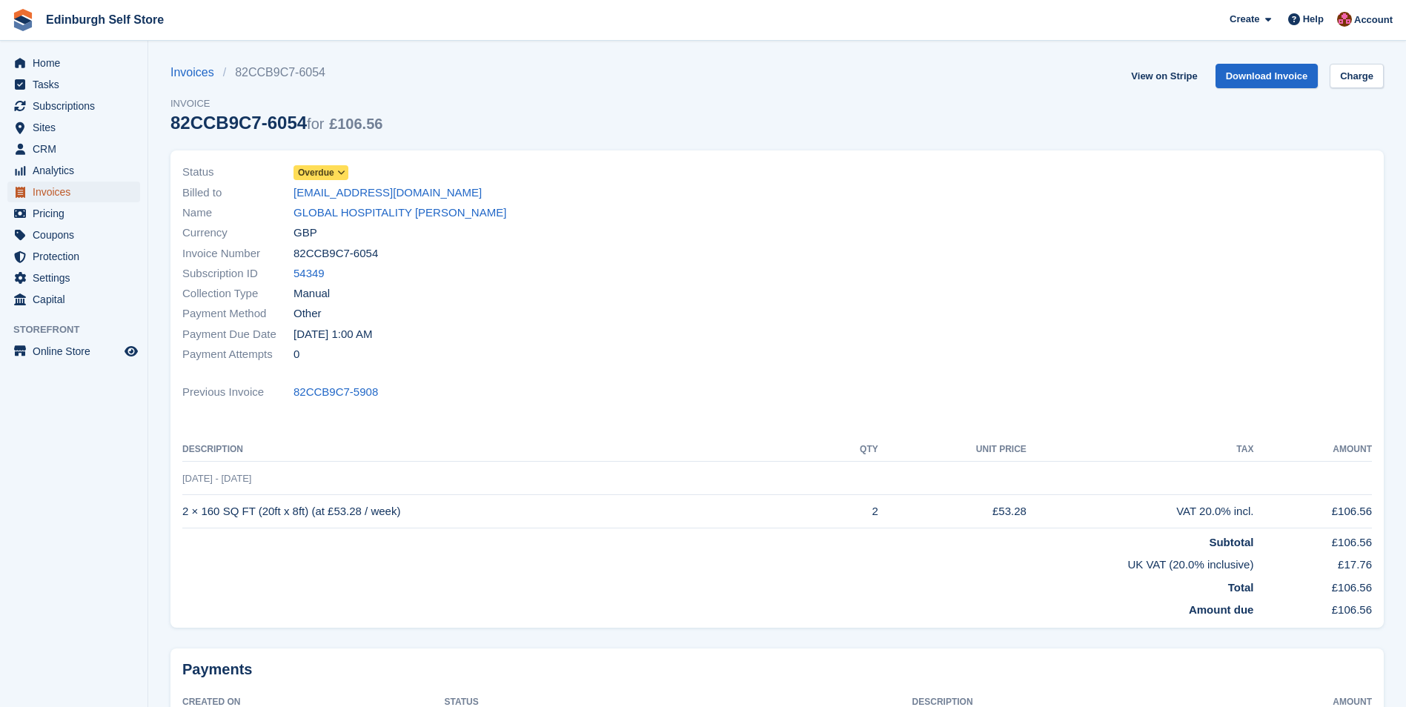
click at [56, 190] on span "Invoices" at bounding box center [77, 192] width 89 height 21
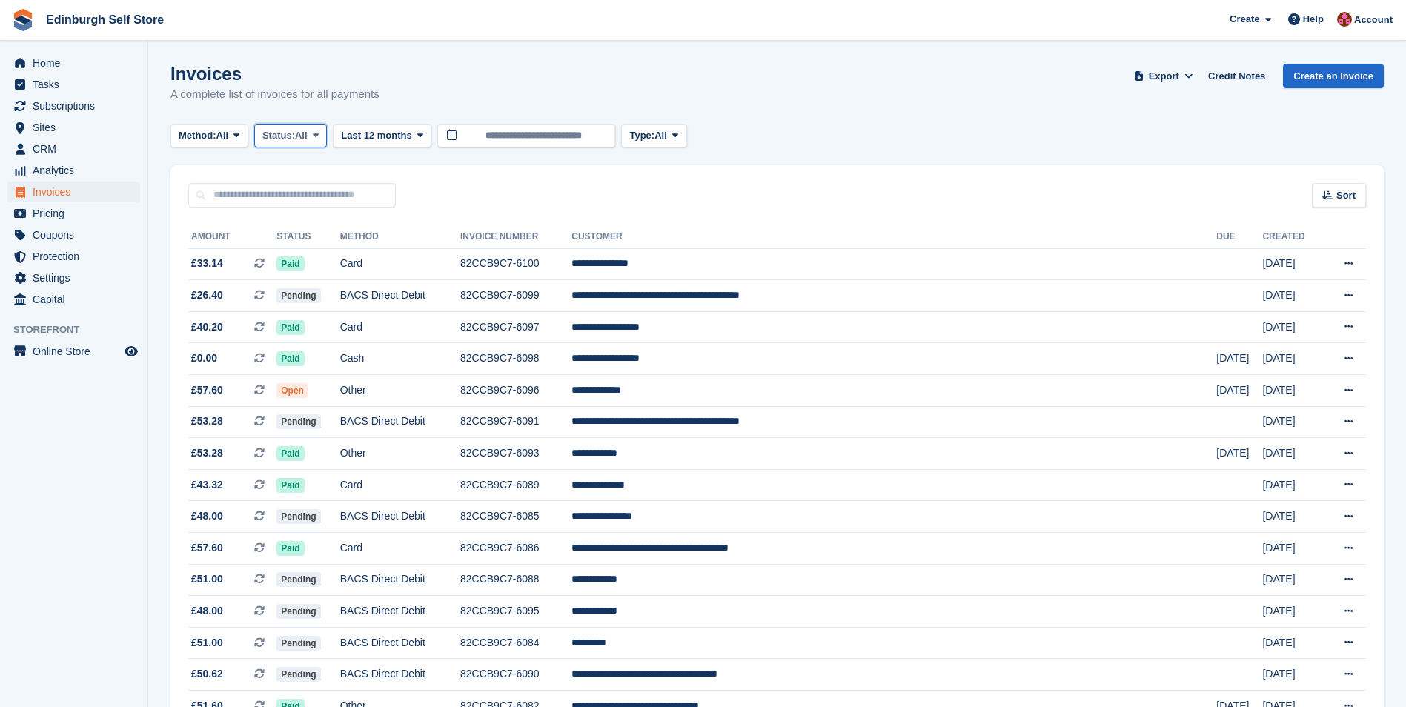
drag, startPoint x: 319, startPoint y: 131, endPoint x: 319, endPoint y: 142, distance: 10.4
click at [319, 132] on icon at bounding box center [316, 135] width 6 height 10
click at [320, 256] on link "Open" at bounding box center [325, 250] width 129 height 27
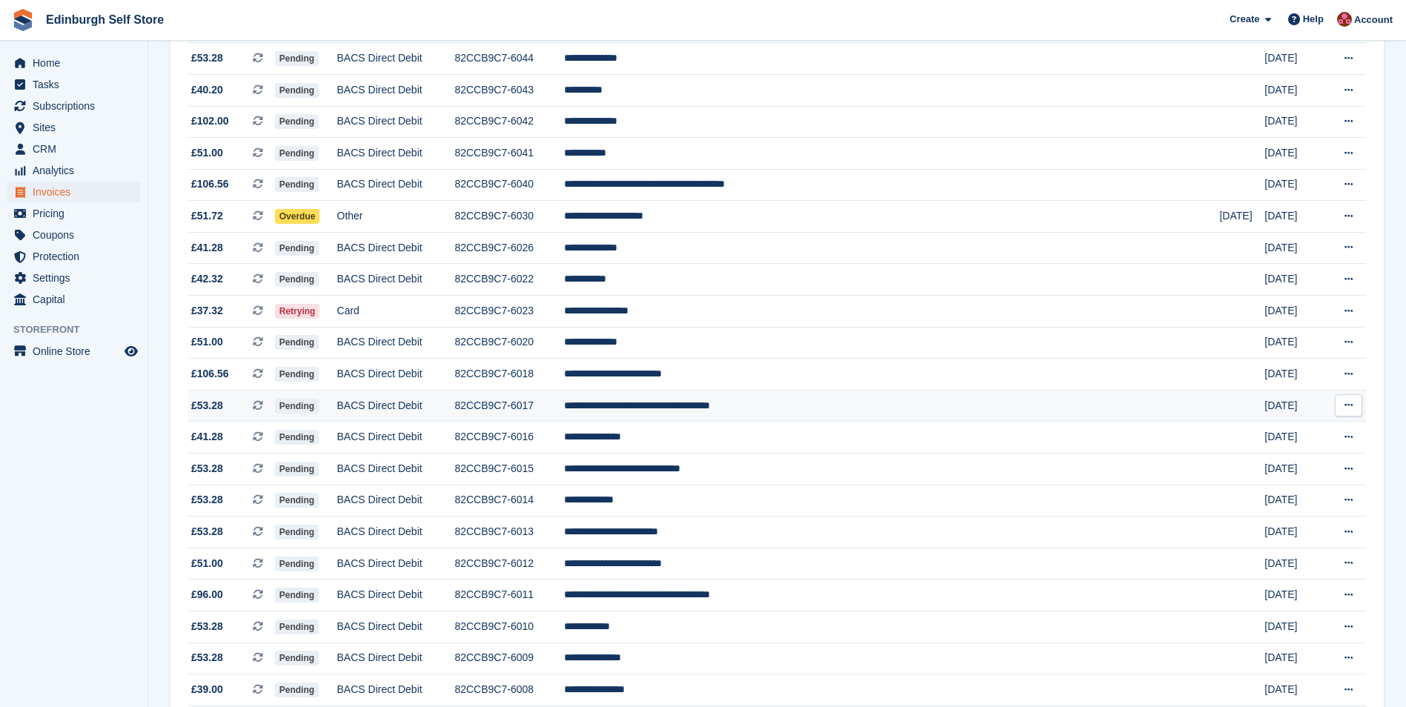
scroll to position [1193, 0]
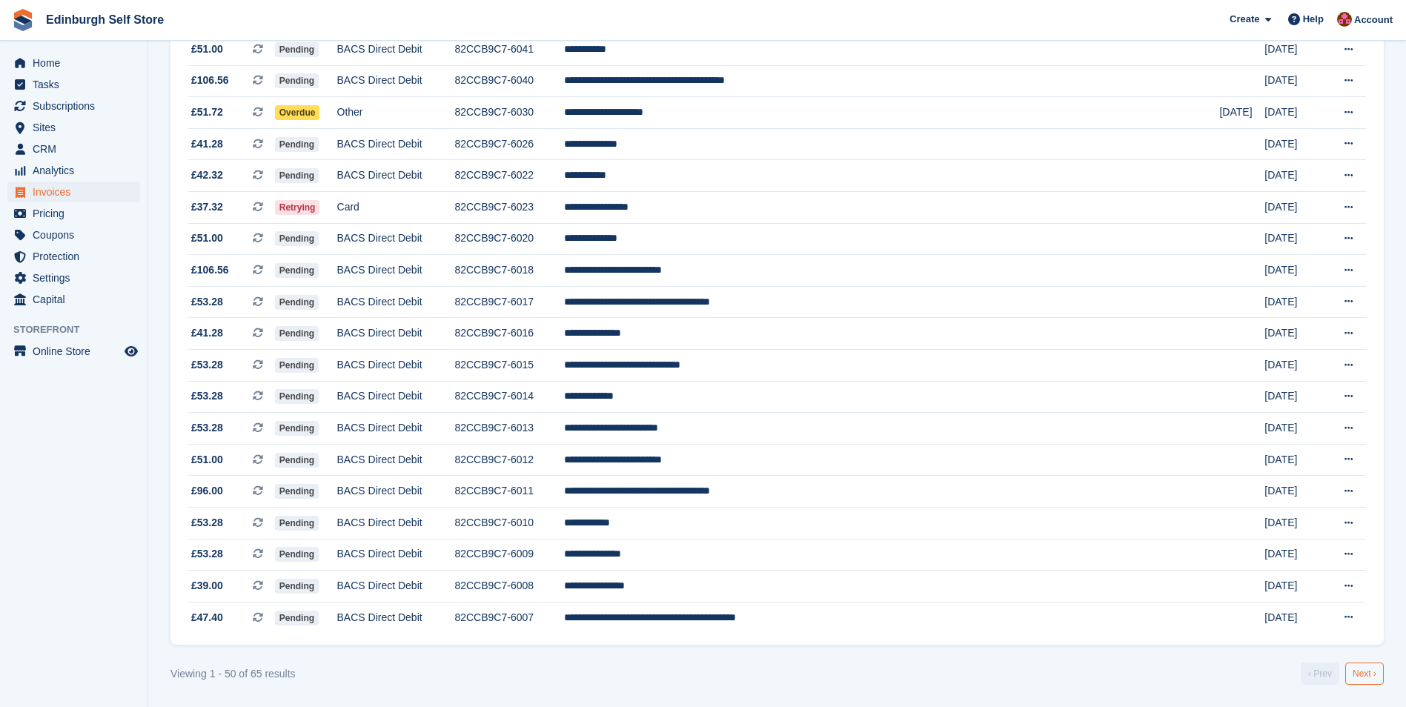
click at [1370, 680] on link "Next ›" at bounding box center [1364, 674] width 39 height 22
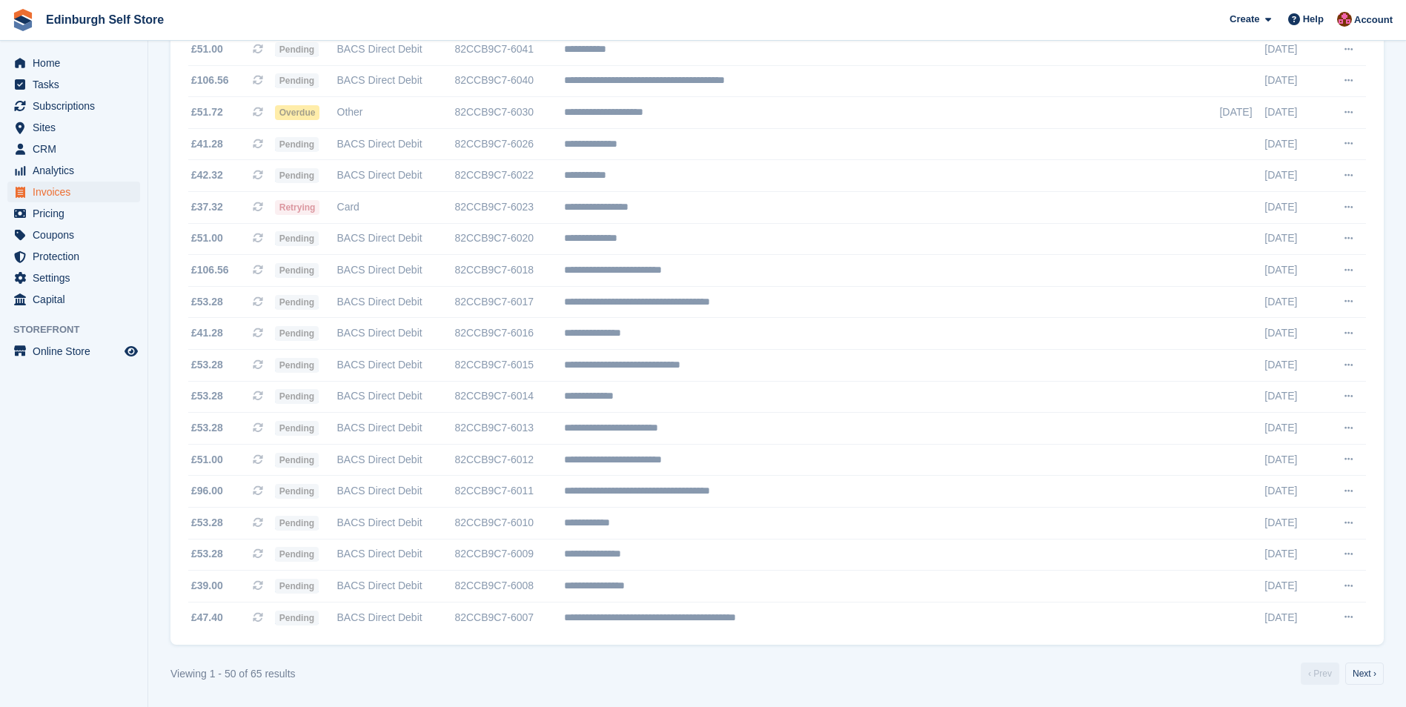
scroll to position [89, 0]
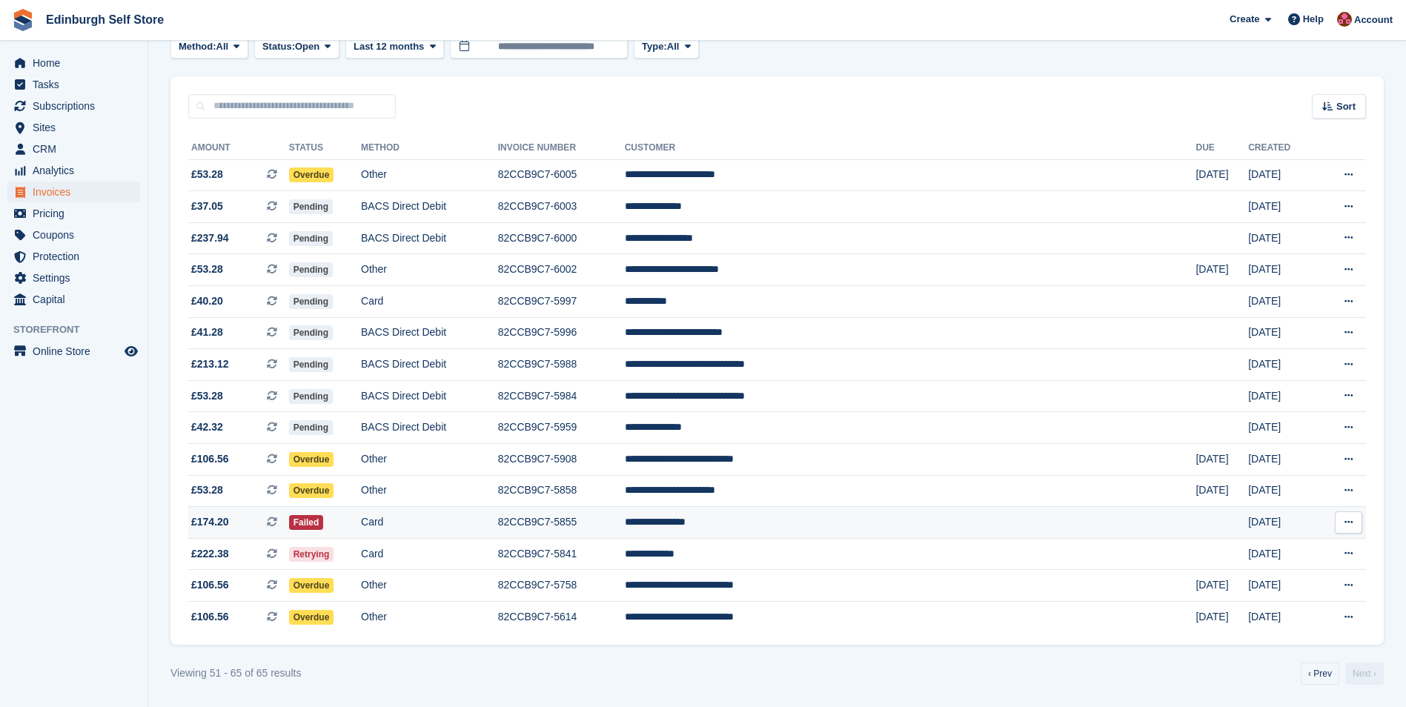
click at [829, 522] on td "**********" at bounding box center [910, 523] width 571 height 32
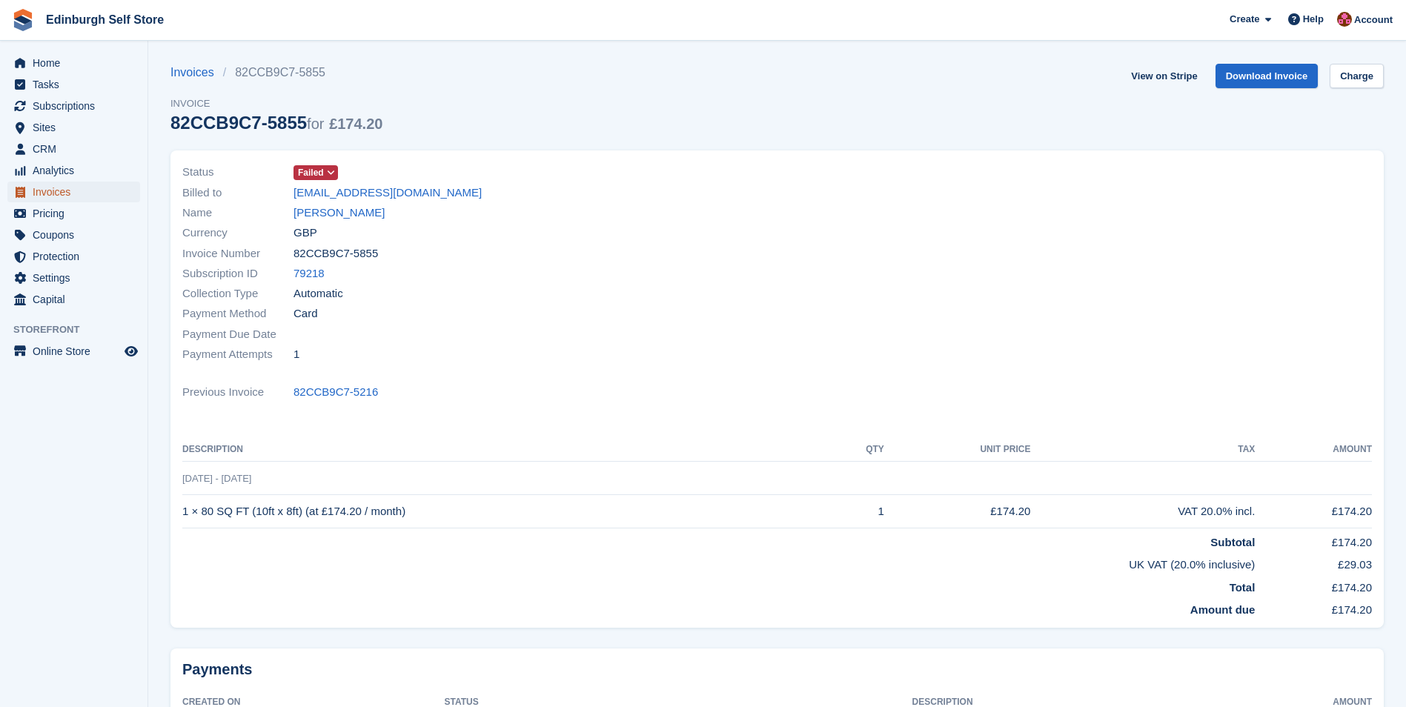
click at [69, 195] on span "Invoices" at bounding box center [77, 192] width 89 height 21
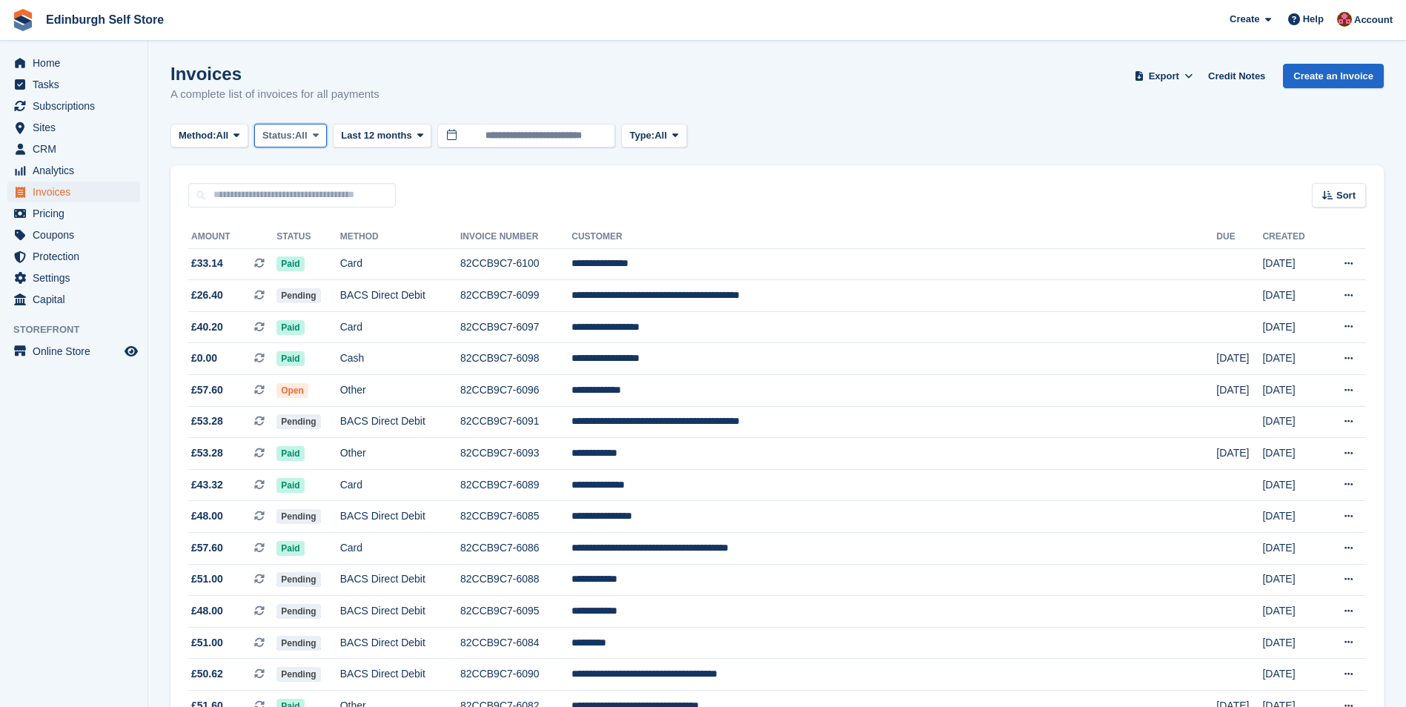
click at [319, 134] on icon at bounding box center [316, 135] width 6 height 10
click at [314, 255] on link "Open" at bounding box center [325, 250] width 129 height 27
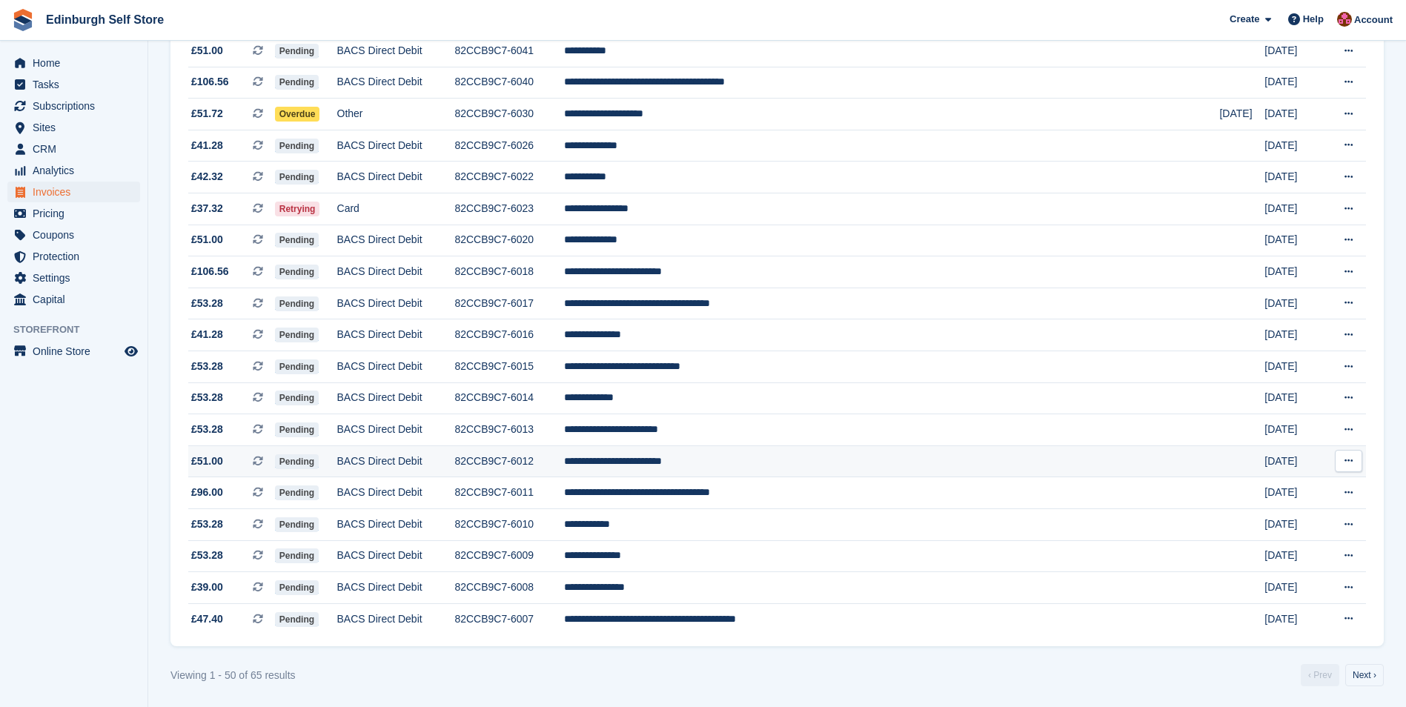
scroll to position [1193, 0]
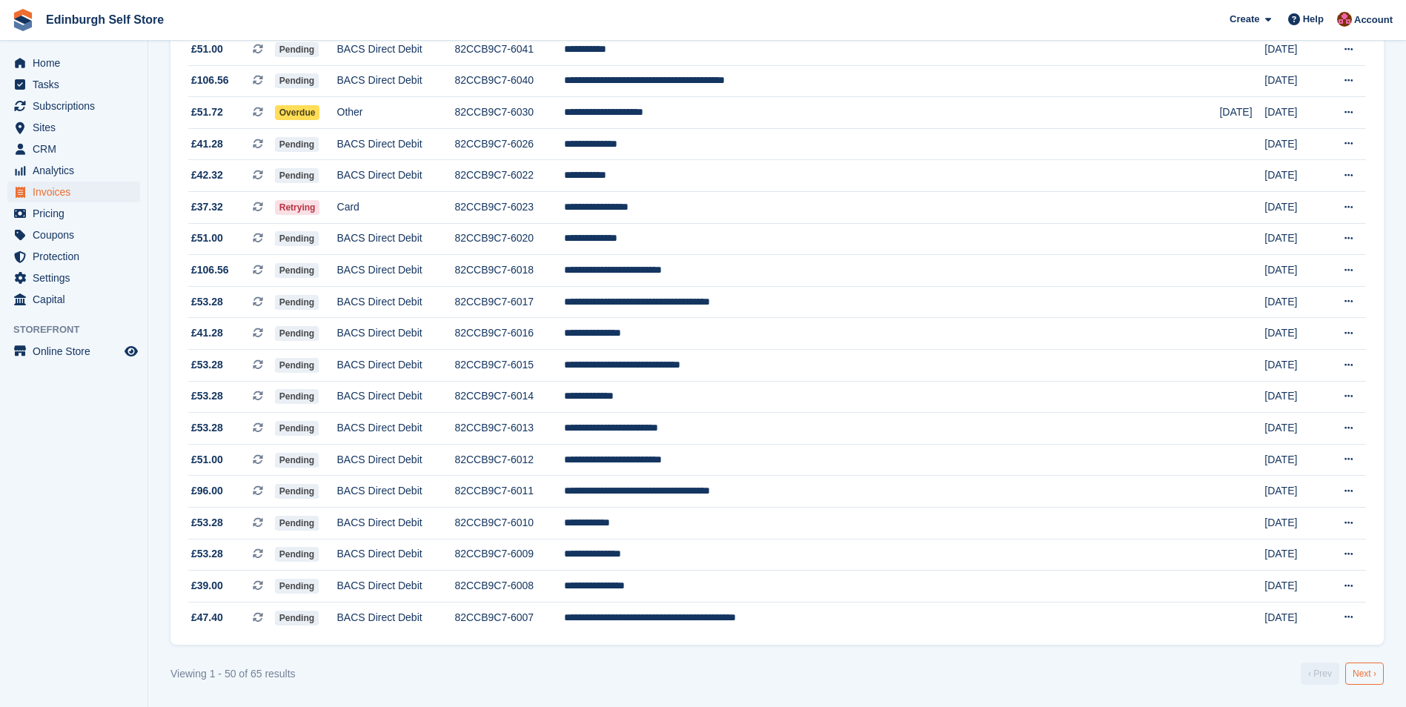
click at [1370, 672] on link "Next ›" at bounding box center [1364, 674] width 39 height 22
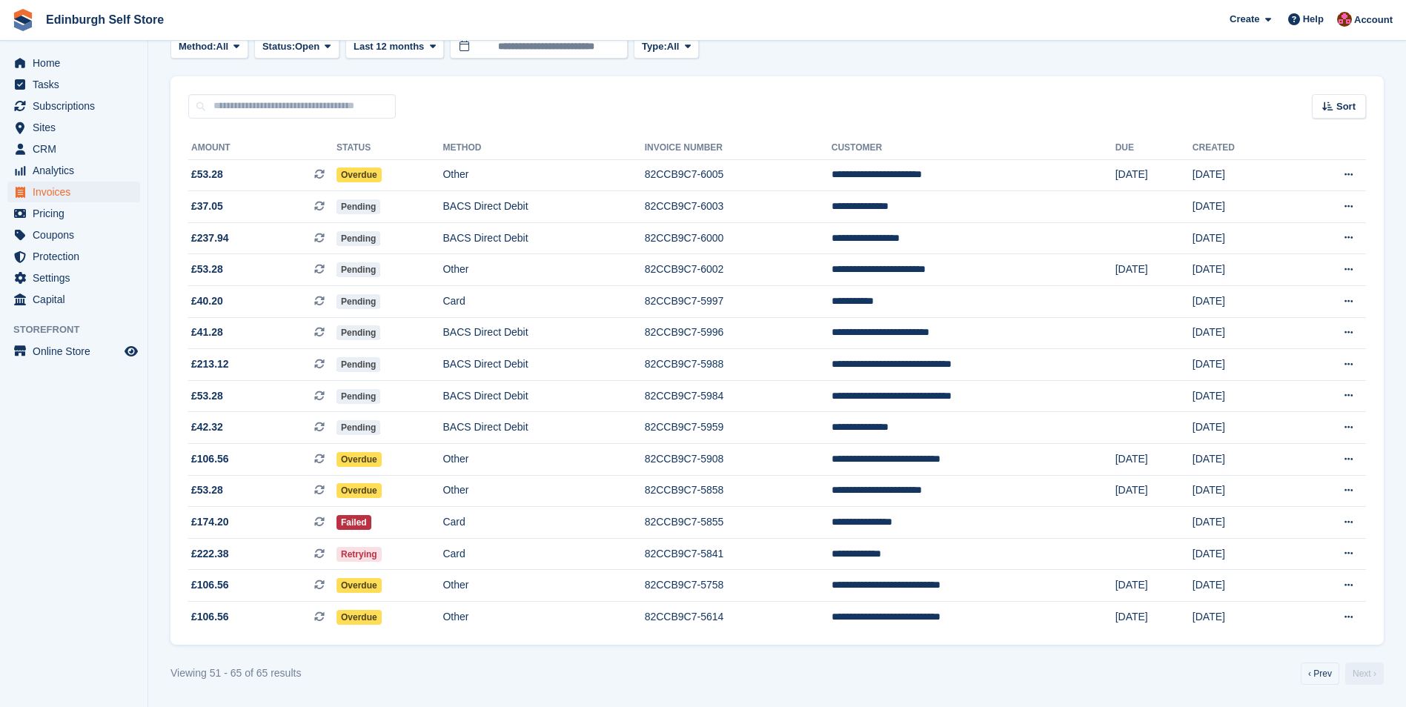
scroll to position [89, 0]
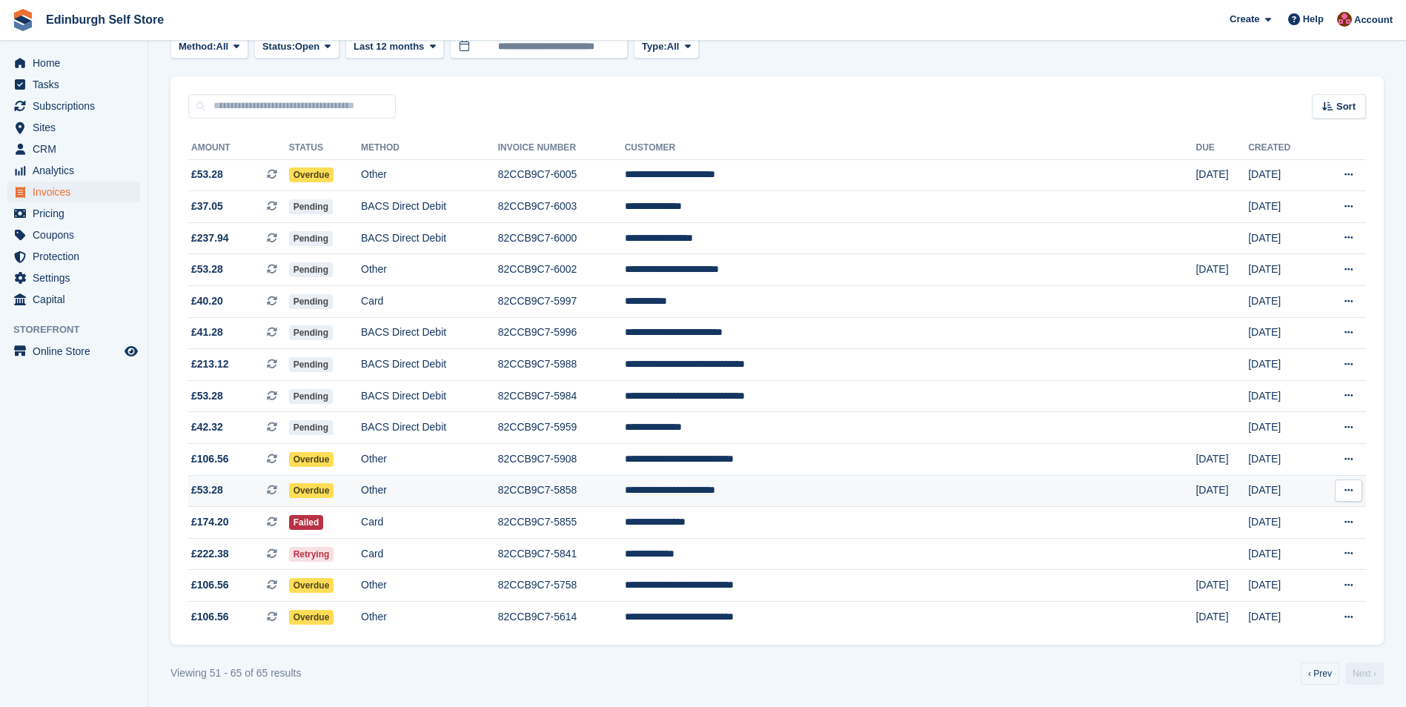
click at [826, 489] on td "**********" at bounding box center [910, 491] width 571 height 32
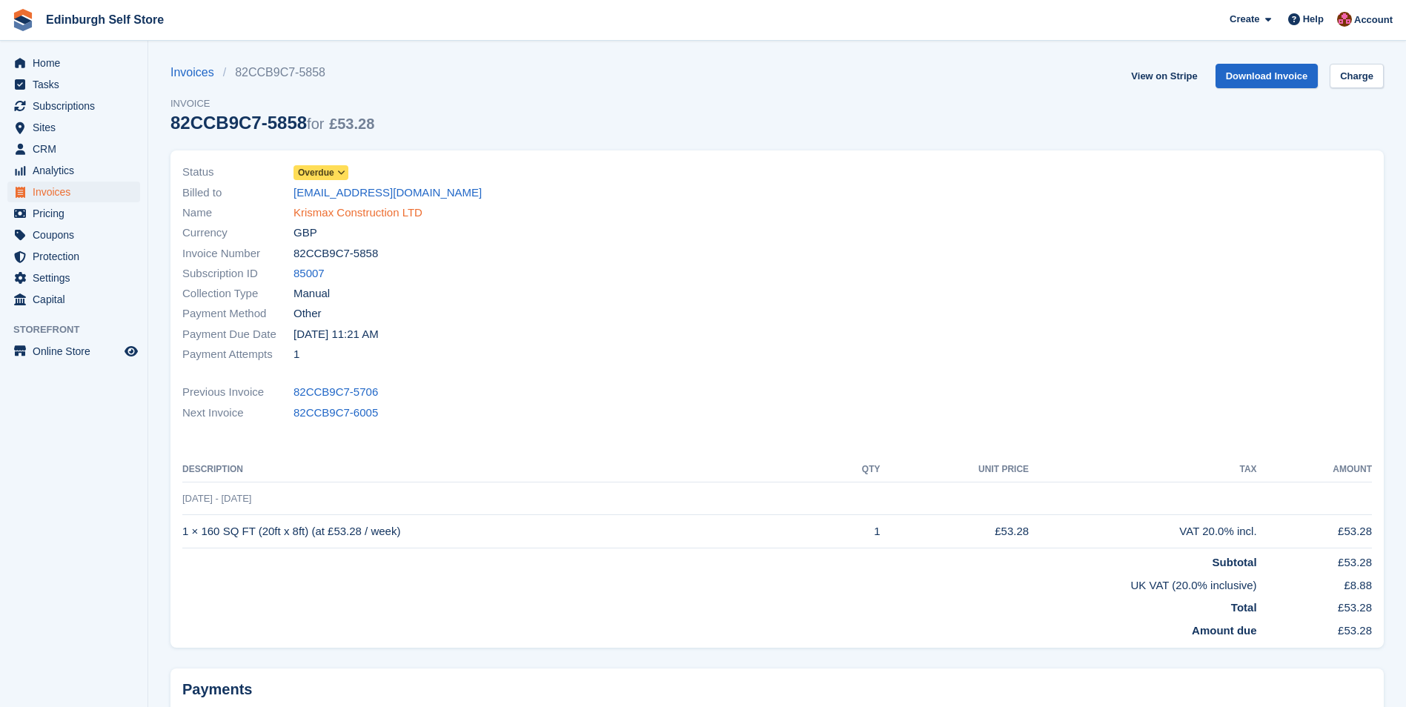
click at [342, 213] on link "Krismax Construction LTD" at bounding box center [357, 213] width 129 height 17
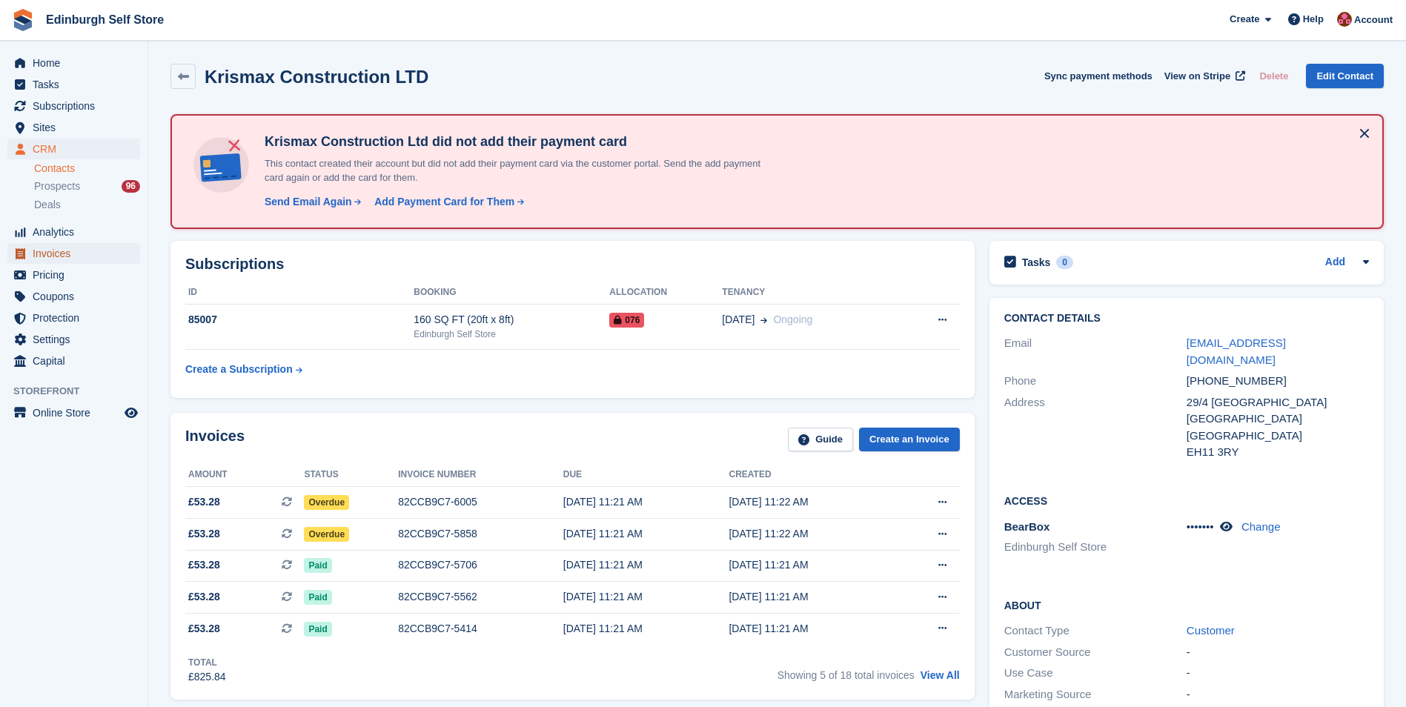
click at [79, 253] on span "Invoices" at bounding box center [77, 253] width 89 height 21
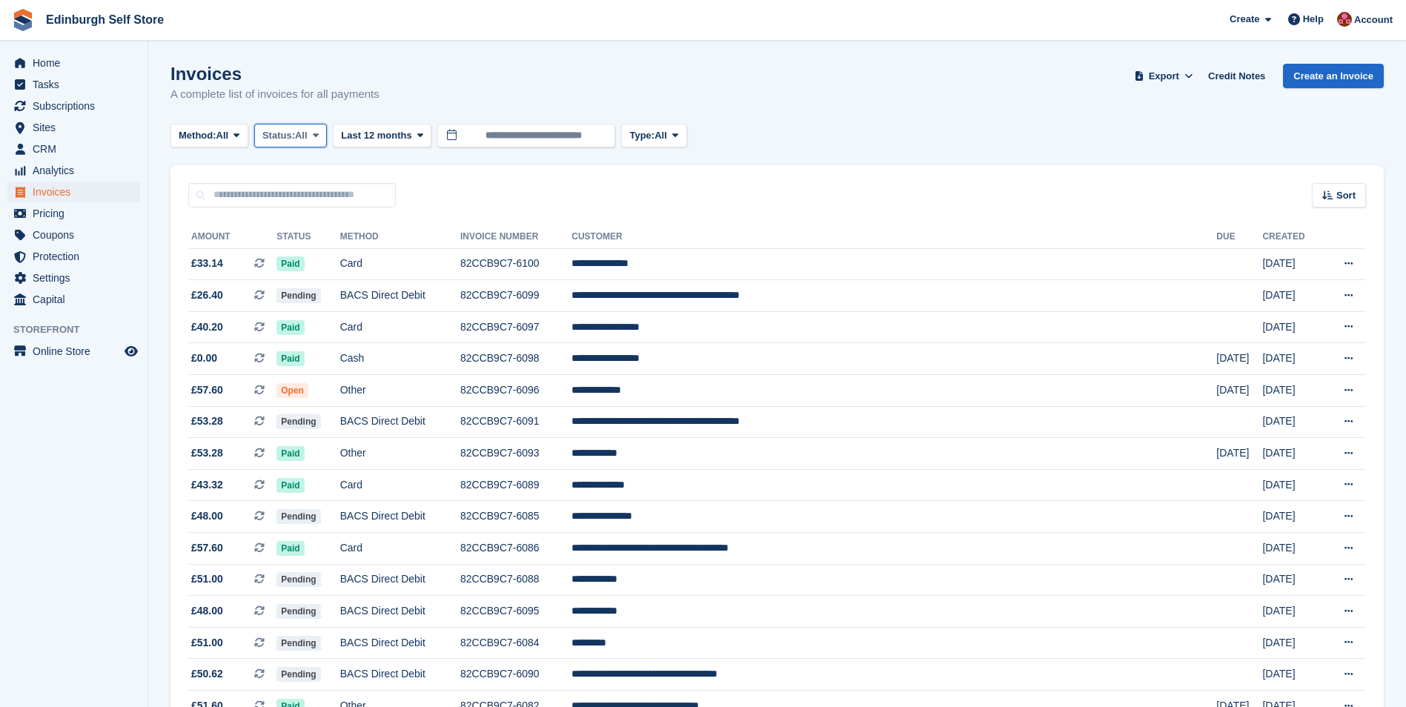
click at [319, 133] on icon at bounding box center [316, 135] width 6 height 10
click at [319, 253] on link "Open" at bounding box center [325, 250] width 129 height 27
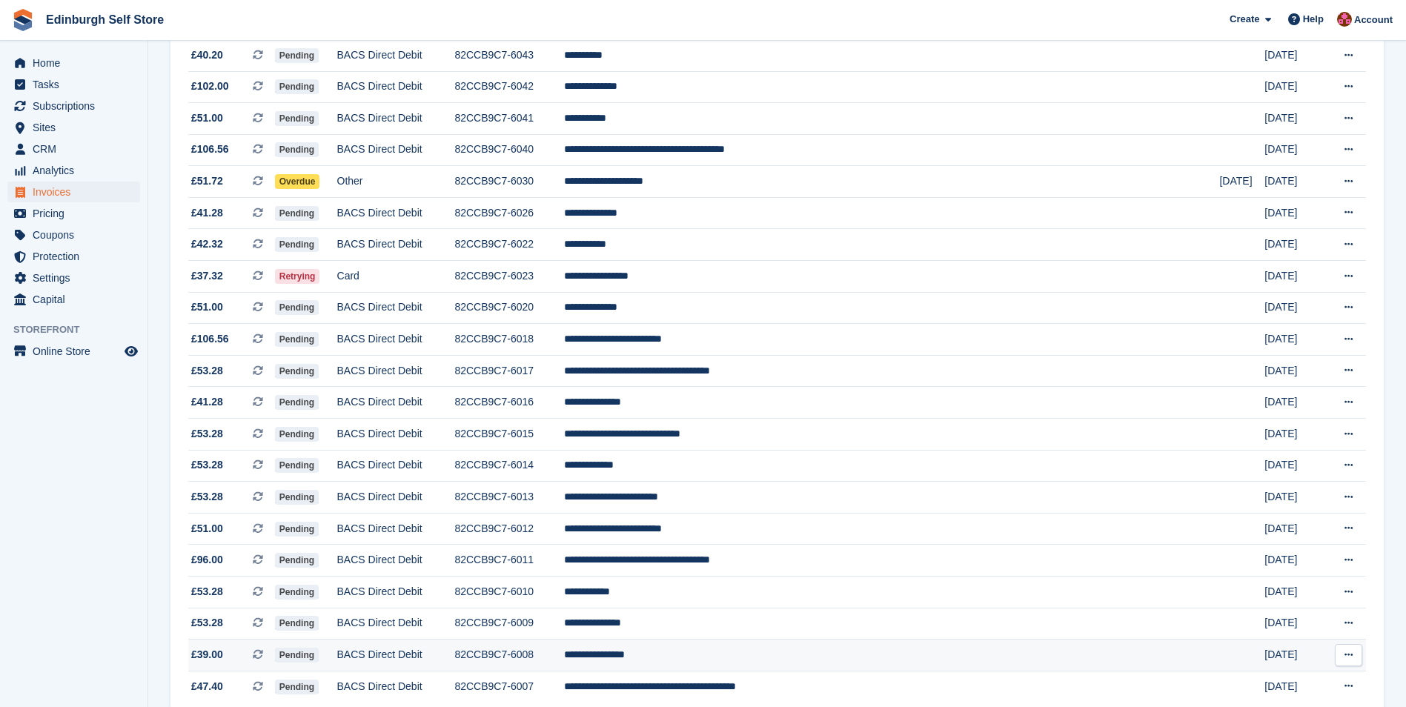
scroll to position [1193, 0]
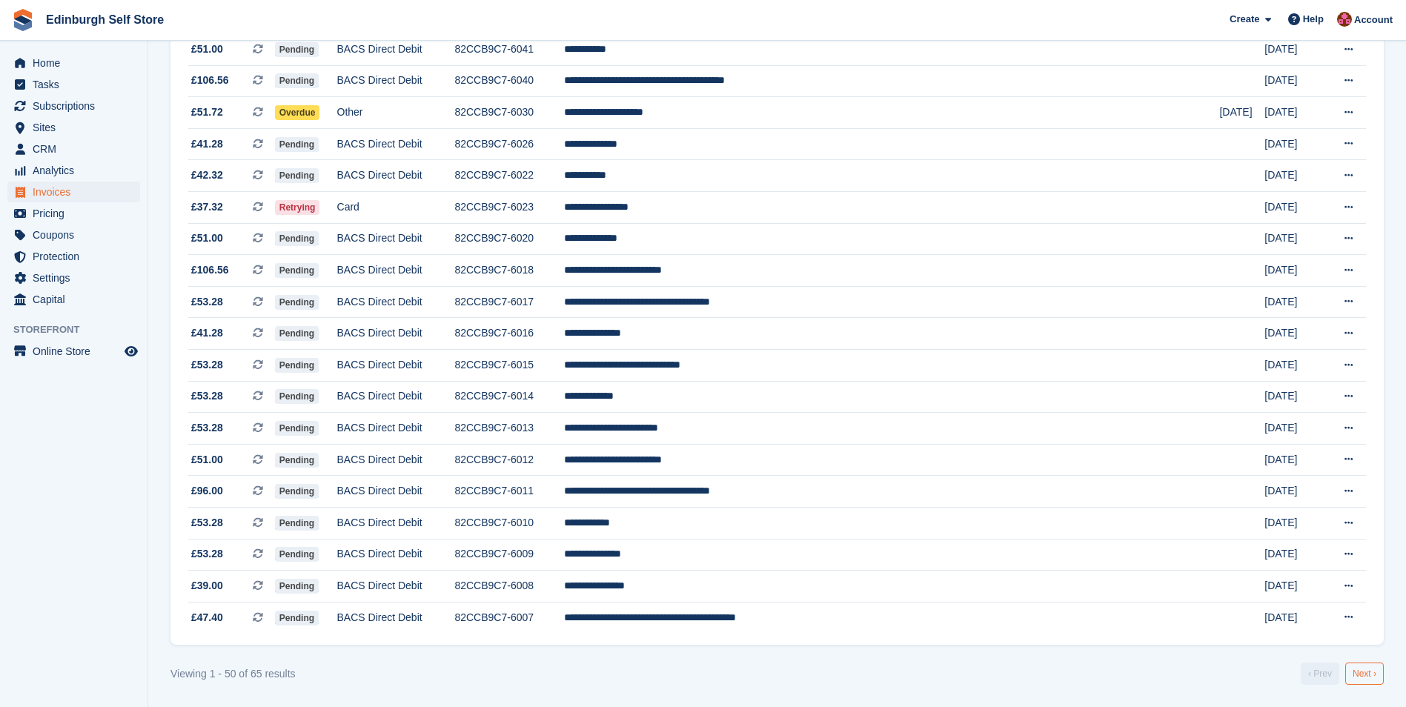
click at [1361, 676] on link "Next ›" at bounding box center [1364, 674] width 39 height 22
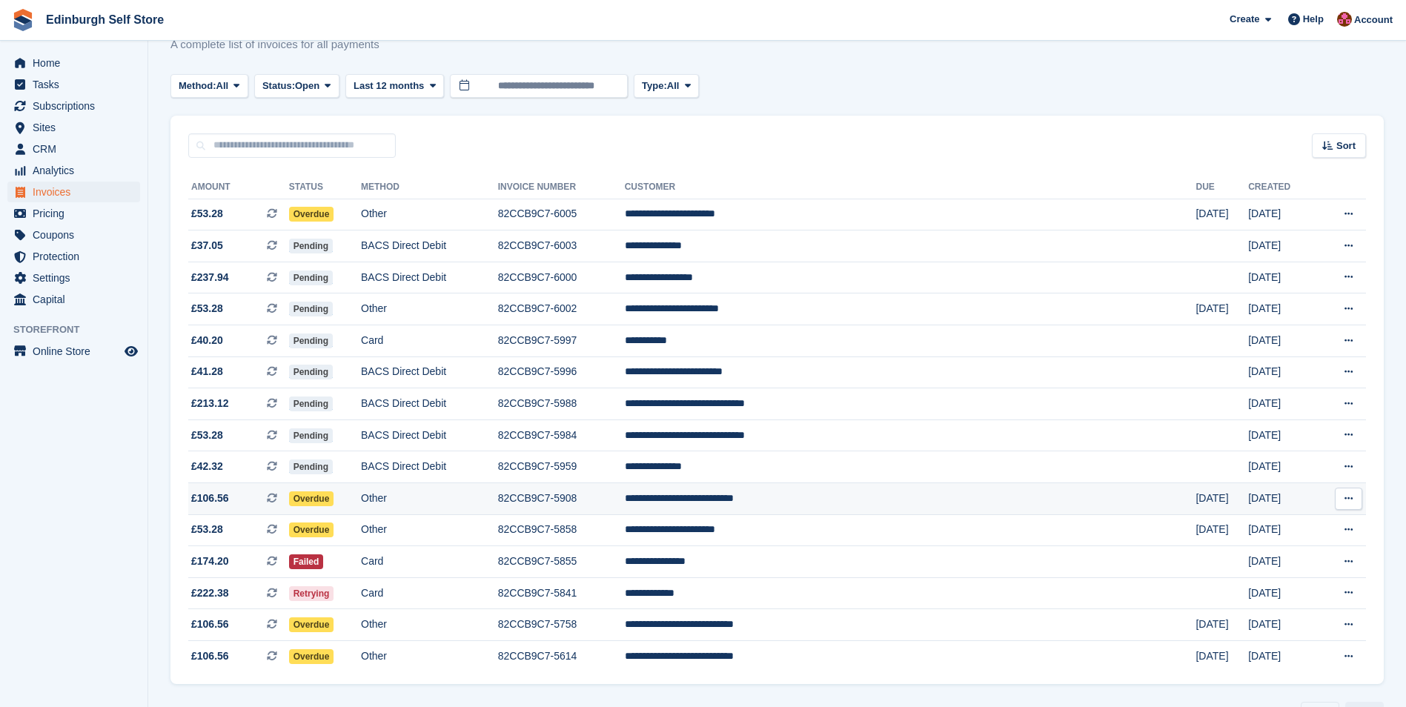
scroll to position [89, 0]
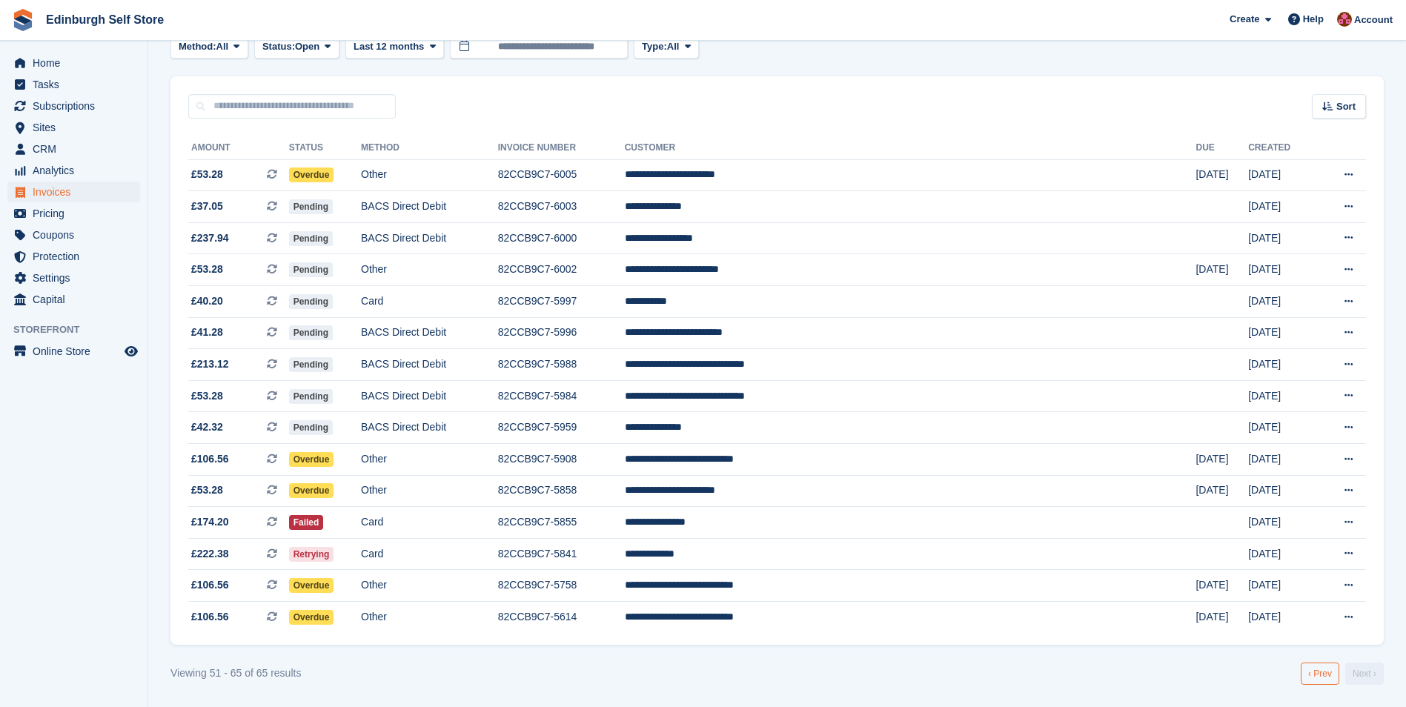
click at [1320, 671] on link "‹ Prev" at bounding box center [1320, 674] width 39 height 22
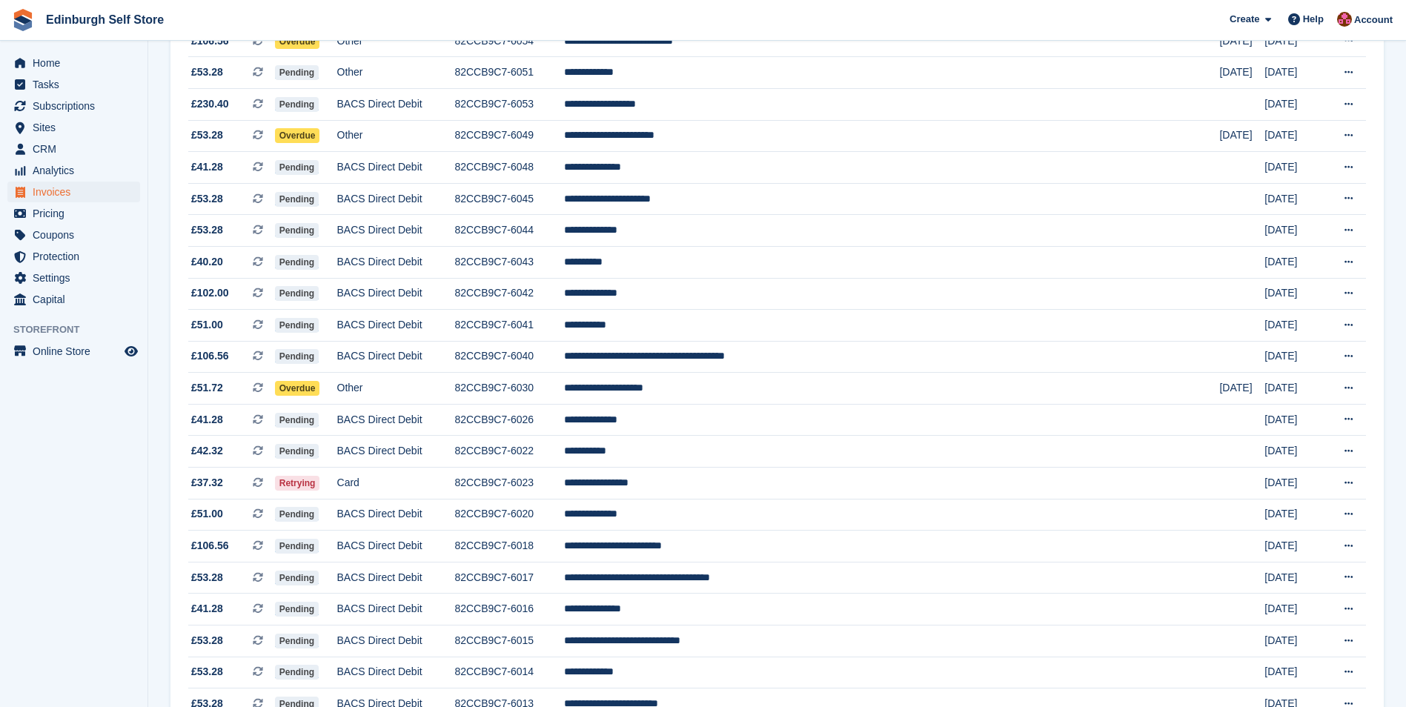
scroll to position [897, 0]
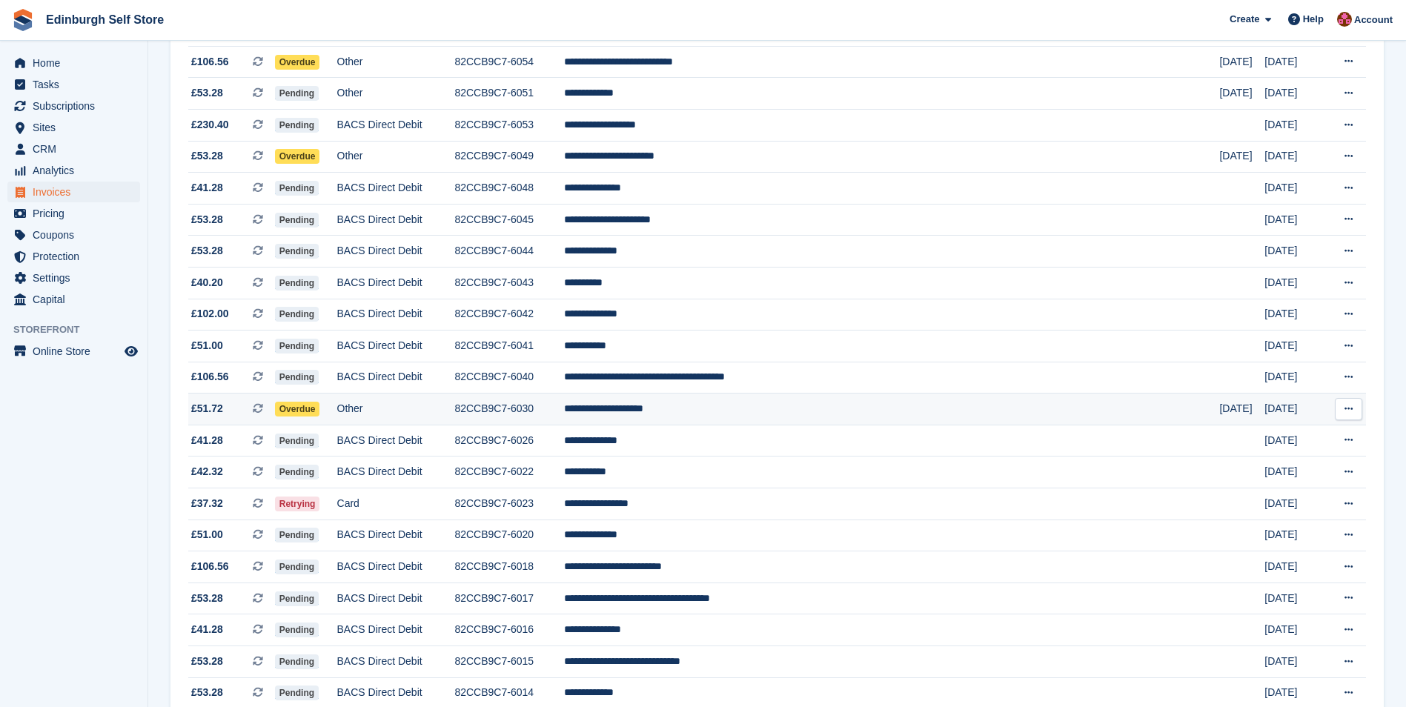
click at [754, 408] on td "**********" at bounding box center [892, 410] width 656 height 32
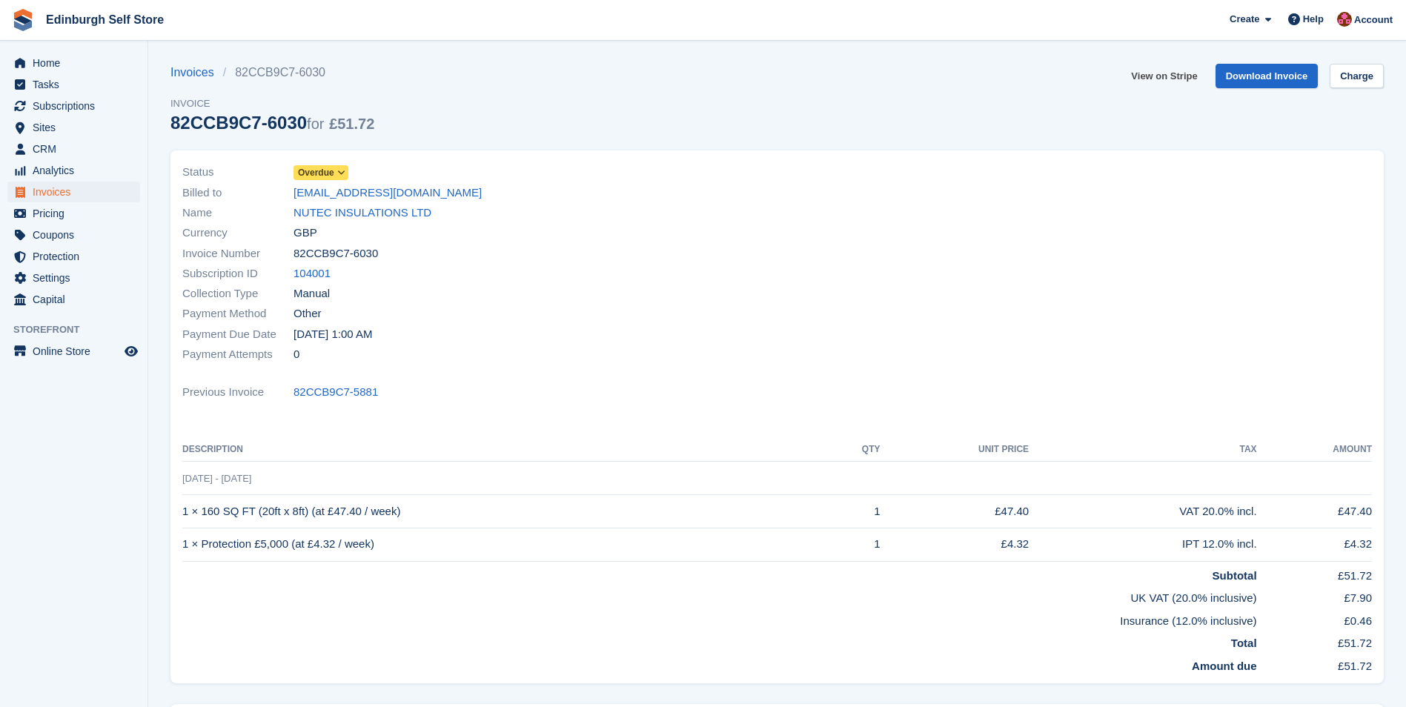
click at [1161, 74] on link "View on Stripe" at bounding box center [1164, 76] width 78 height 24
click at [61, 191] on span "Invoices" at bounding box center [77, 192] width 89 height 21
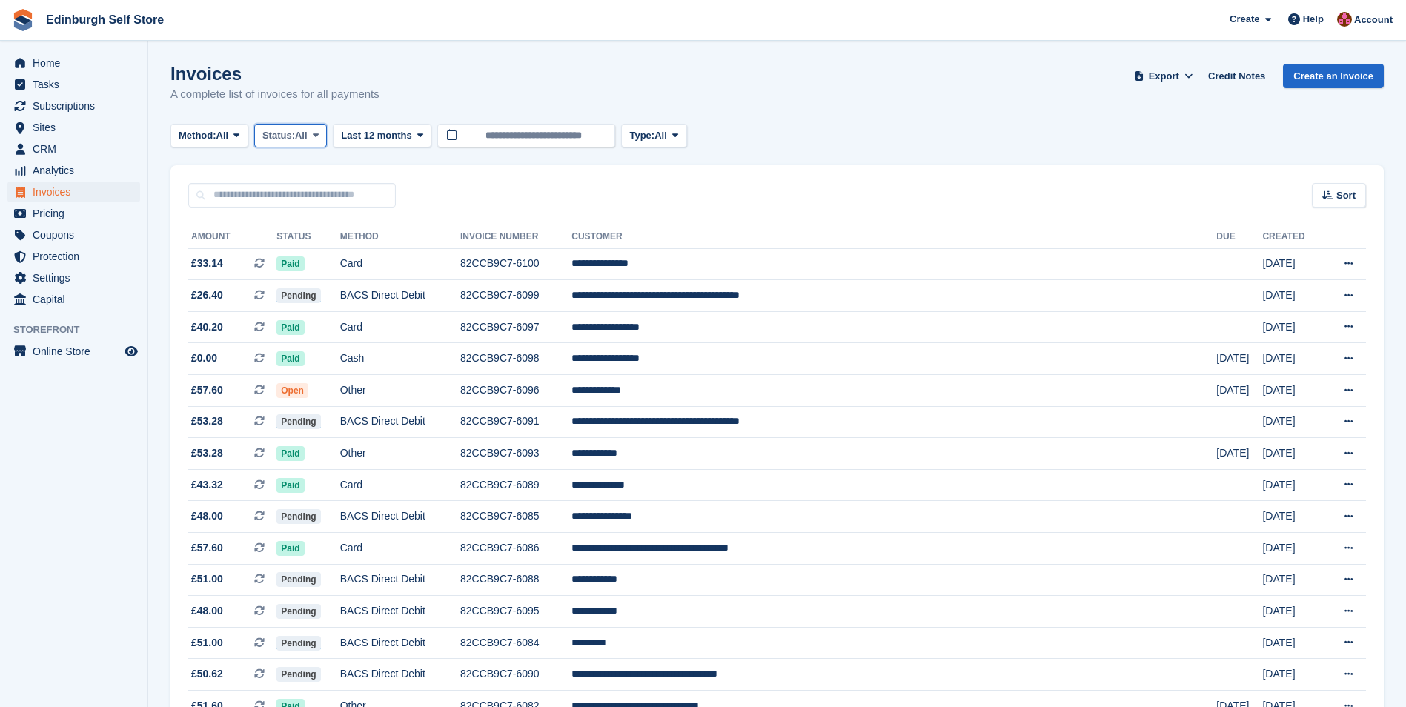
drag, startPoint x: 318, startPoint y: 135, endPoint x: 319, endPoint y: 142, distance: 7.4
click at [319, 135] on icon at bounding box center [316, 135] width 6 height 10
click at [310, 251] on link "Open" at bounding box center [325, 250] width 129 height 27
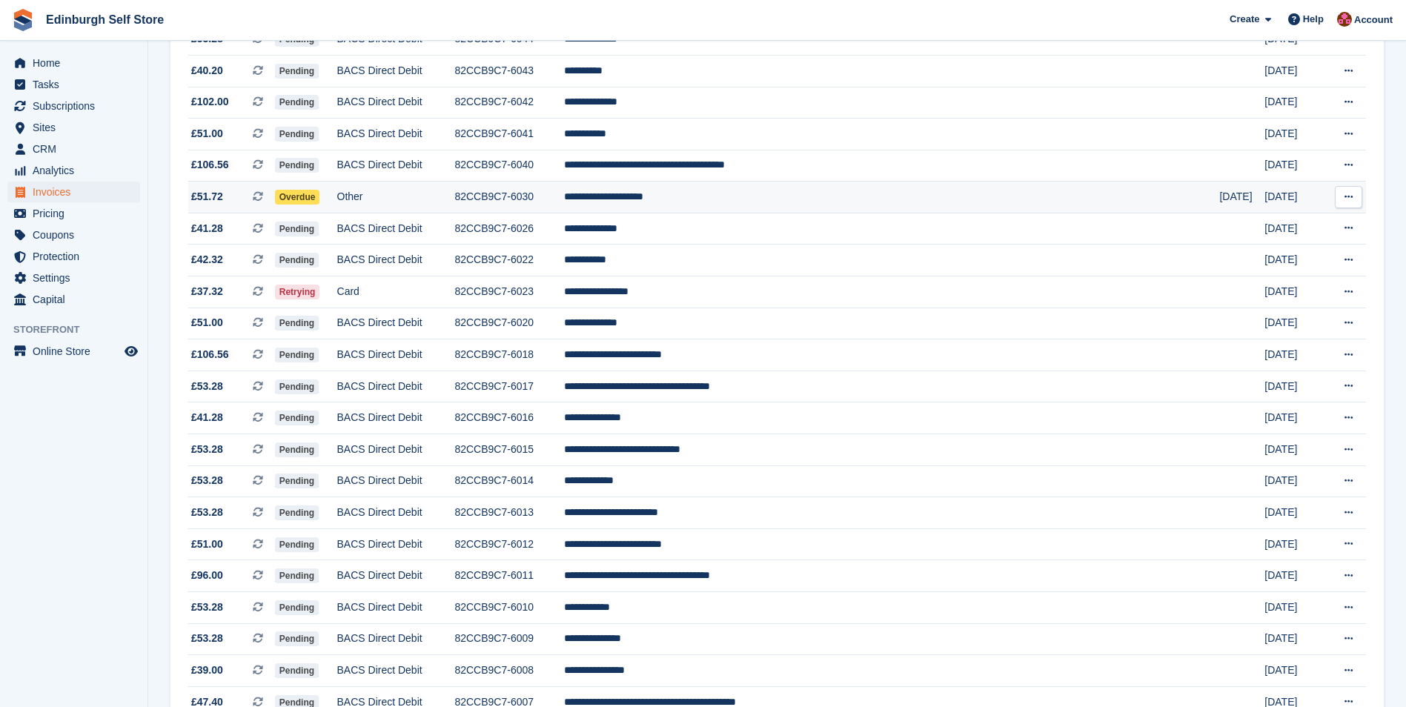
scroll to position [1193, 0]
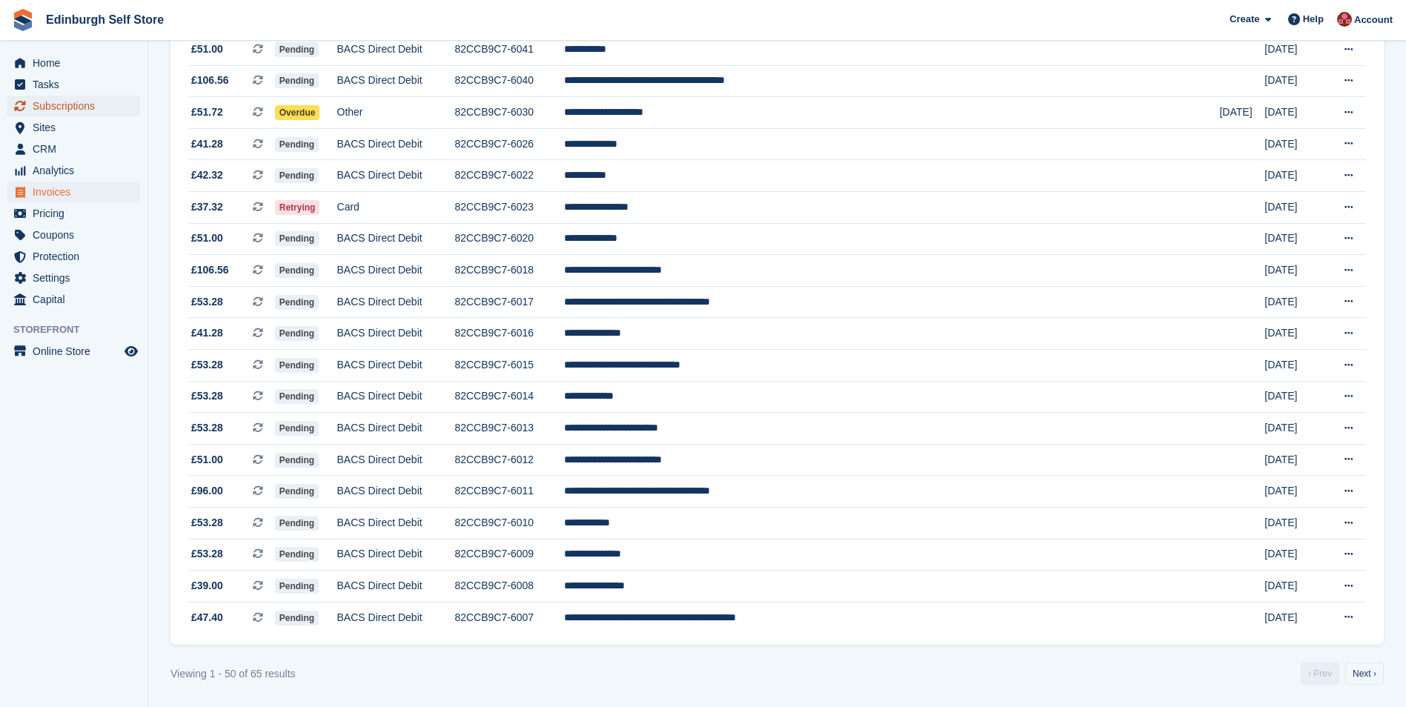
click at [75, 108] on span "Subscriptions" at bounding box center [77, 106] width 89 height 21
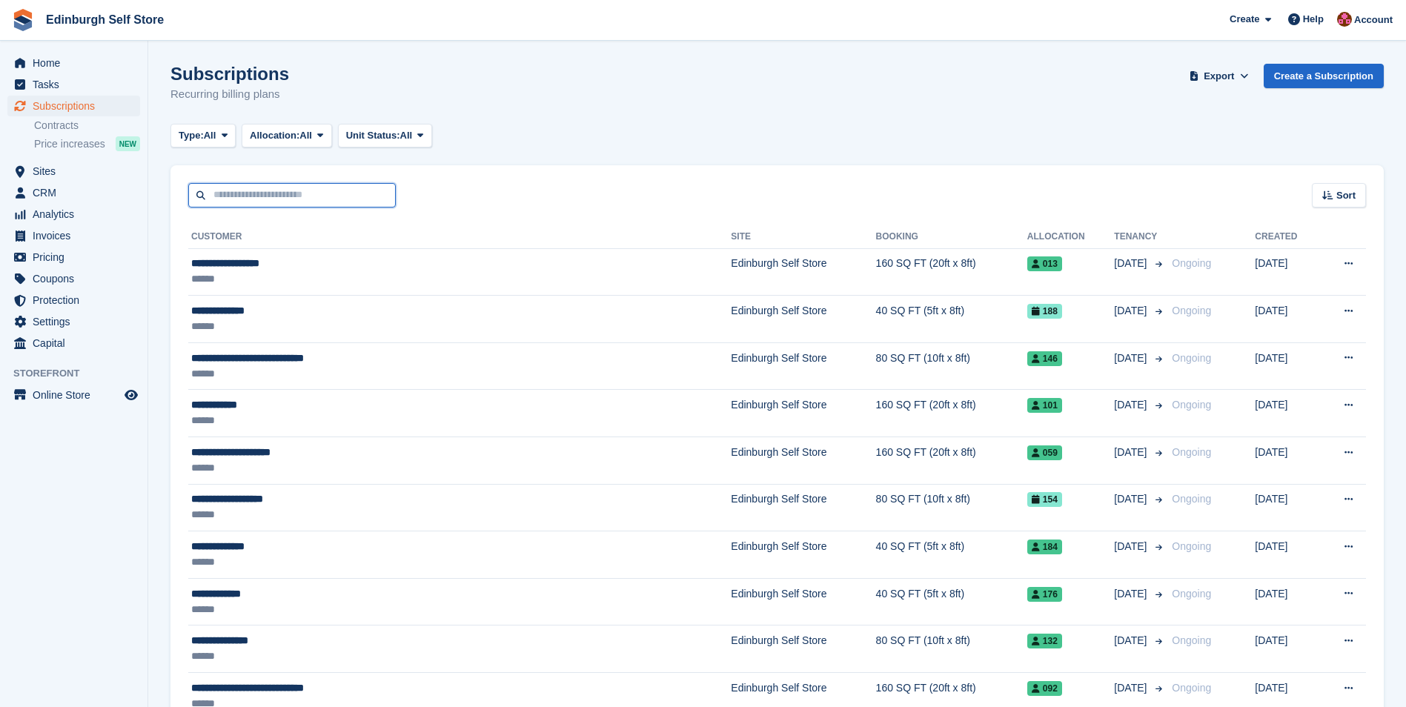
click at [275, 194] on input "text" at bounding box center [292, 195] width 208 height 24
type input "*****"
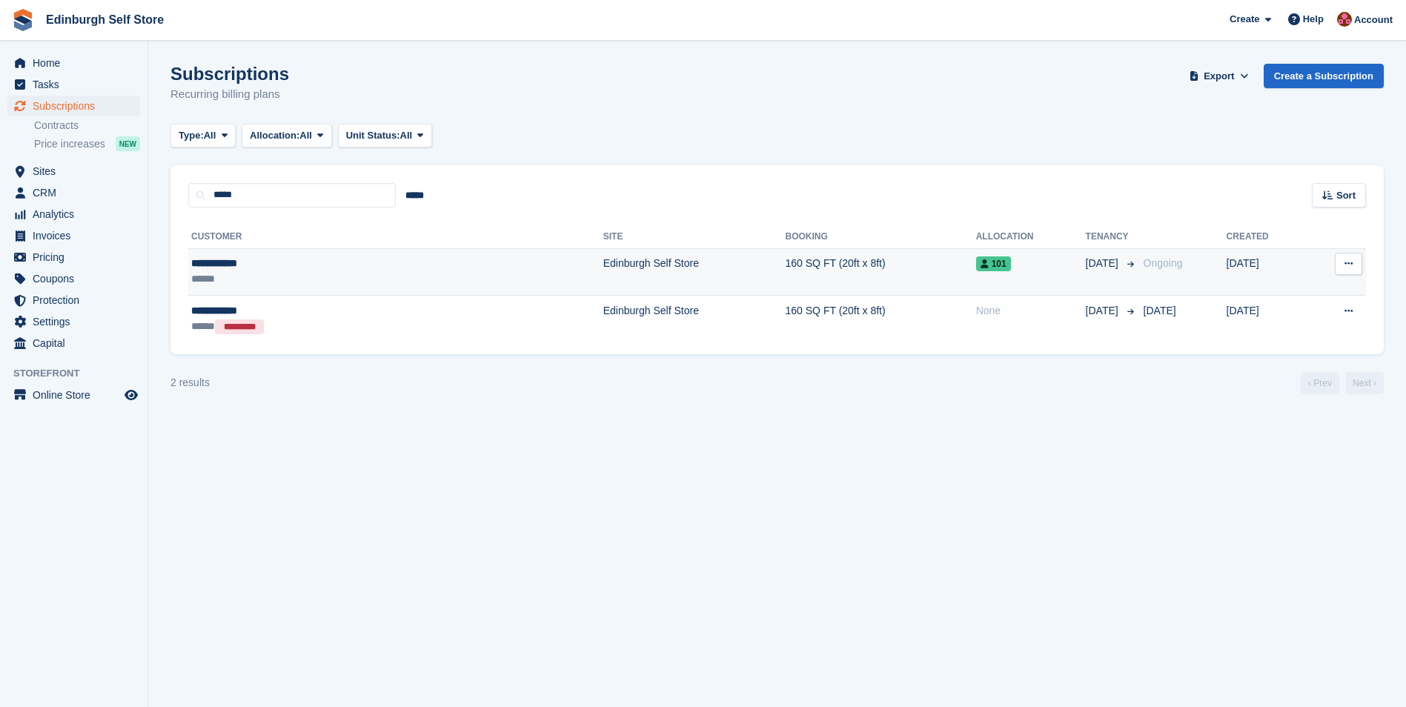
click at [786, 263] on td "160 SQ FT (20ft x 8ft)" at bounding box center [881, 271] width 190 height 47
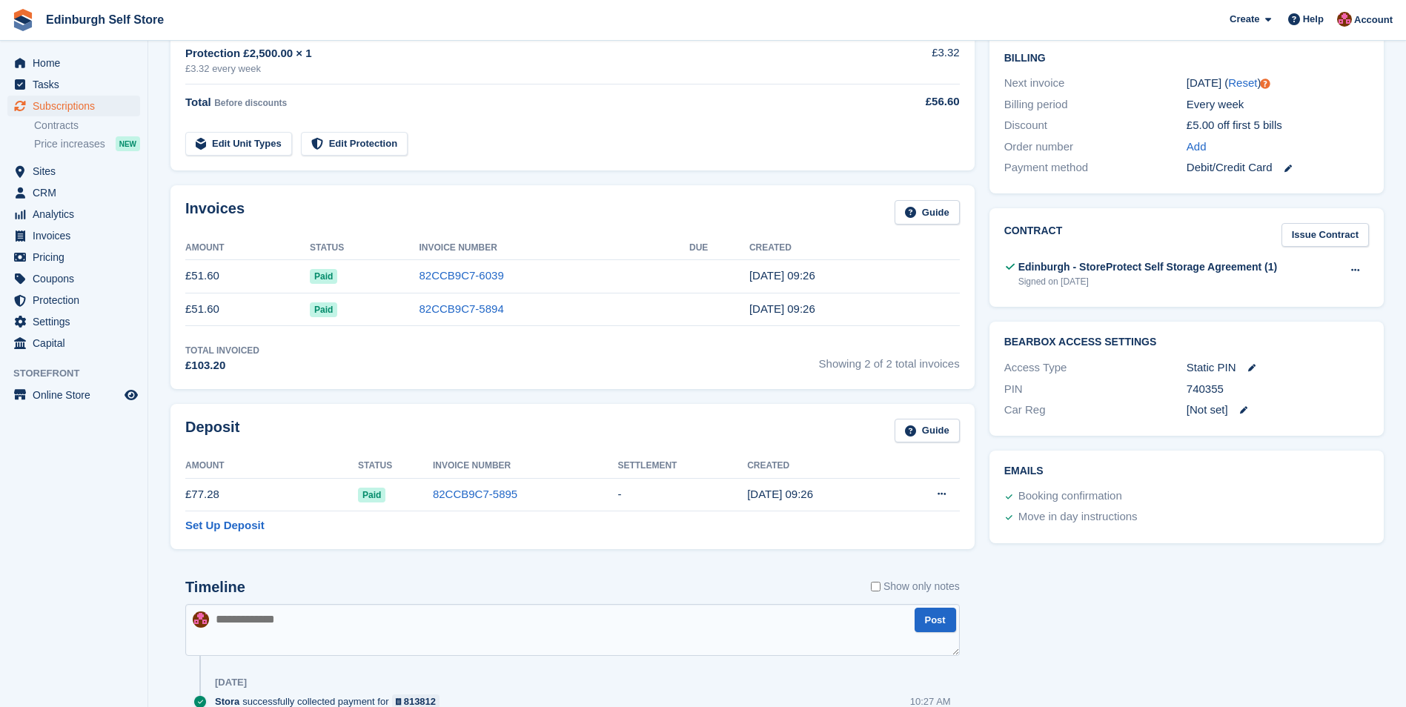
scroll to position [371, 0]
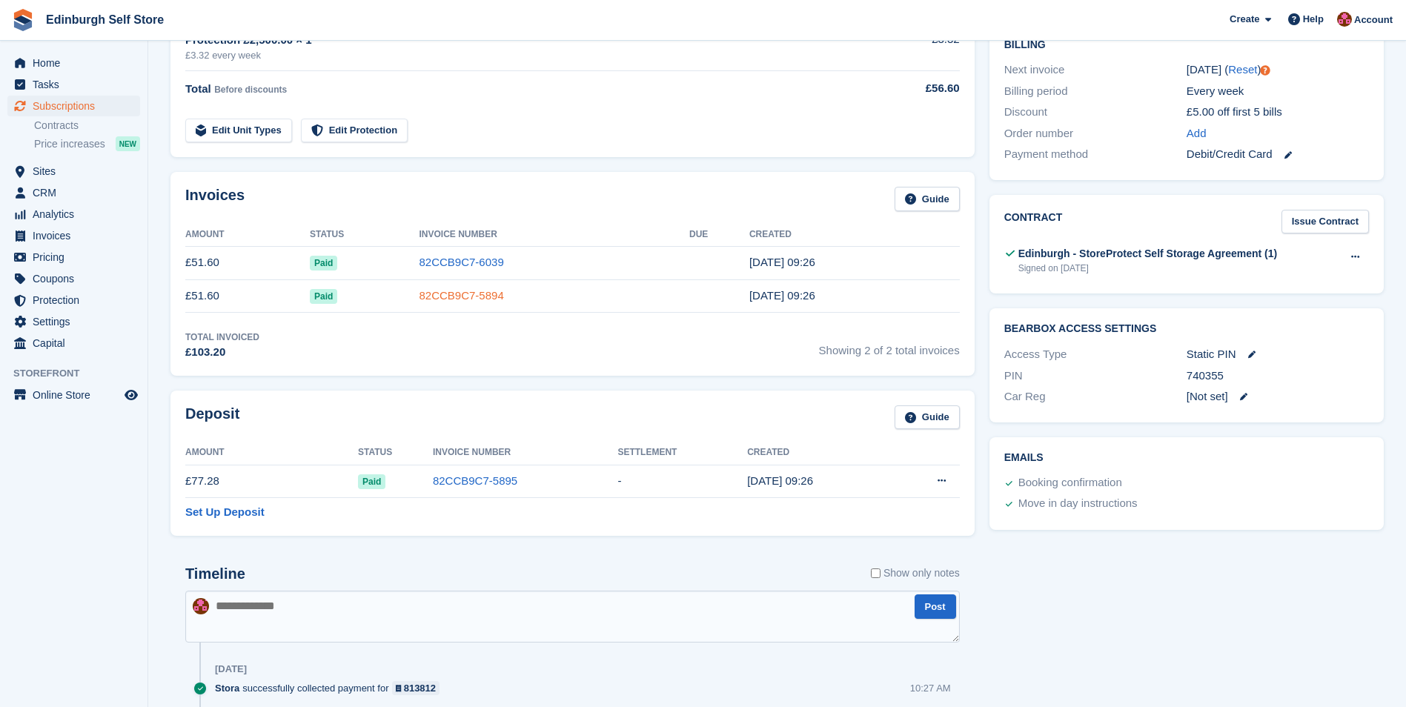
click at [465, 295] on link "82CCB9C7-5894" at bounding box center [461, 295] width 84 height 13
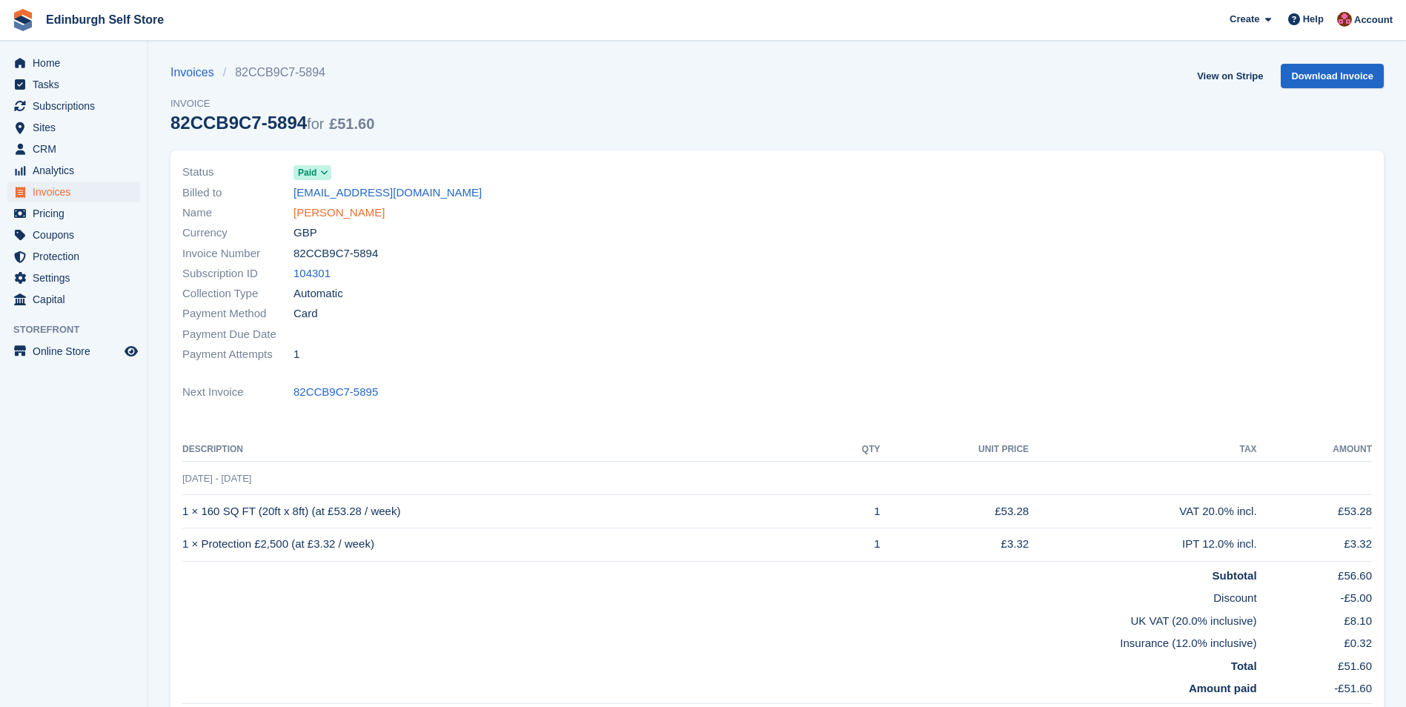
click at [325, 213] on link "Laura hebdon" at bounding box center [338, 213] width 91 height 17
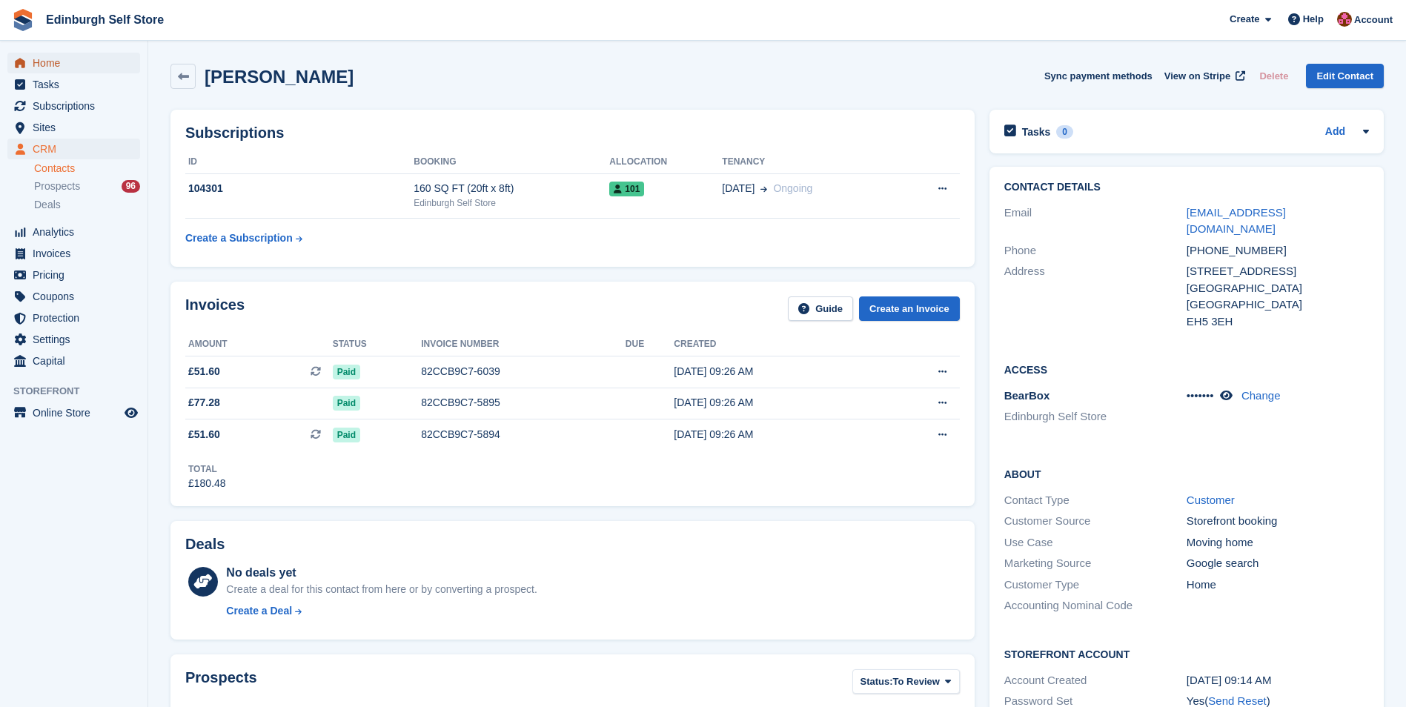
drag, startPoint x: 79, startPoint y: 60, endPoint x: 86, endPoint y: 70, distance: 12.2
click at [79, 61] on span "Home" at bounding box center [77, 63] width 89 height 21
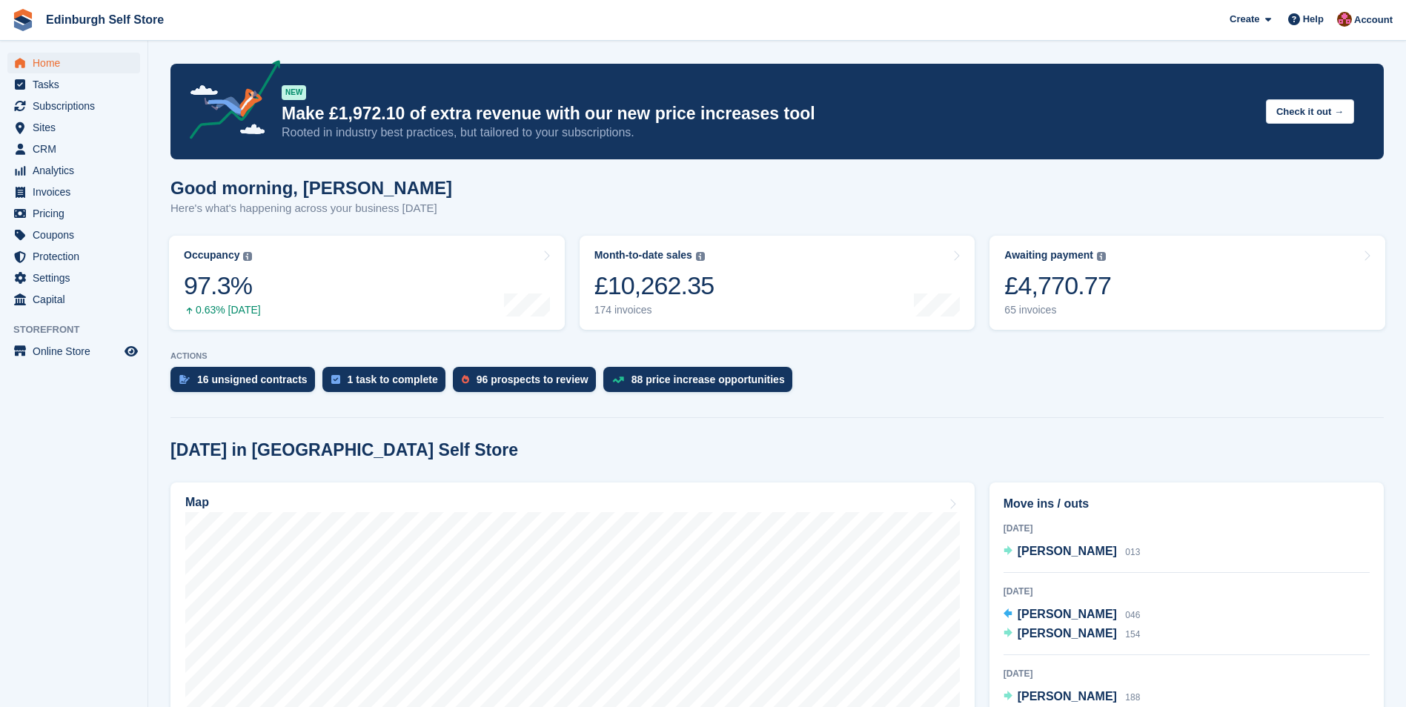
scroll to position [296, 0]
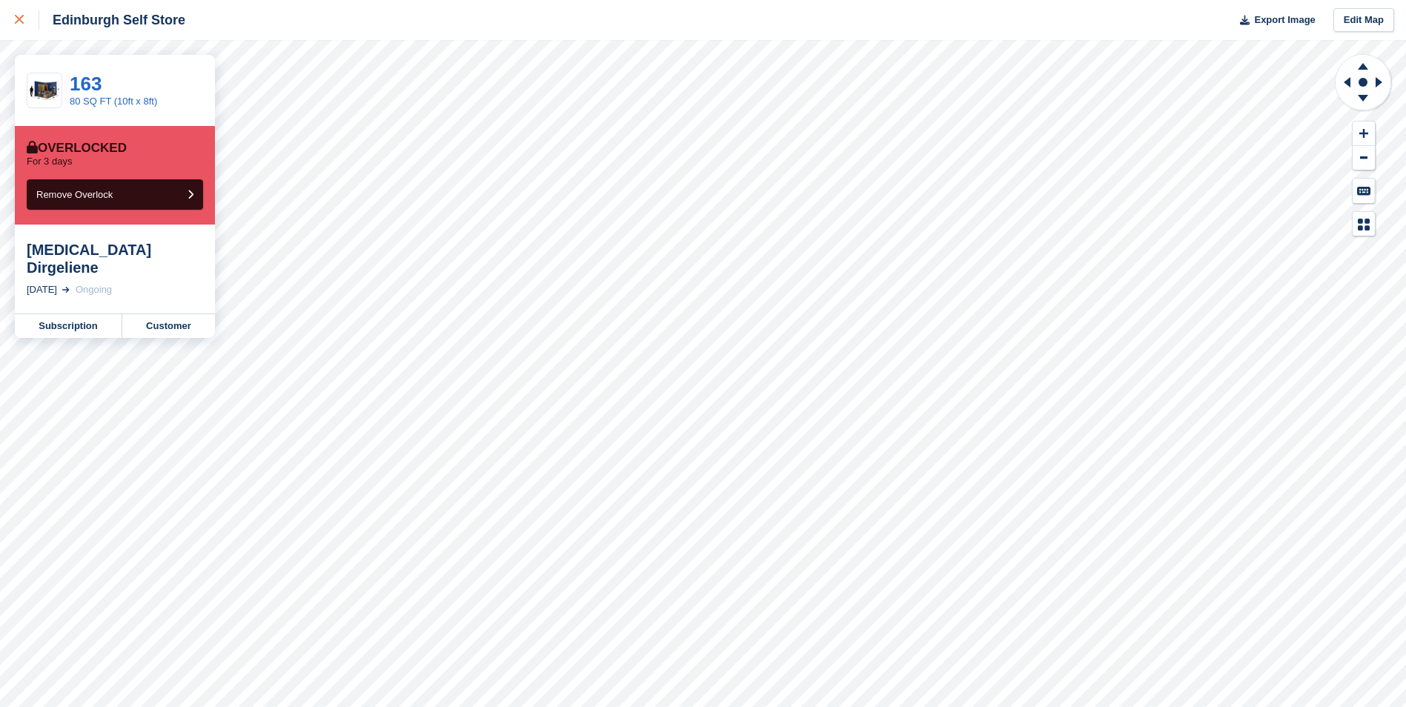
click at [22, 18] on icon at bounding box center [19, 19] width 9 height 9
